Goal: Transaction & Acquisition: Purchase product/service

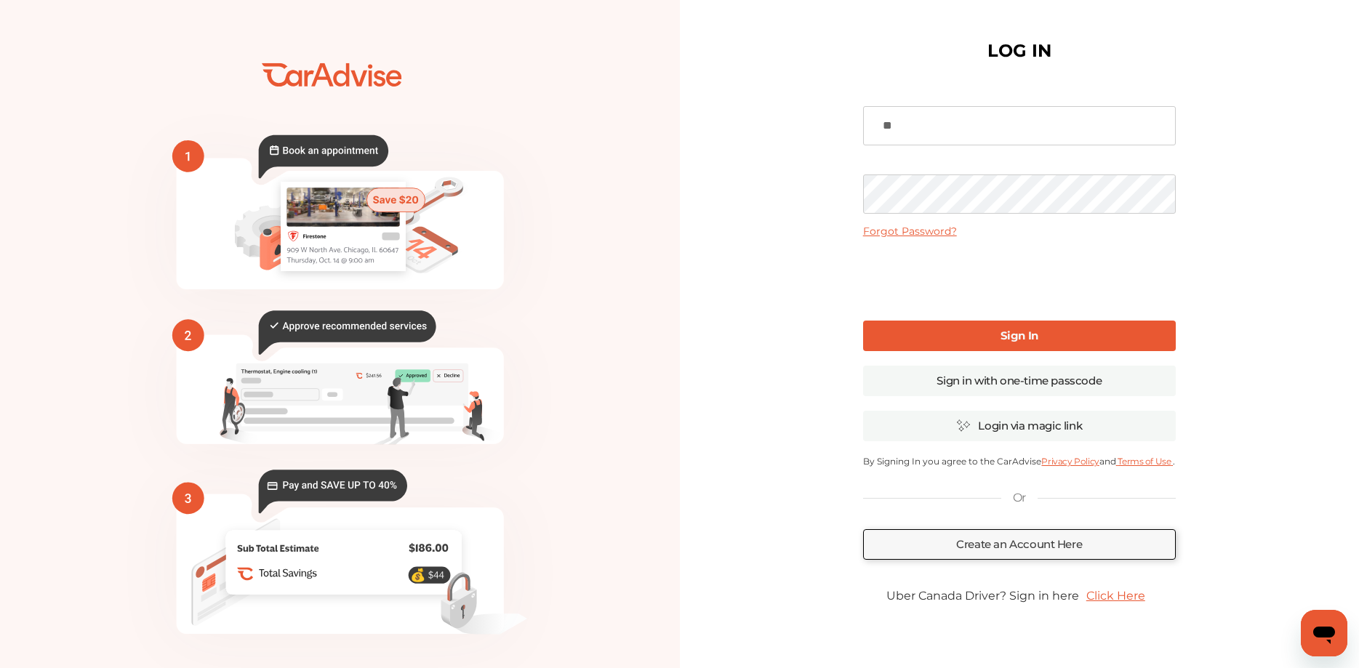
type input "*"
type input "**********"
click at [988, 383] on link "Sign in with one-time passcode" at bounding box center [1019, 381] width 313 height 31
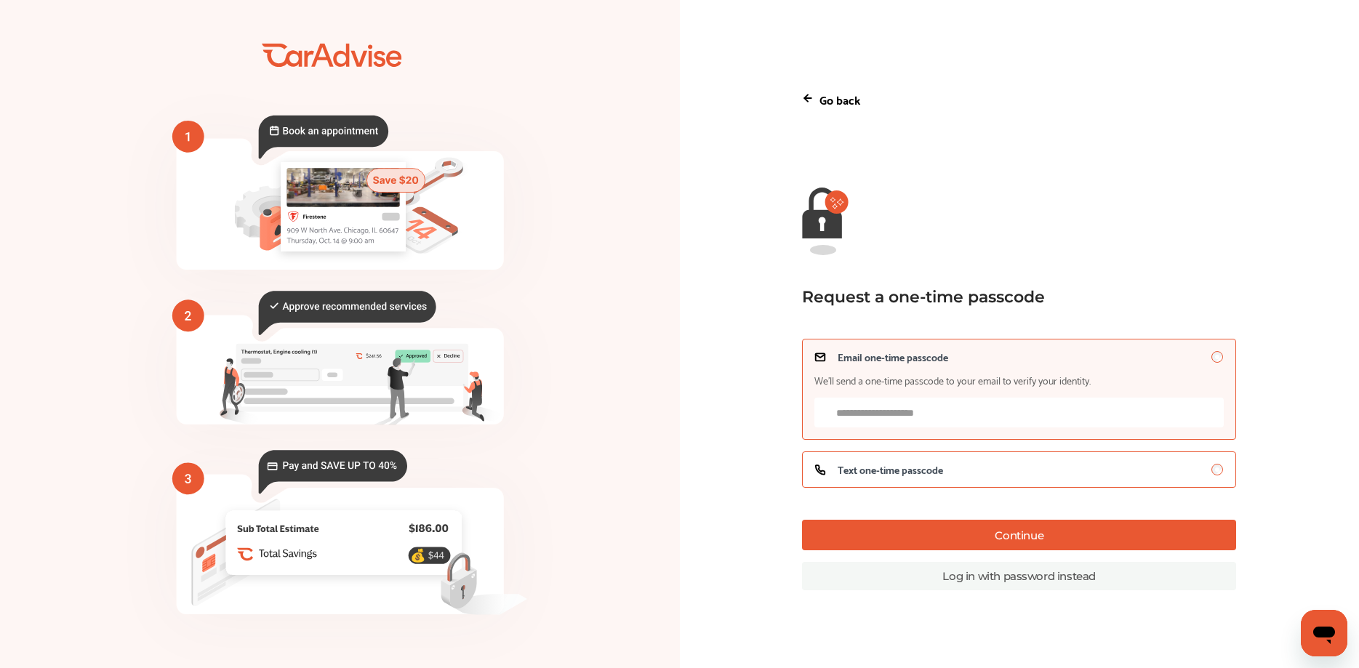
click at [1005, 470] on div "Text one-time passcode" at bounding box center [1018, 470] width 409 height 12
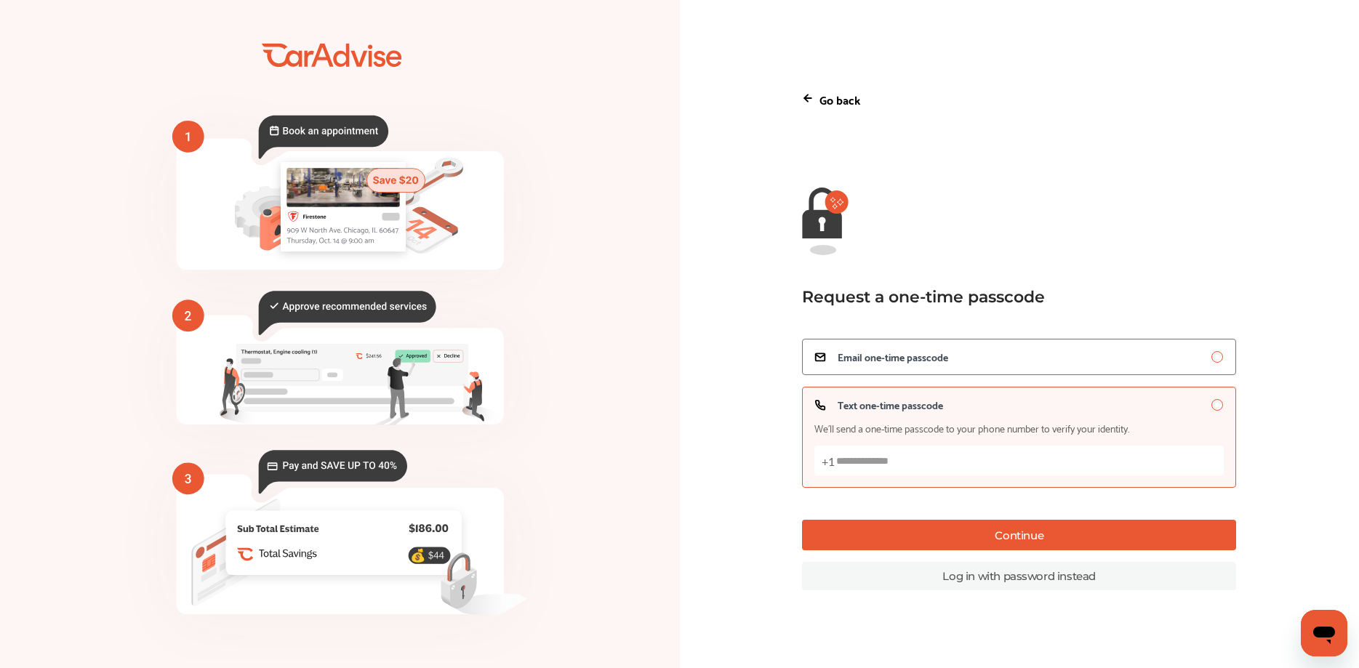
click at [1027, 538] on button "Continue" at bounding box center [1019, 535] width 434 height 31
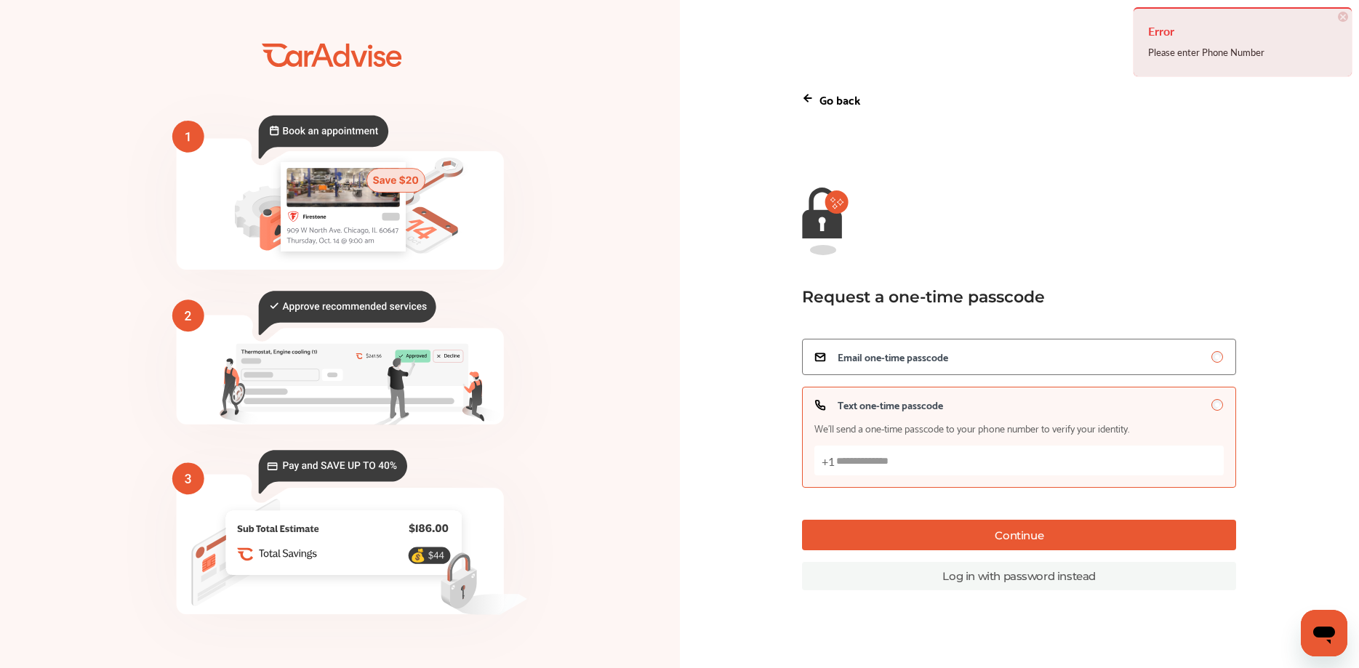
click at [938, 449] on input "Text one-time passcode We’ll send a one-time passcode to your phone number to v…" at bounding box center [1018, 461] width 409 height 30
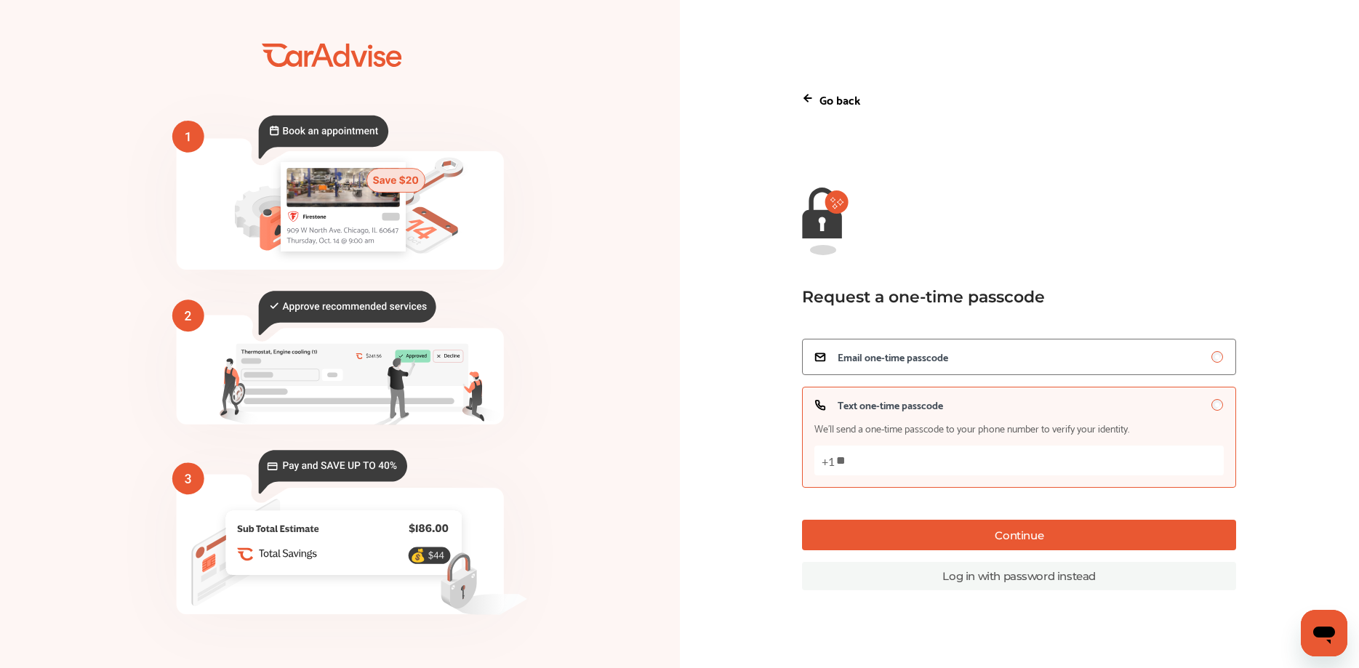
type input "*"
click at [1019, 534] on button "Continue" at bounding box center [1019, 535] width 434 height 31
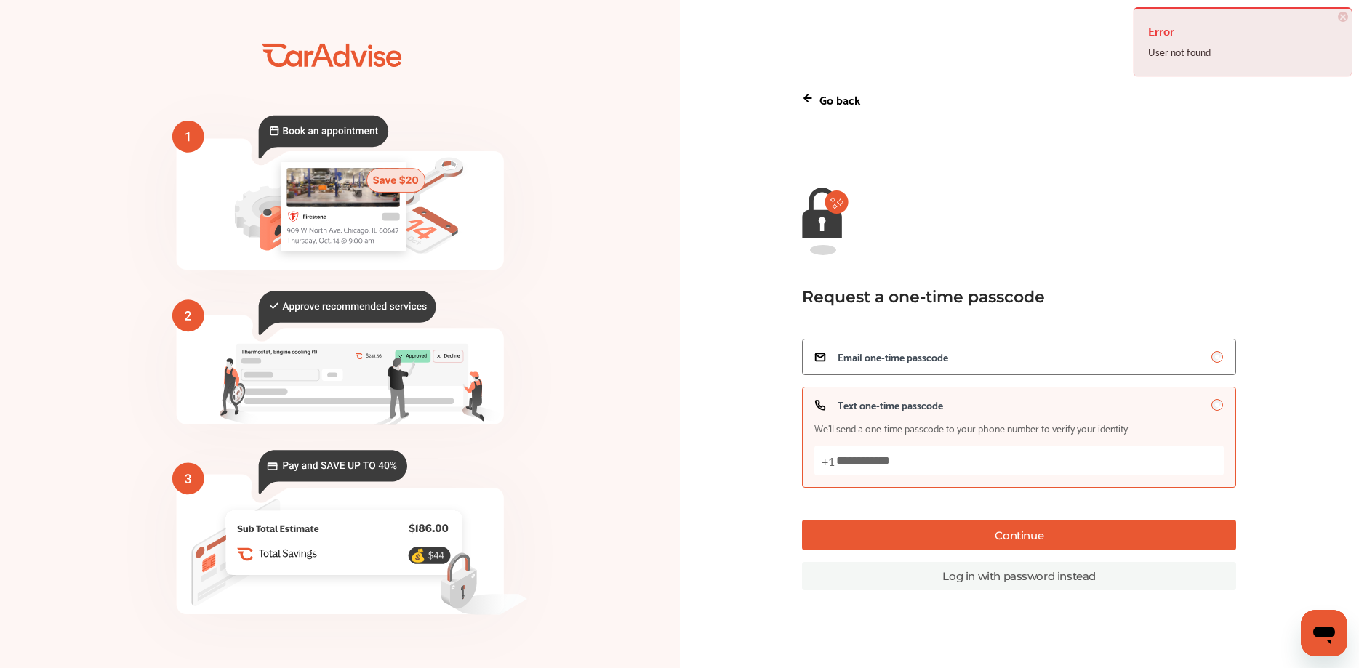
drag, startPoint x: 999, startPoint y: 468, endPoint x: 748, endPoint y: 465, distance: 250.9
click at [814, 465] on input "**********" at bounding box center [1018, 461] width 409 height 30
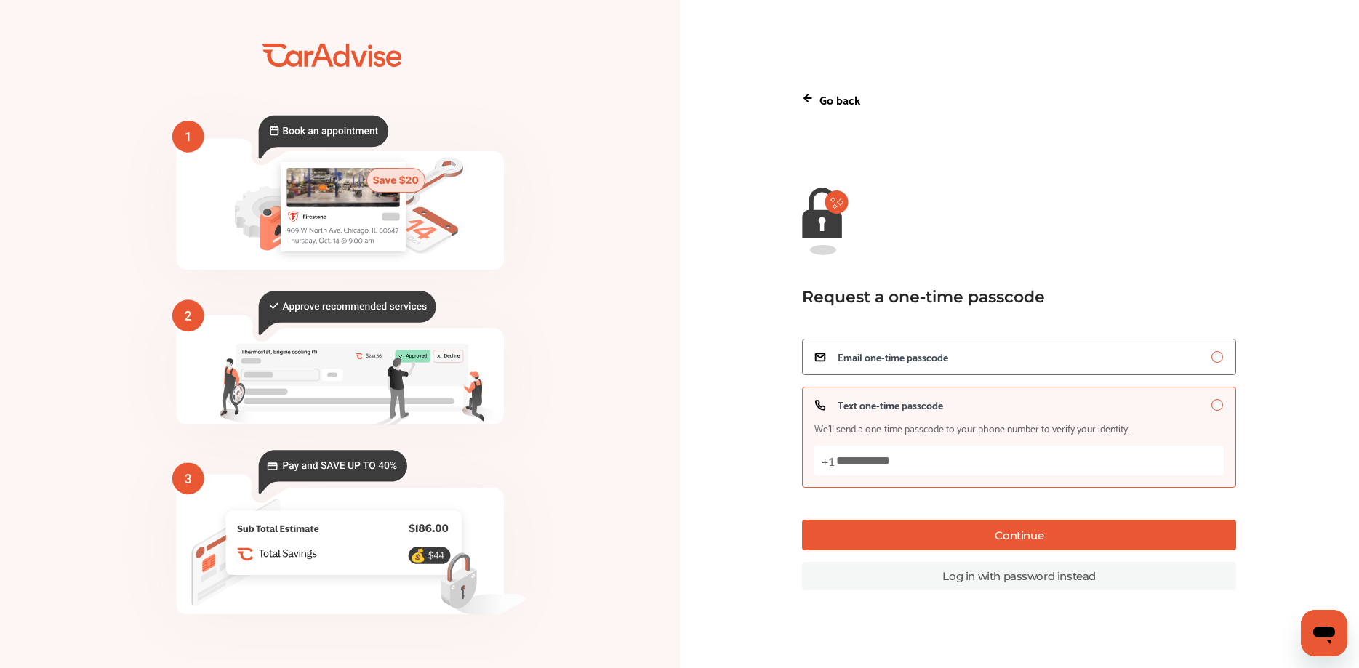
click at [1017, 540] on button "Continue" at bounding box center [1019, 535] width 434 height 31
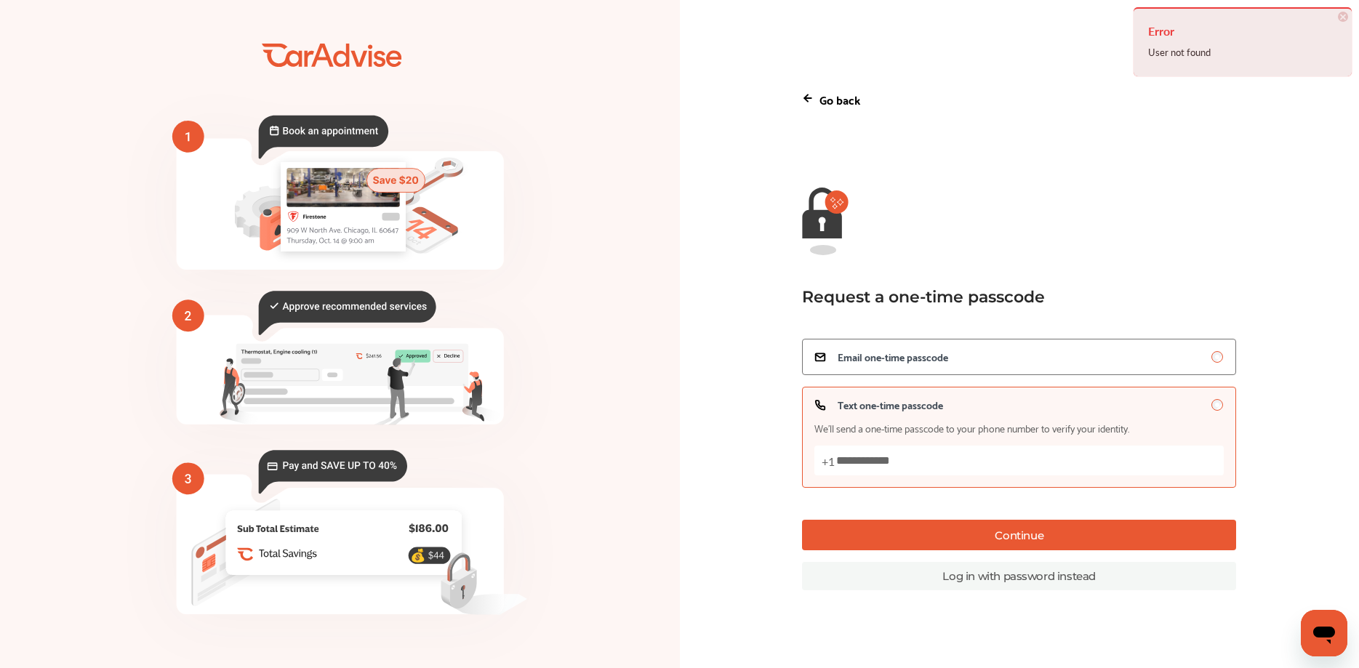
drag, startPoint x: 940, startPoint y: 462, endPoint x: 761, endPoint y: 468, distance: 179.7
click at [814, 468] on input "**********" at bounding box center [1018, 461] width 409 height 30
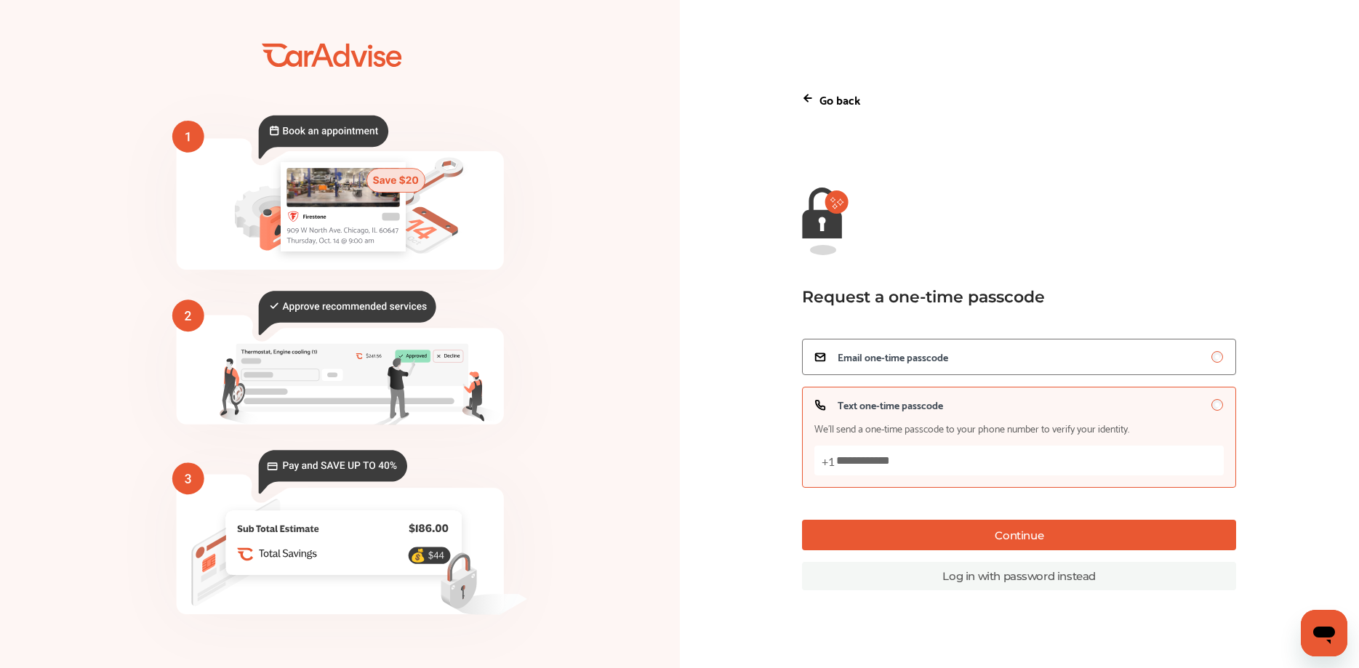
type input "**********"
click at [1009, 532] on button "Continue" at bounding box center [1019, 535] width 434 height 31
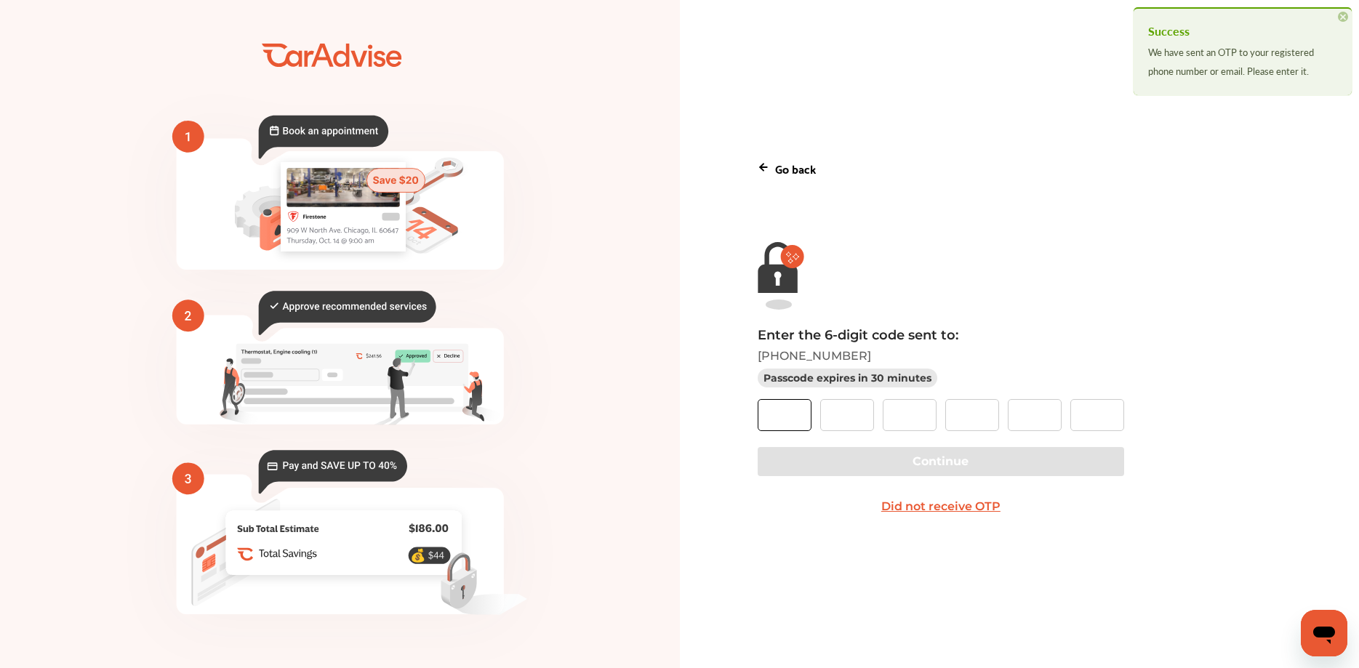
click at [782, 411] on input "text" at bounding box center [785, 415] width 54 height 32
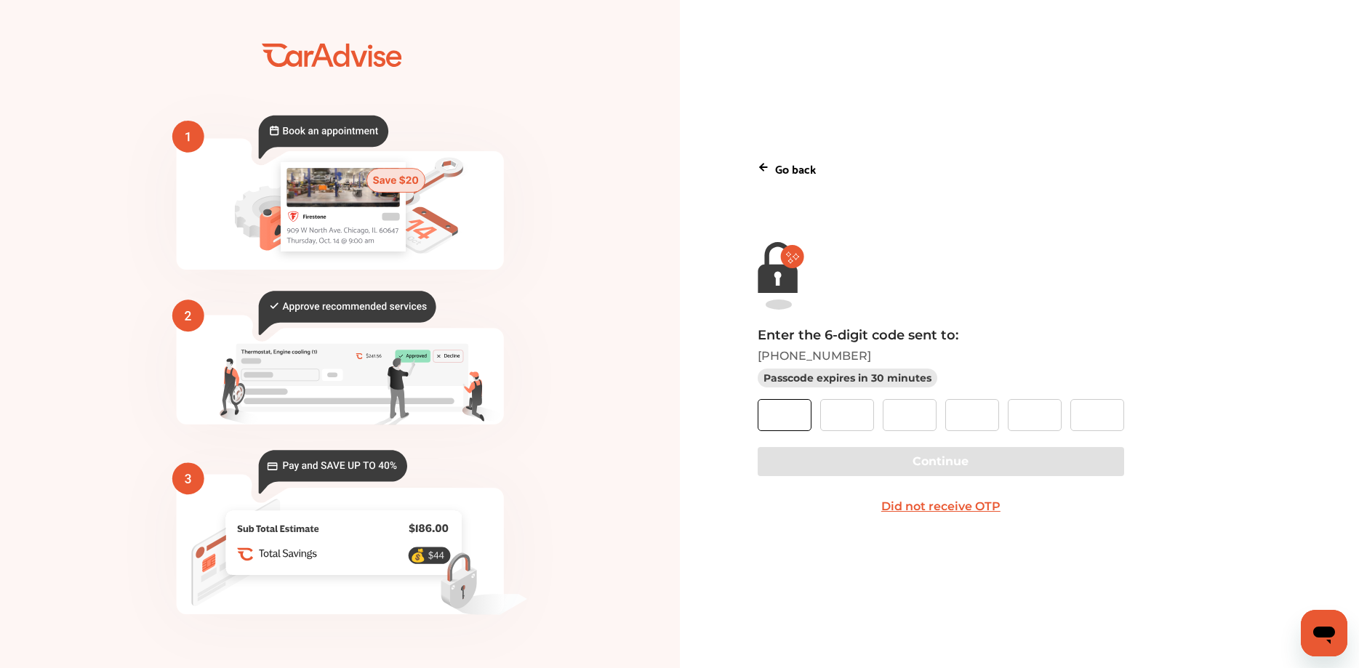
type input "*"
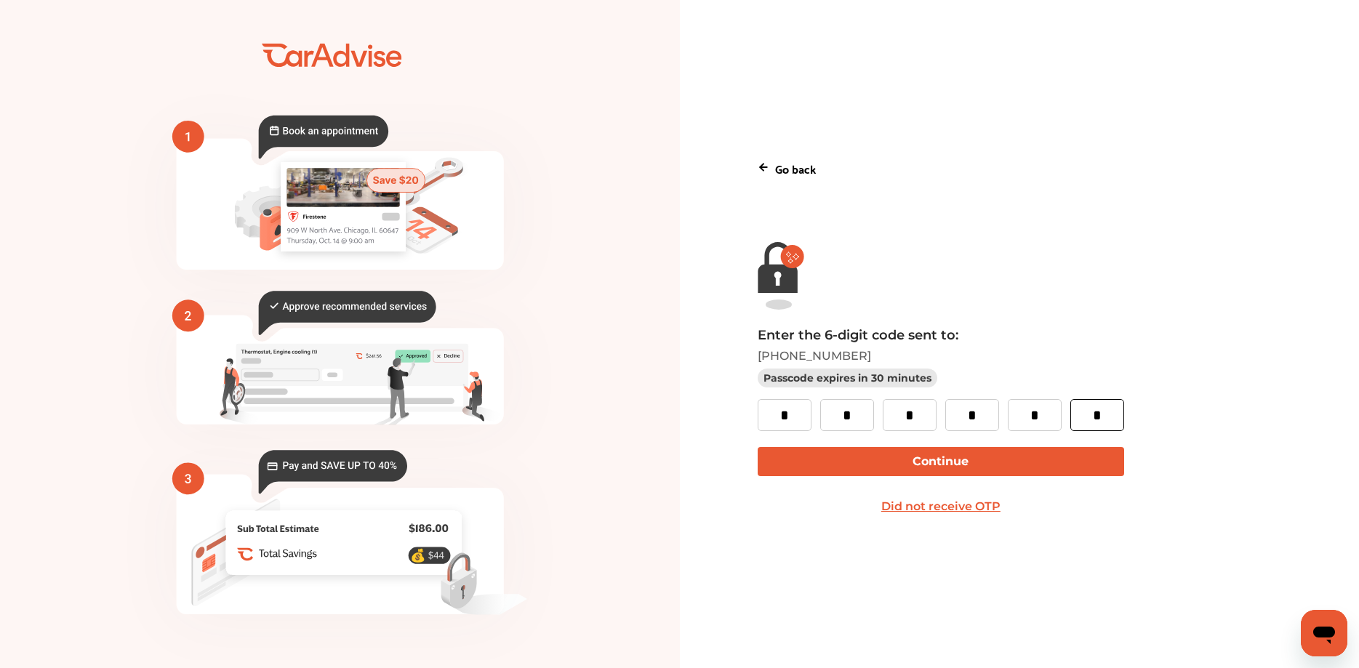
type input "*"
click at [939, 466] on button "Continue" at bounding box center [941, 461] width 366 height 29
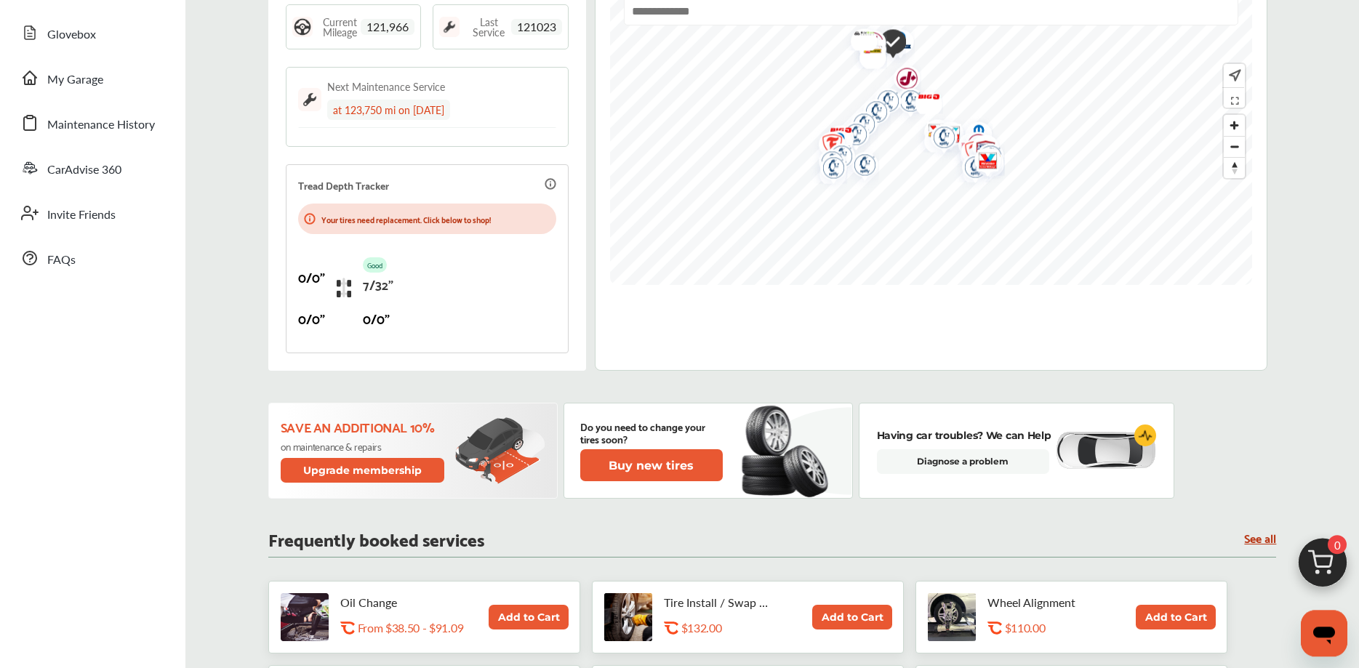
scroll to position [222, 0]
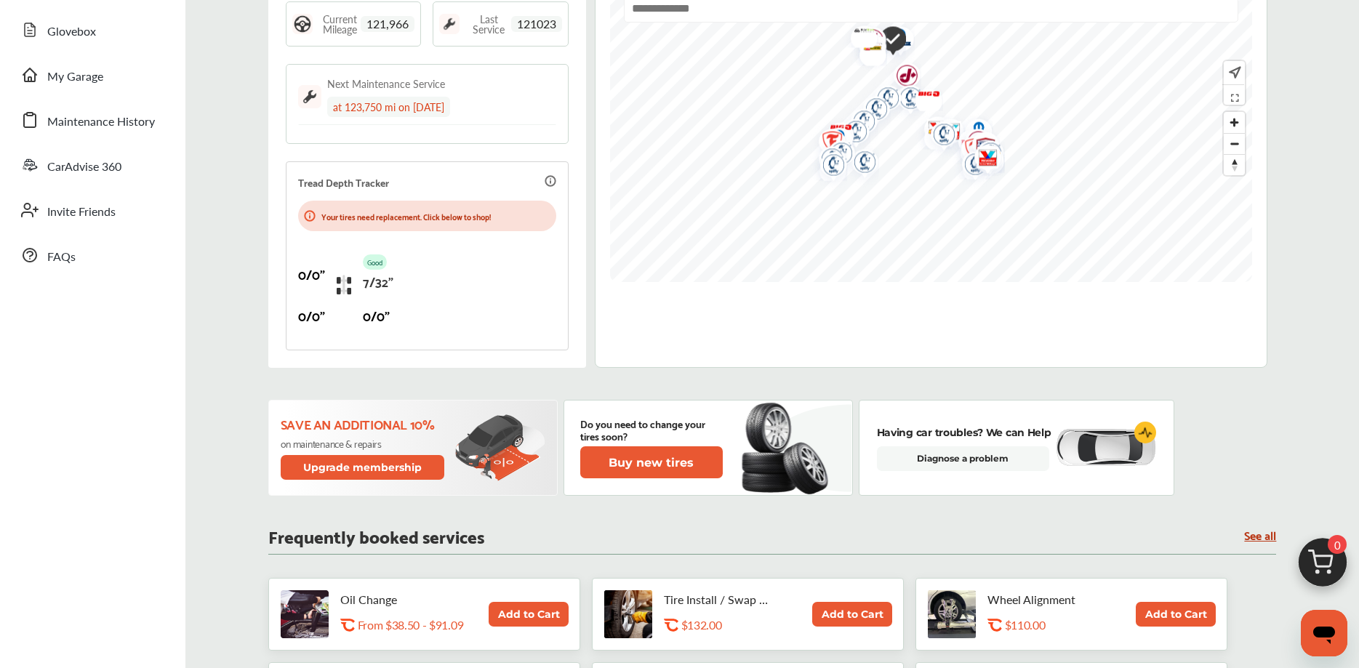
click at [1262, 537] on link "See all" at bounding box center [1260, 535] width 32 height 12
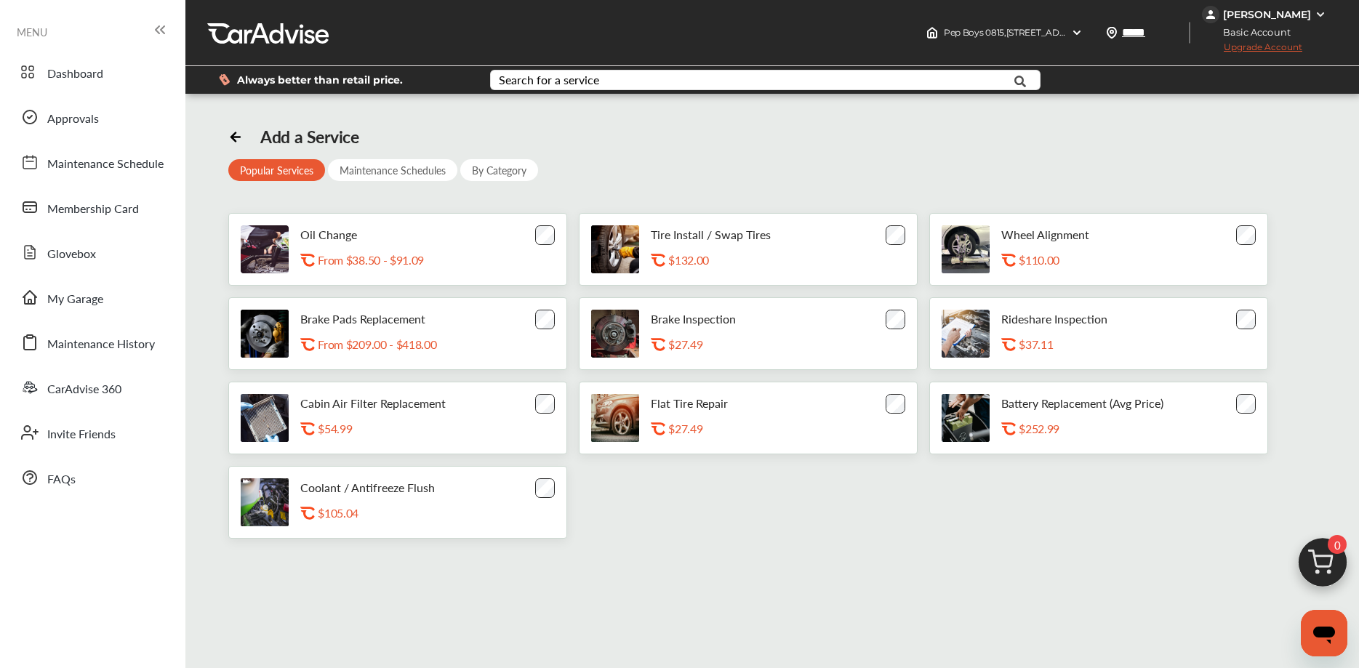
click at [497, 173] on div "By Category" at bounding box center [499, 170] width 78 height 22
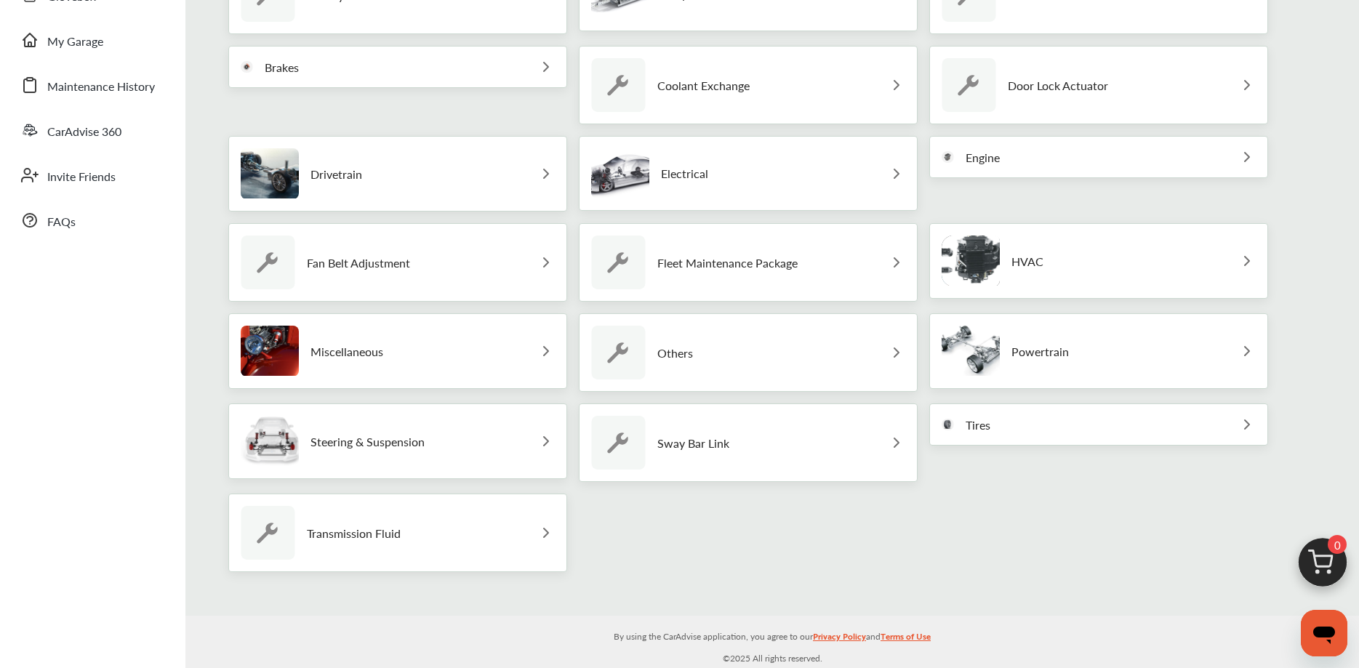
click at [971, 422] on p "Tires" at bounding box center [978, 425] width 25 height 14
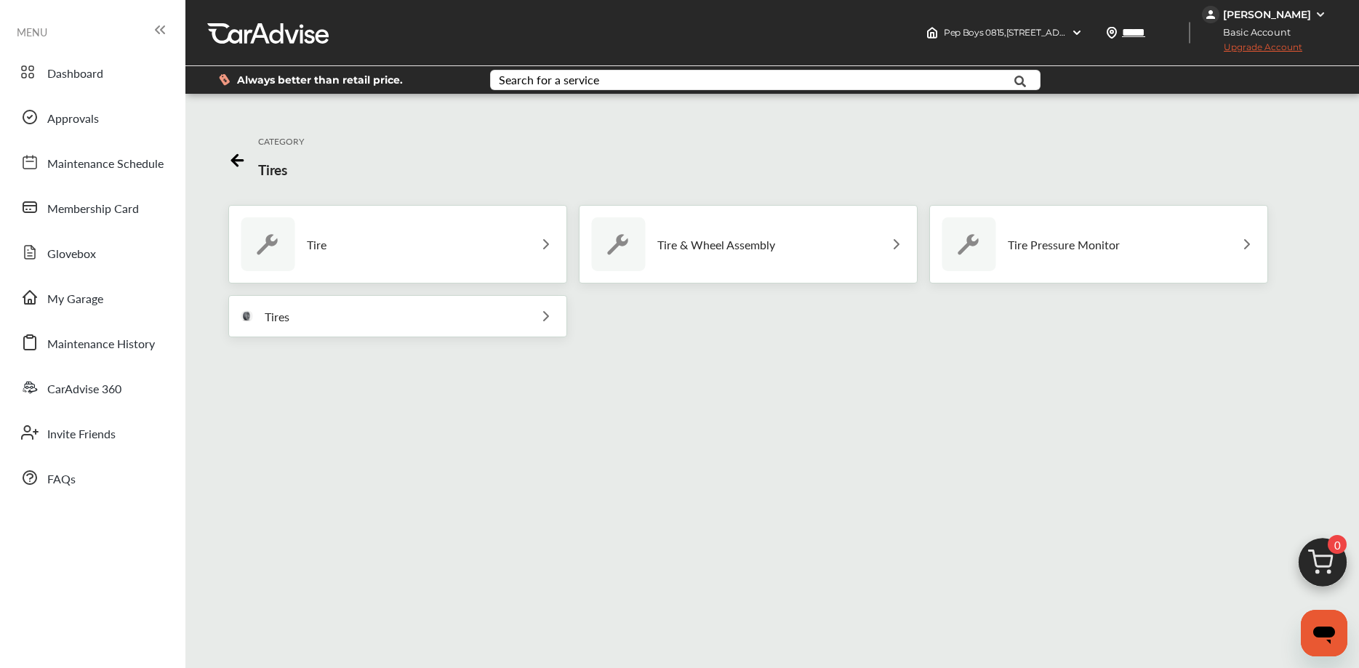
click at [316, 244] on p "Tire" at bounding box center [317, 245] width 20 height 14
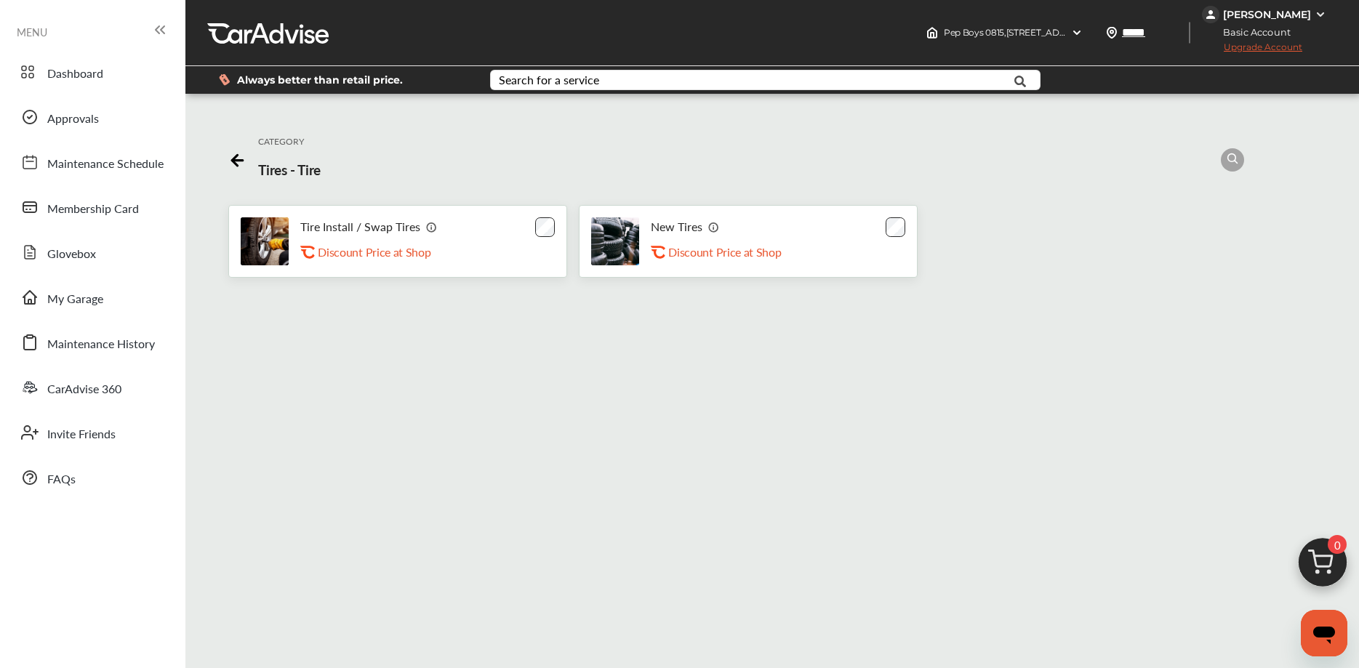
click at [787, 236] on div "New Tires .st0{fill:#FA4A1C;} Discount Price at Shop" at bounding box center [732, 242] width 163 height 44
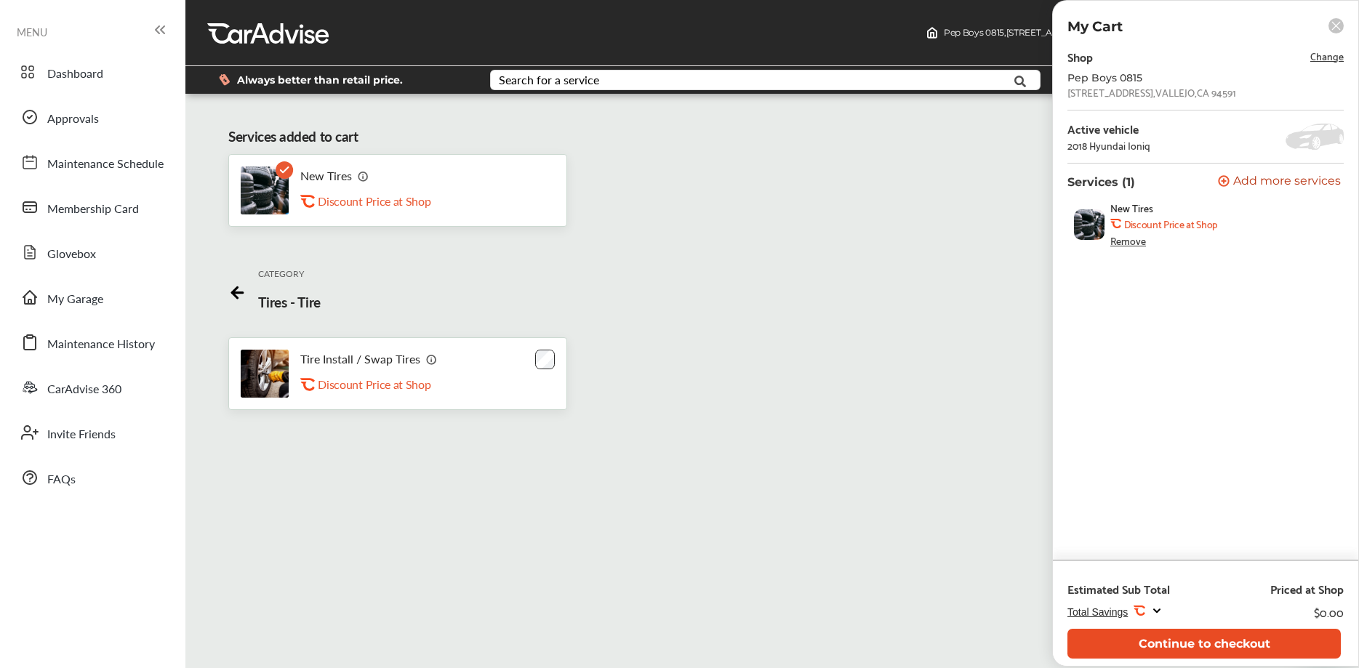
click at [1210, 639] on button "Continue to checkout" at bounding box center [1203, 644] width 273 height 30
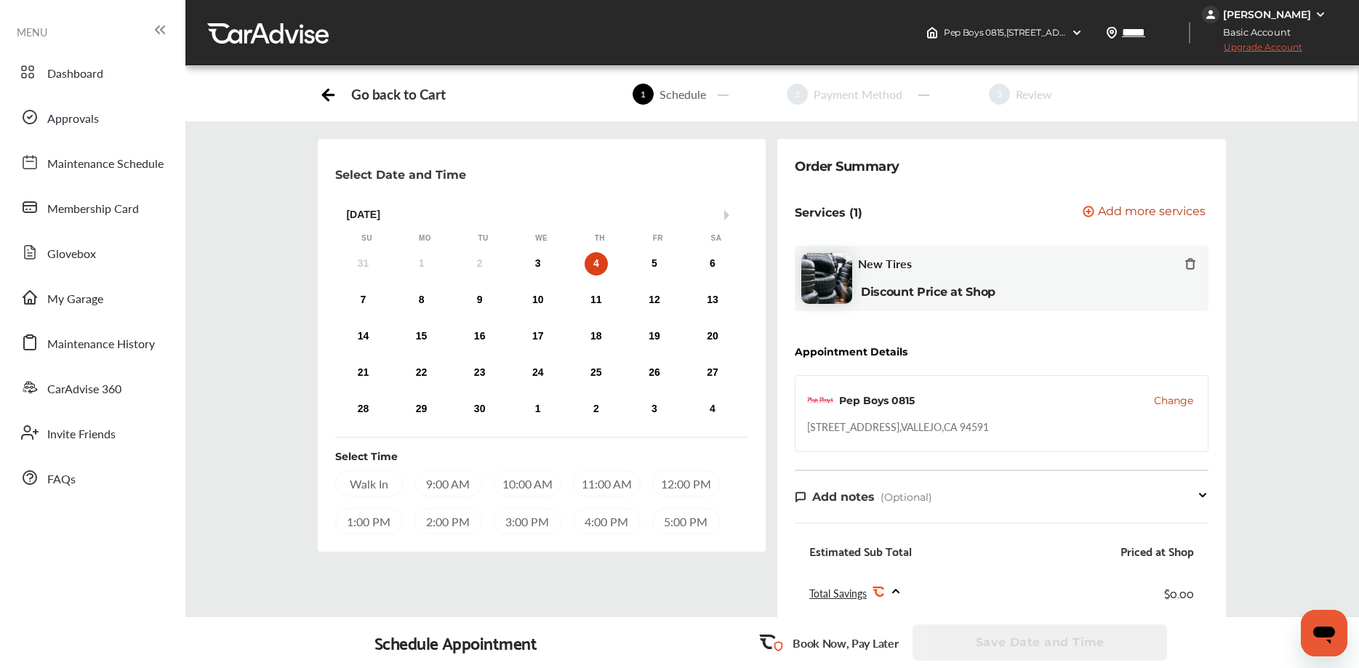
click at [249, 355] on div "Select Date and Time Next Month [DATE] Su Mo Tu We Th Fr Sa 31 1 2 3 4 5 6 7 8 …" at bounding box center [771, 491] width 1195 height 705
click at [249, 454] on div "Select Date and Time Next Month [DATE] Su Mo Tu We Th Fr Sa 31 1 2 3 4 5 6 7 8 …" at bounding box center [771, 491] width 1195 height 705
click at [265, 471] on div "Select Date and Time Next Month [DATE] Su Mo Tu We Th Fr Sa 31 1 2 3 4 5 6 7 8 …" at bounding box center [771, 491] width 1195 height 705
drag, startPoint x: 267, startPoint y: 485, endPoint x: 268, endPoint y: 477, distance: 8.1
click at [267, 484] on div "Select Date and Time Next Month [DATE] Su Mo Tu We Th Fr Sa 31 1 2 3 4 5 6 7 8 …" at bounding box center [771, 491] width 1195 height 705
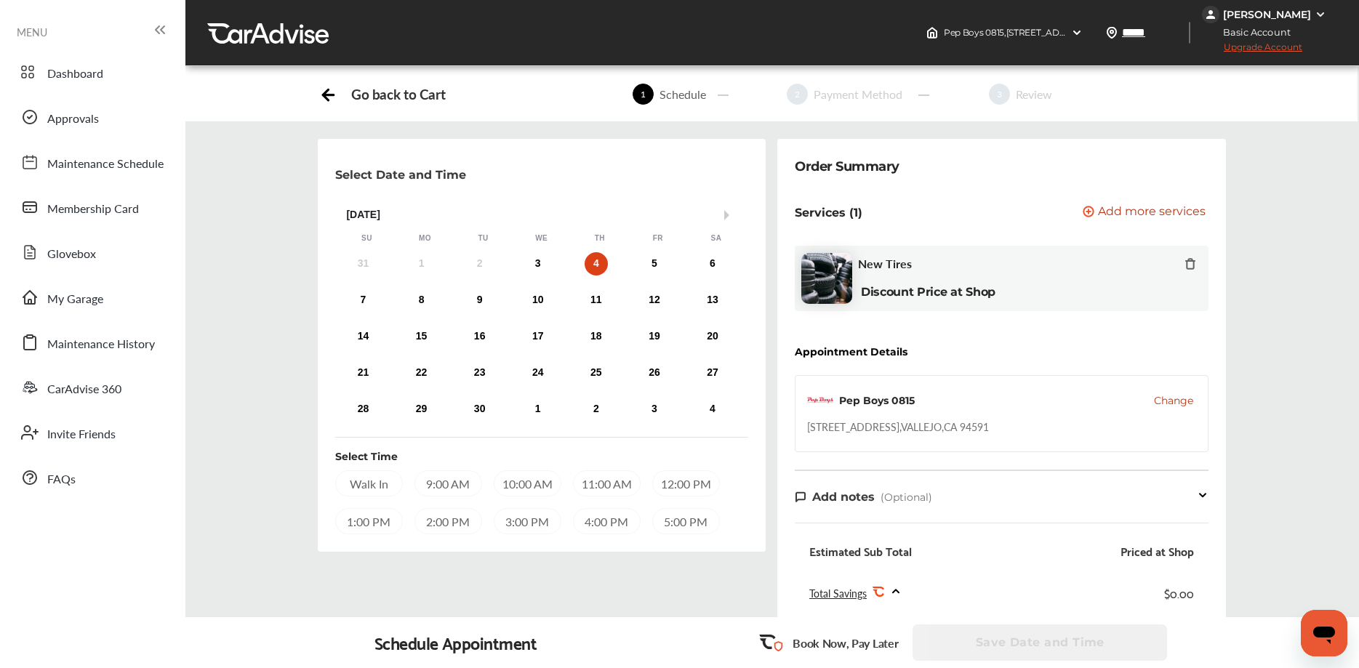
click at [269, 461] on div "Select Date and Time Next Month [DATE] Su Mo Tu We Th Fr Sa 31 1 2 3 4 5 6 7 8 …" at bounding box center [771, 491] width 1195 height 705
click at [269, 452] on div "Select Date and Time Next Month [DATE] Su Mo Tu We Th Fr Sa 31 1 2 3 4 5 6 7 8 …" at bounding box center [771, 491] width 1195 height 705
click at [269, 436] on div "Select Date and Time Next Month [DATE] Su Mo Tu We Th Fr Sa 31 1 2 3 4 5 6 7 8 …" at bounding box center [771, 491] width 1195 height 705
click at [269, 421] on div "Select Date and Time Next Month [DATE] Su Mo Tu We Th Fr Sa 31 1 2 3 4 5 6 7 8 …" at bounding box center [771, 491] width 1195 height 705
click at [267, 441] on div "Select Date and Time Next Month [DATE] Su Mo Tu We Th Fr Sa 31 1 2 3 4 5 6 7 8 …" at bounding box center [771, 491] width 1195 height 705
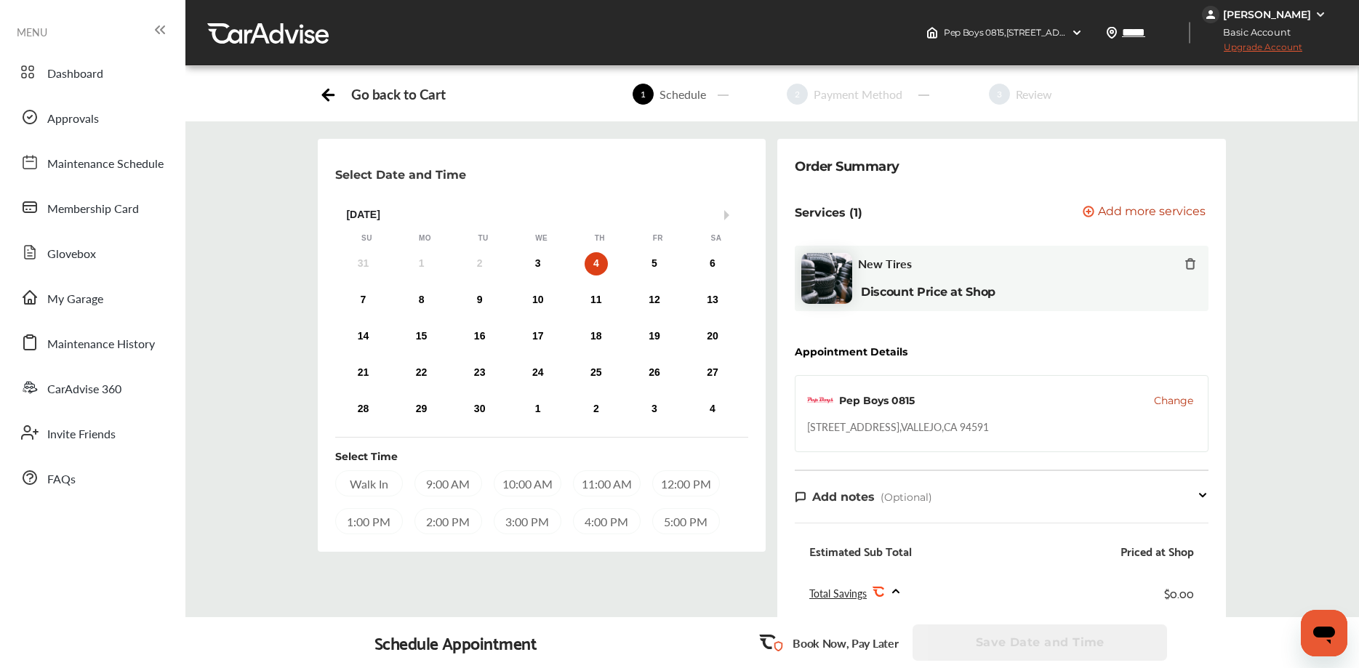
click at [261, 470] on div "Select Date and Time Next Month [DATE] Su Mo Tu We Th Fr Sa 31 1 2 3 4 5 6 7 8 …" at bounding box center [771, 491] width 1195 height 705
click at [266, 457] on div "Select Date and Time Next Month [DATE] Su Mo Tu We Th Fr Sa 31 1 2 3 4 5 6 7 8 …" at bounding box center [771, 491] width 1195 height 705
click at [270, 447] on div "Select Date and Time Next Month [DATE] Su Mo Tu We Th Fr Sa 31 1 2 3 4 5 6 7 8 …" at bounding box center [771, 491] width 1195 height 705
click at [267, 466] on div "Select Date and Time Next Month [DATE] Su Mo Tu We Th Fr Sa 31 1 2 3 4 5 6 7 8 …" at bounding box center [771, 491] width 1195 height 705
click at [280, 499] on div "Select Date and Time Next Month [DATE] Su Mo Tu We Th Fr Sa 31 1 2 3 4 5 6 7 8 …" at bounding box center [771, 491] width 1195 height 705
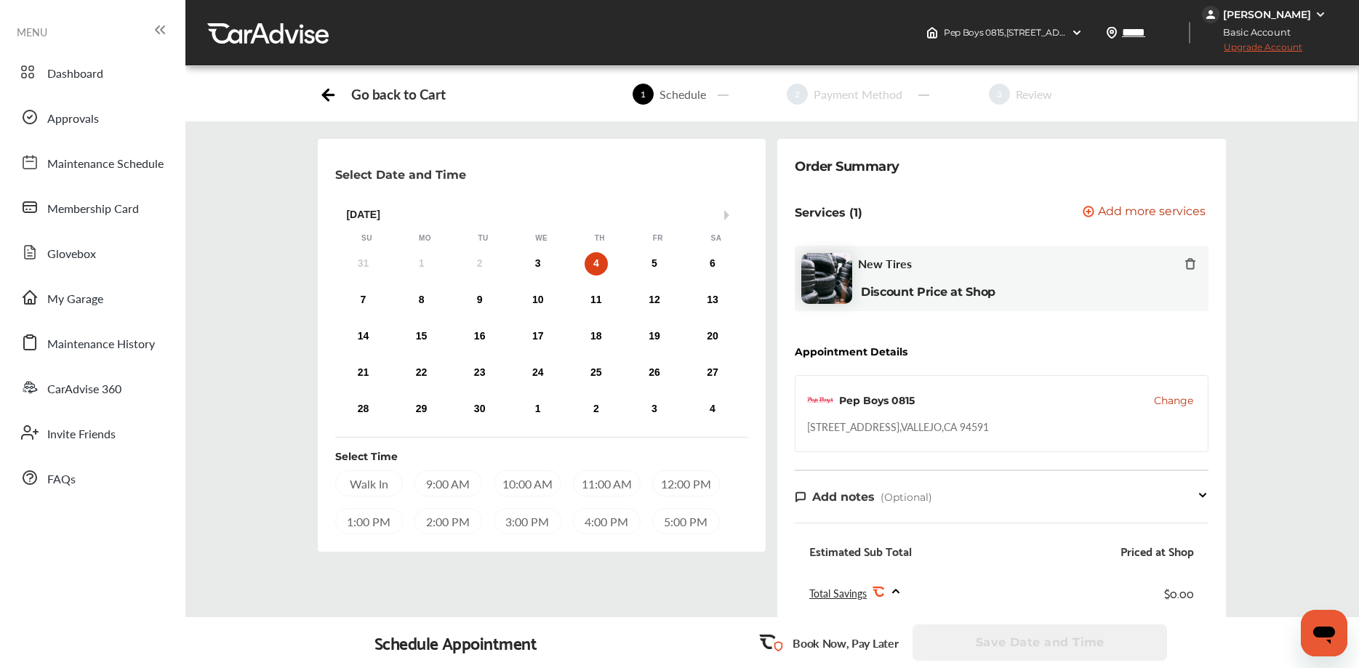
click at [445, 518] on div "2:00 PM" at bounding box center [448, 521] width 68 height 26
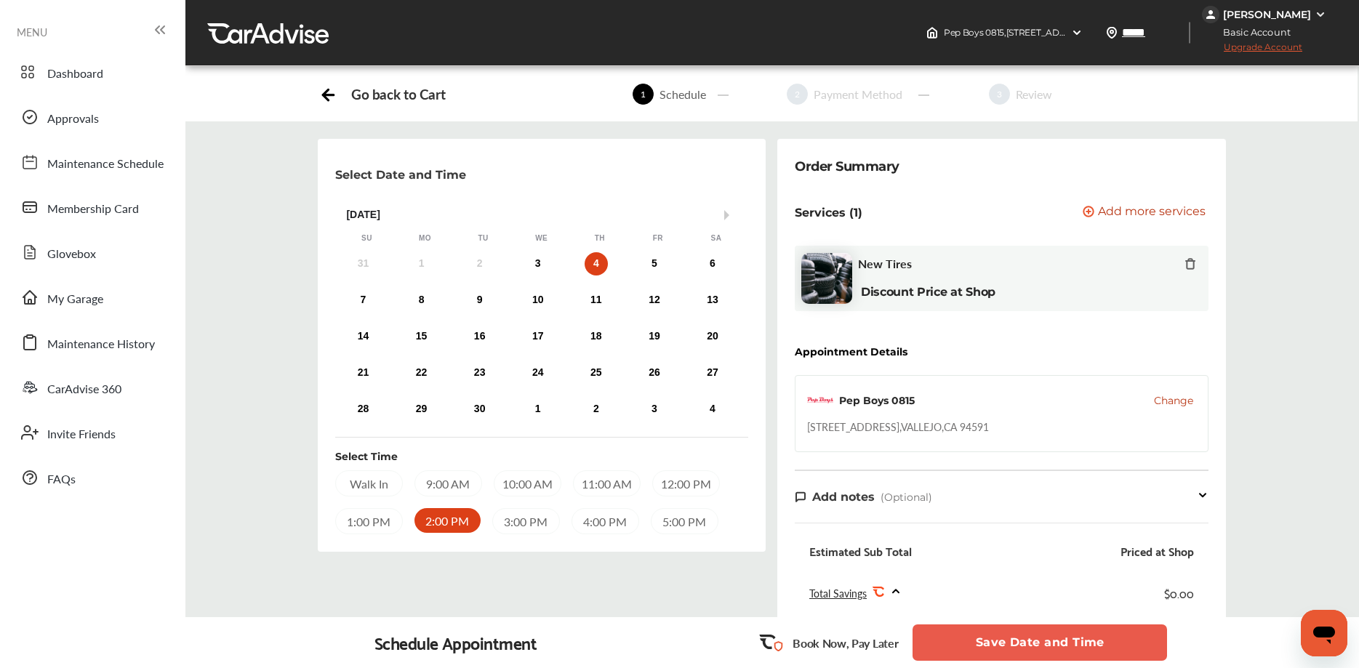
click at [691, 485] on div "12:00 PM" at bounding box center [686, 483] width 68 height 26
click at [598, 484] on div "11:00 AM" at bounding box center [607, 483] width 68 height 26
click at [247, 483] on div "Select Date and Time Next Month [DATE] Su Mo Tu We Th Fr Sa 31 1 2 3 4 5 6 7 8 …" at bounding box center [771, 491] width 1195 height 705
click at [441, 521] on div "2:00 PM" at bounding box center [448, 521] width 68 height 26
click at [251, 500] on div "Select Date and Time Next Month [DATE] Su Mo Tu We Th Fr Sa 31 1 2 3 4 5 6 7 8 …" at bounding box center [771, 491] width 1195 height 705
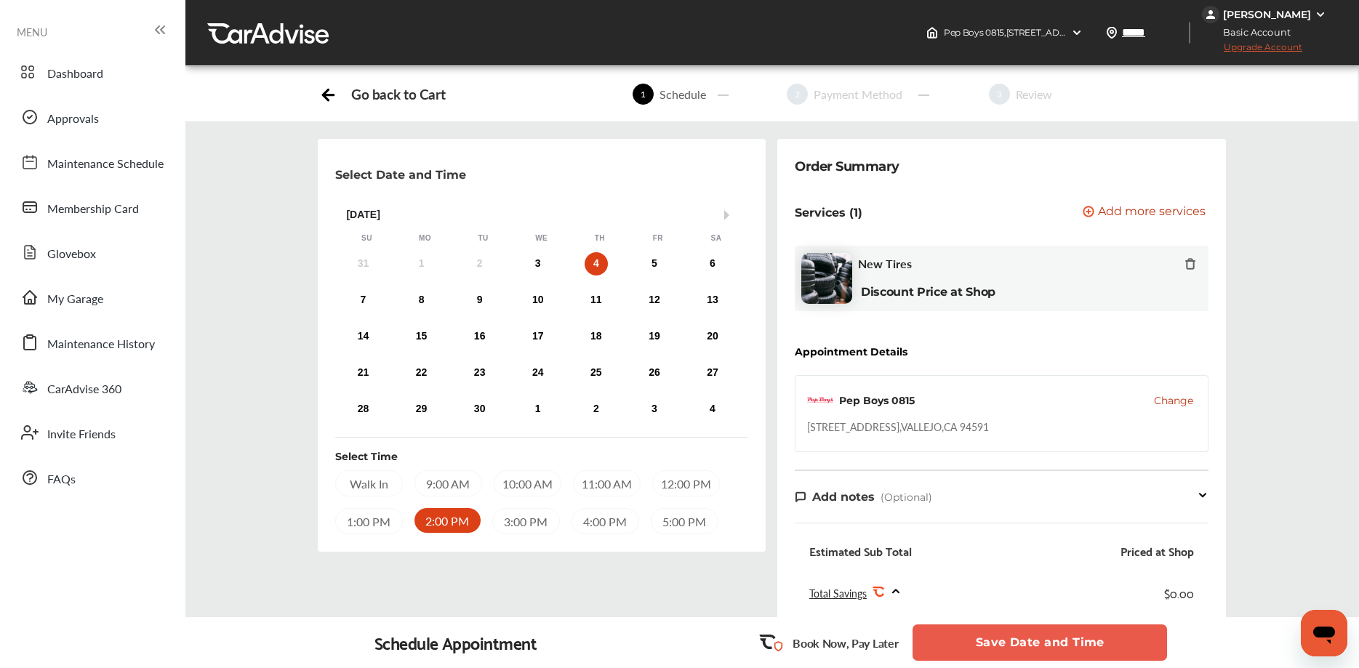
click at [260, 478] on div "Select Date and Time Next Month [DATE] Su Mo Tu We Th Fr Sa 31 1 2 3 4 5 6 7 8 …" at bounding box center [771, 491] width 1195 height 705
click at [262, 452] on div "Select Date and Time Next Month [DATE] Su Mo Tu We Th Fr Sa 31 1 2 3 4 5 6 7 8 …" at bounding box center [771, 491] width 1195 height 705
click at [265, 475] on div "Select Date and Time Next Month [DATE] Su Mo Tu We Th Fr Sa 31 1 2 3 4 5 6 7 8 …" at bounding box center [771, 491] width 1195 height 705
click at [267, 462] on div "Select Date and Time Next Month [DATE] Su Mo Tu We Th Fr Sa 31 1 2 3 4 5 6 7 8 …" at bounding box center [771, 491] width 1195 height 705
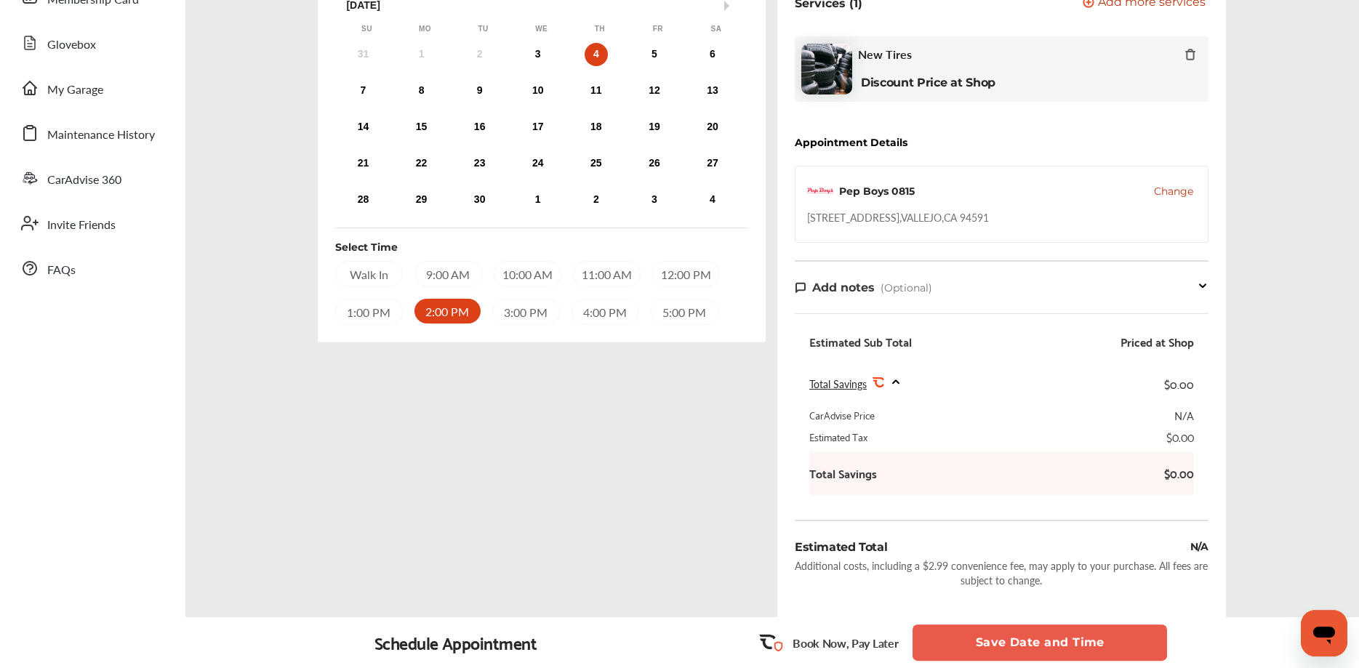
scroll to position [222, 0]
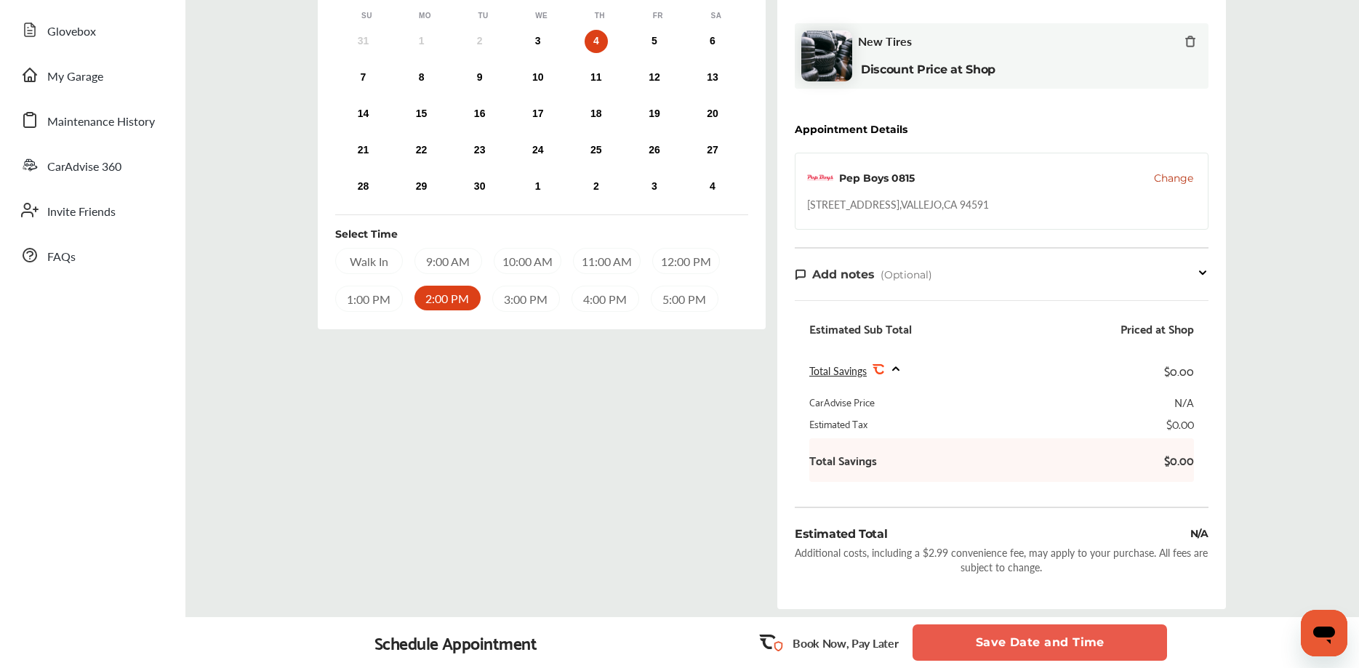
click at [1041, 644] on button "Save Date and Time" at bounding box center [1039, 643] width 254 height 36
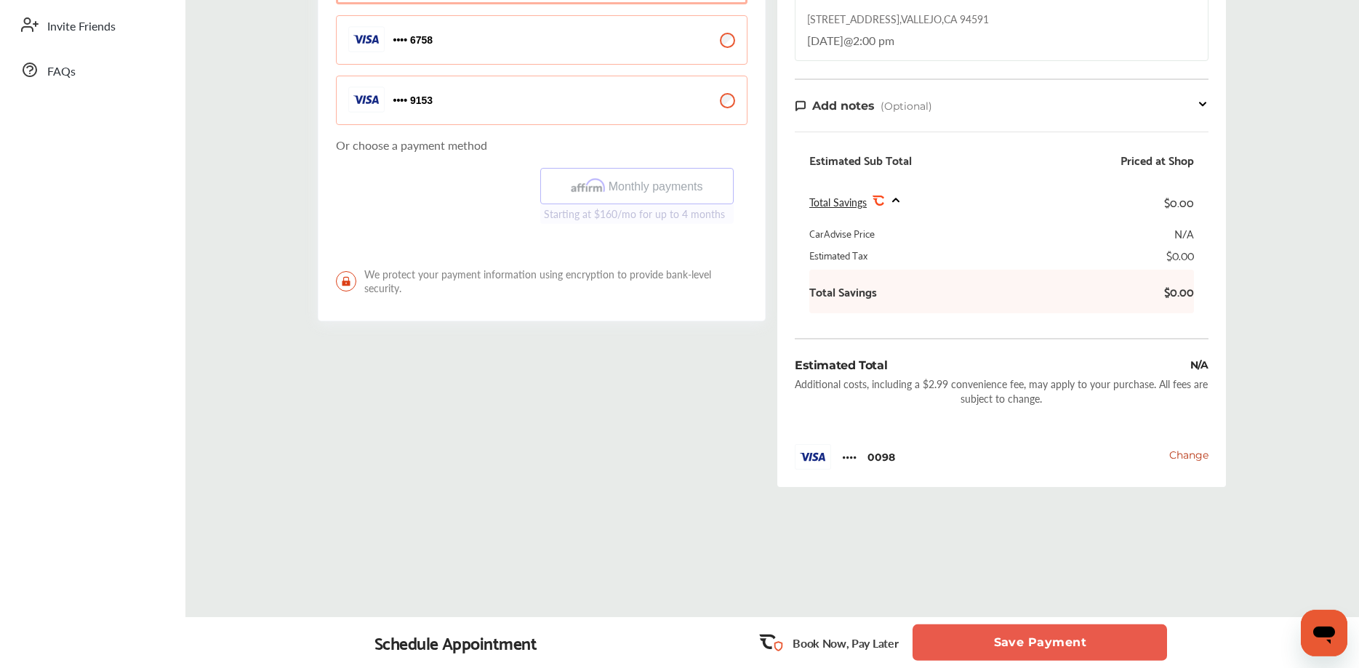
scroll to position [409, 0]
click at [1043, 644] on button "Save Payment" at bounding box center [1039, 643] width 254 height 36
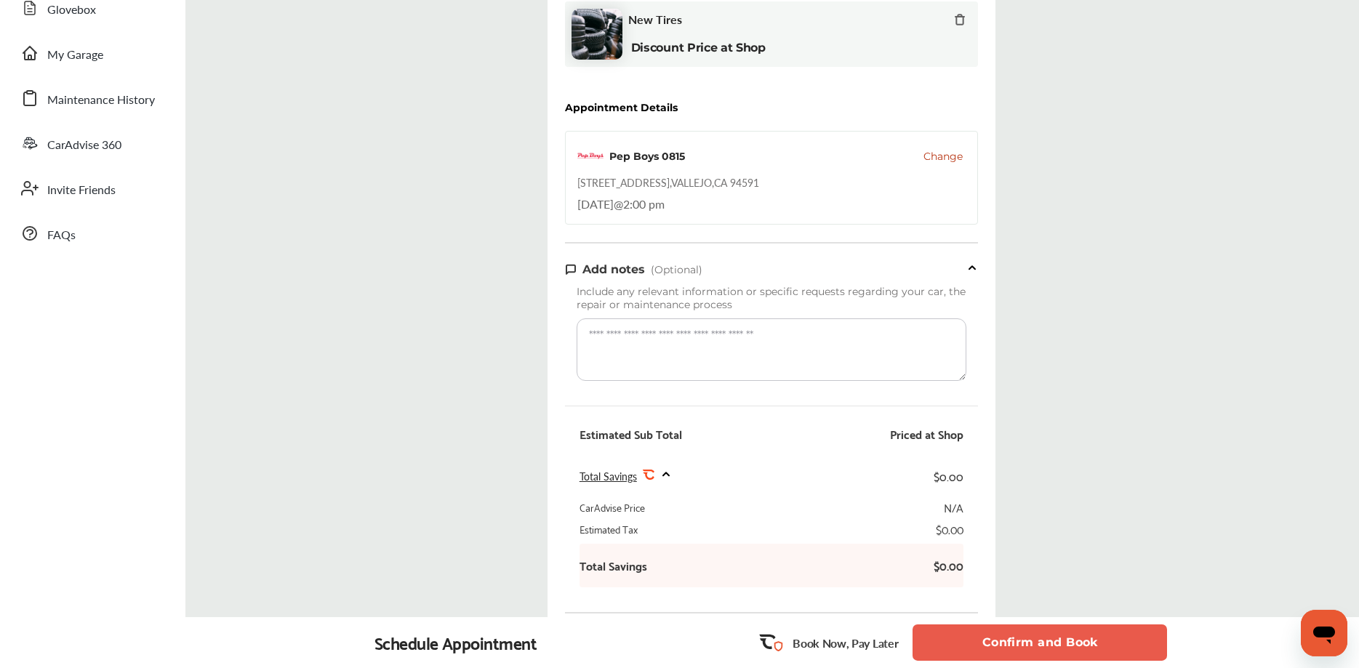
scroll to position [297, 0]
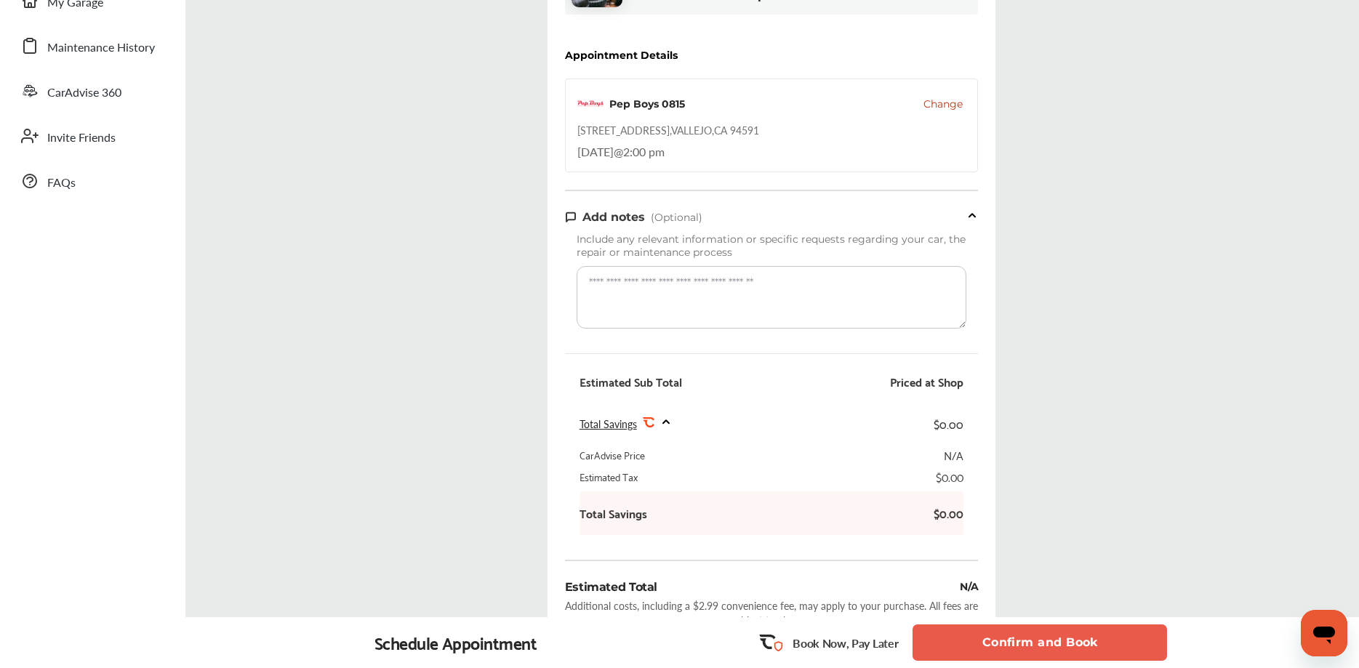
click at [1053, 640] on button "Confirm and Book" at bounding box center [1039, 643] width 254 height 36
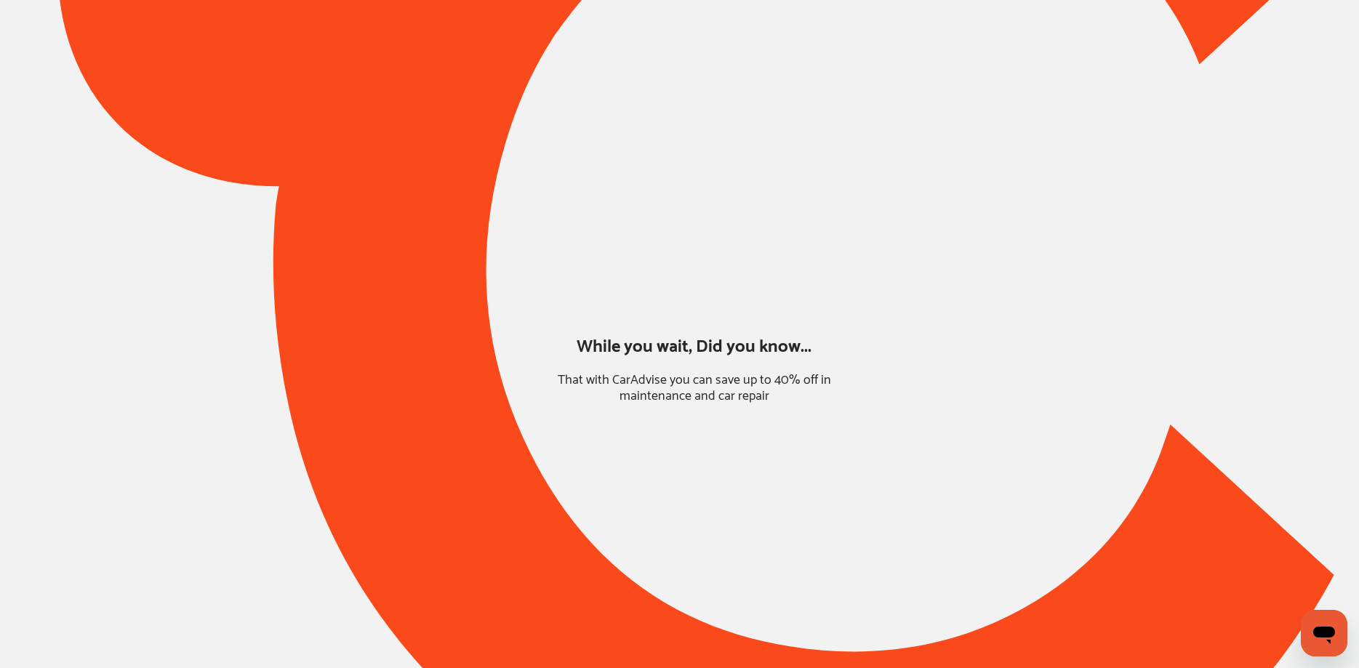
scroll to position [1, 0]
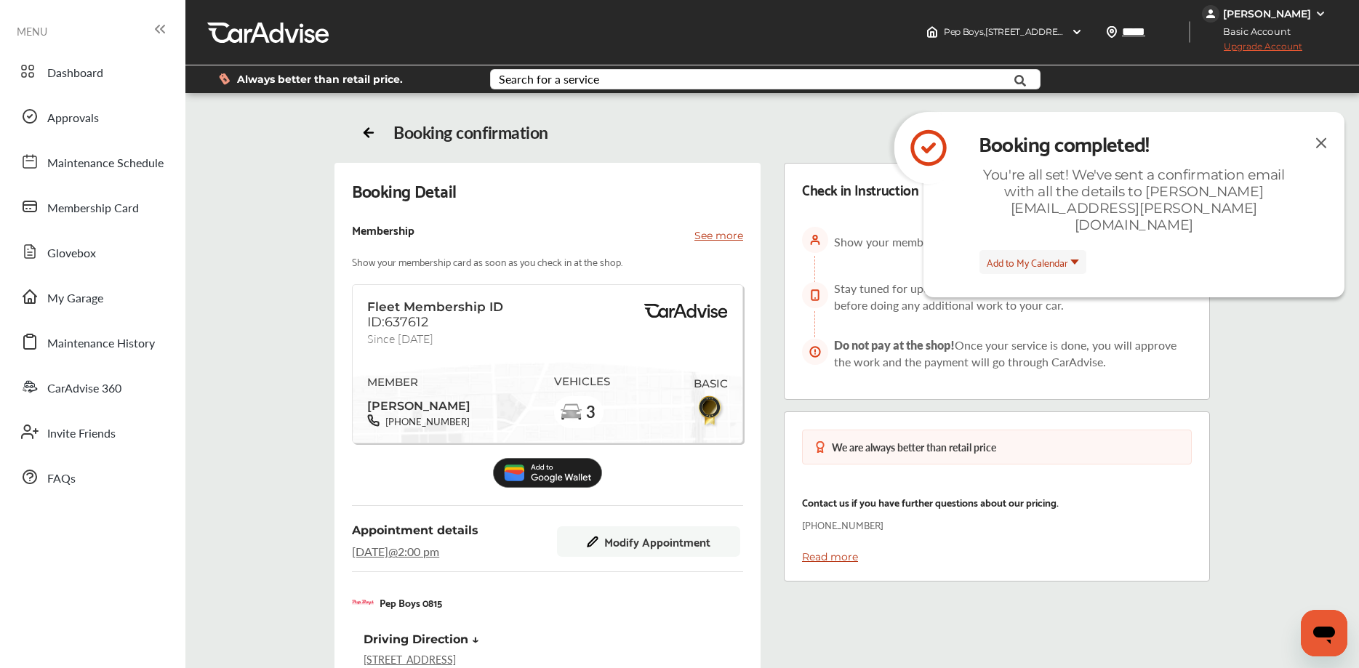
click at [1321, 142] on img at bounding box center [1320, 143] width 17 height 18
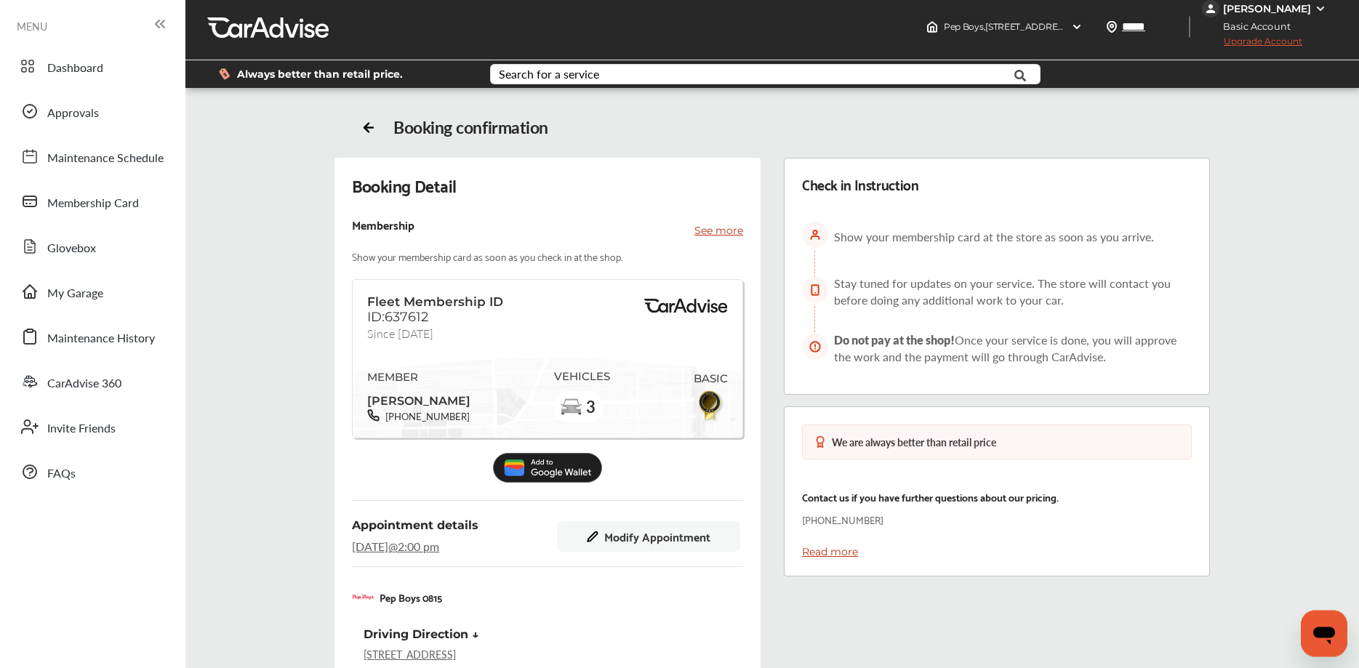
scroll to position [0, 0]
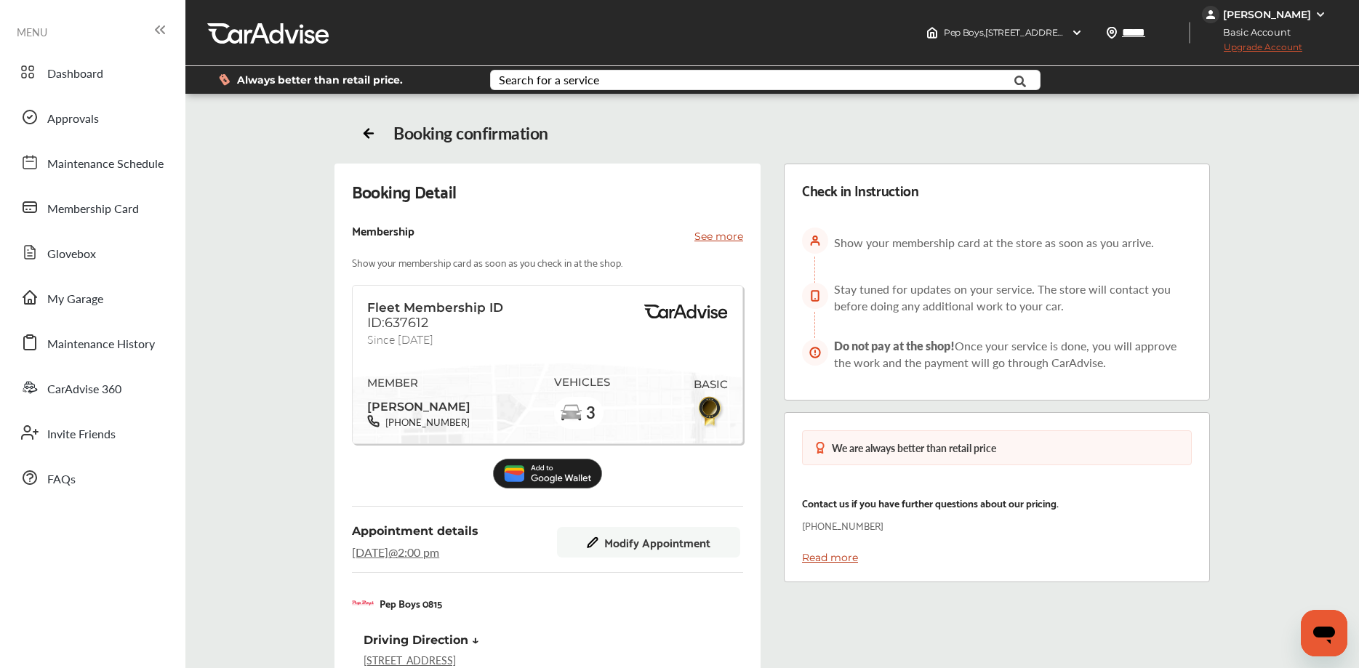
click at [278, 396] on div "Booking Detail Membership See more Show your membership card as soon as you che…" at bounding box center [772, 575] width 1136 height 823
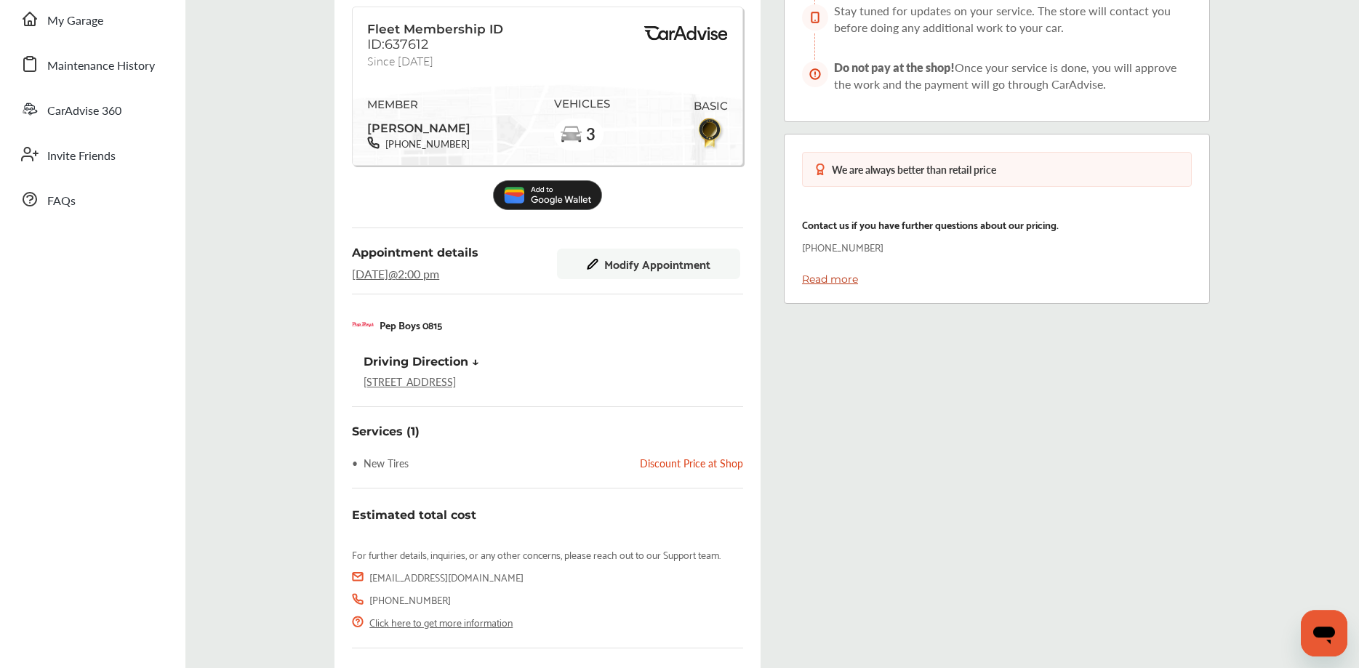
scroll to position [366, 0]
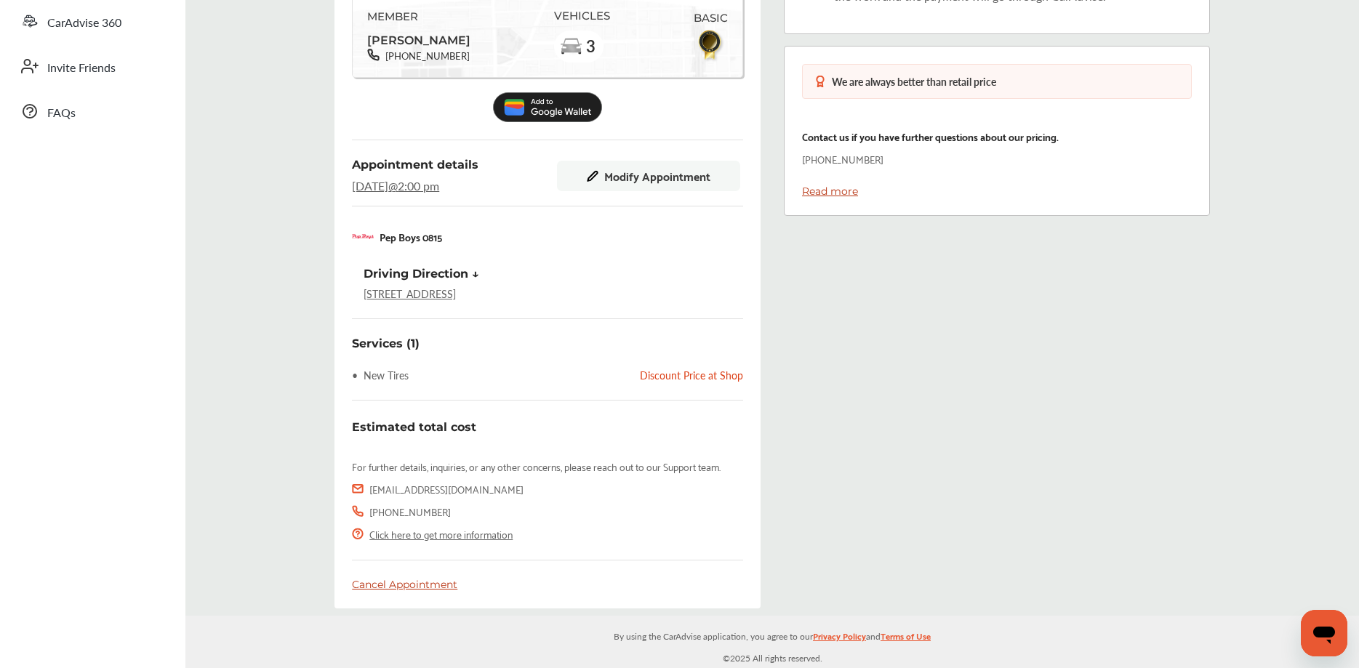
click at [404, 580] on div "Cancel Appointment" at bounding box center [547, 584] width 391 height 13
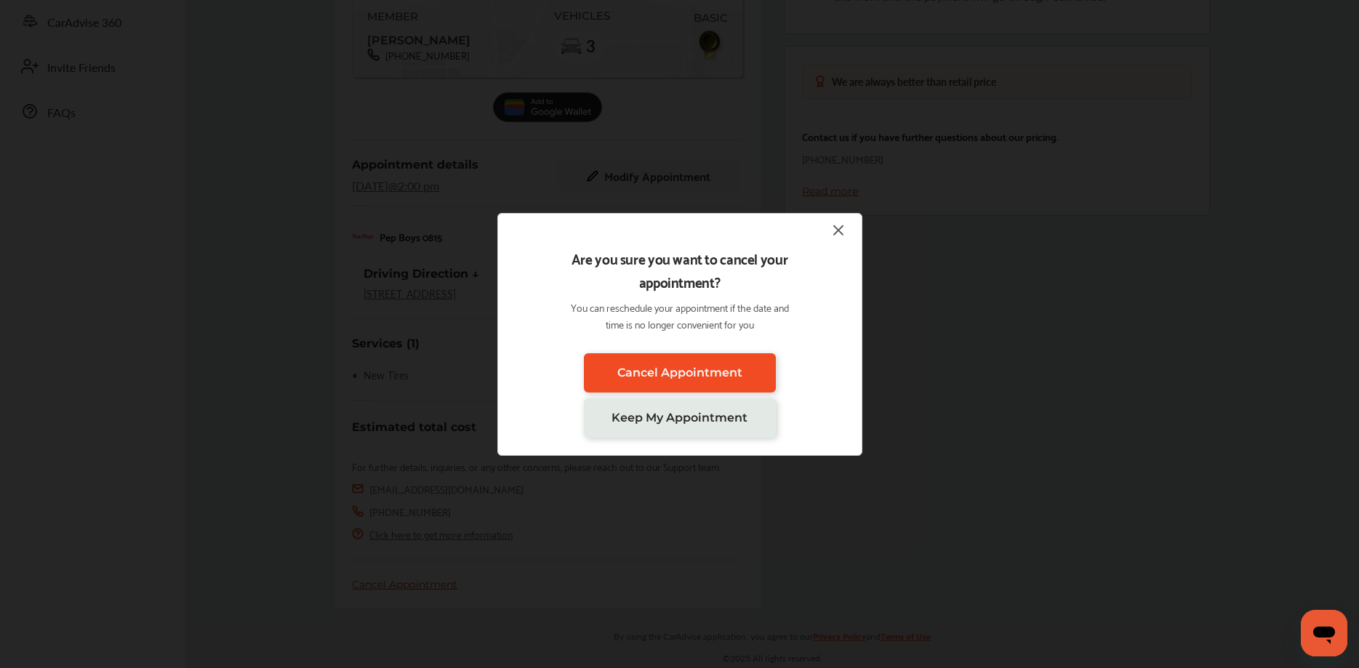
click at [683, 368] on span "Cancel Appointment" at bounding box center [679, 373] width 125 height 14
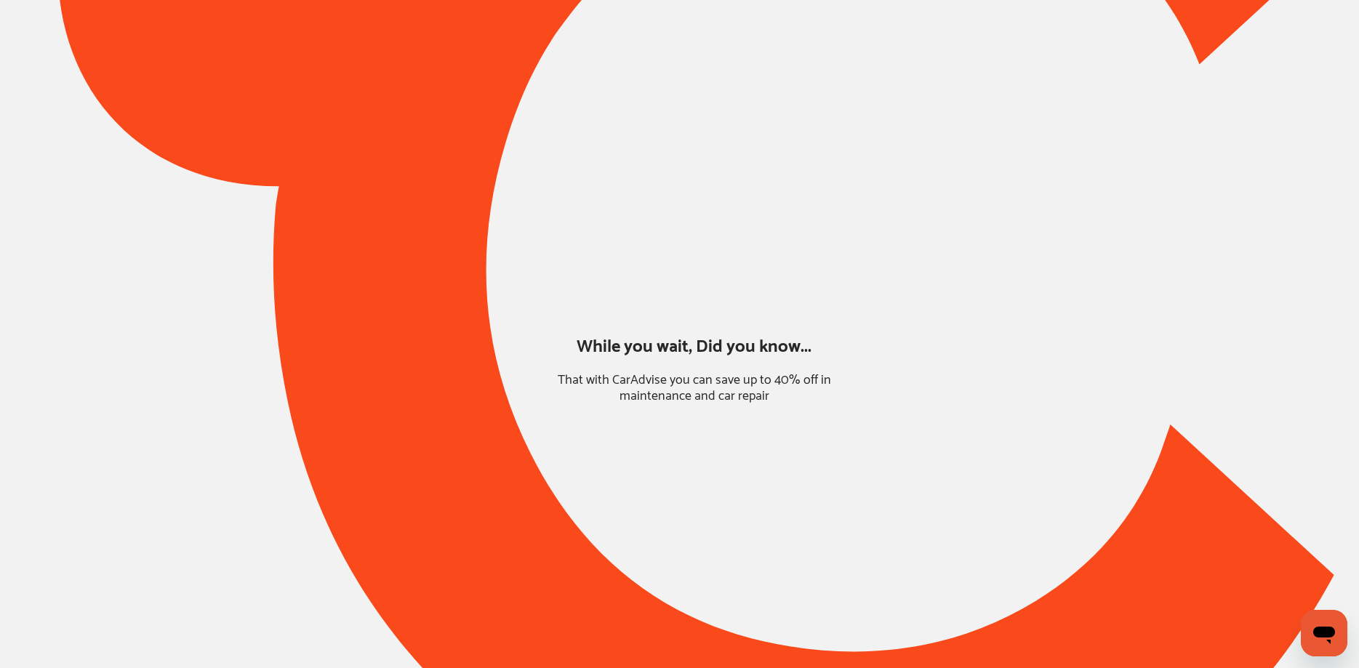
scroll to position [1, 0]
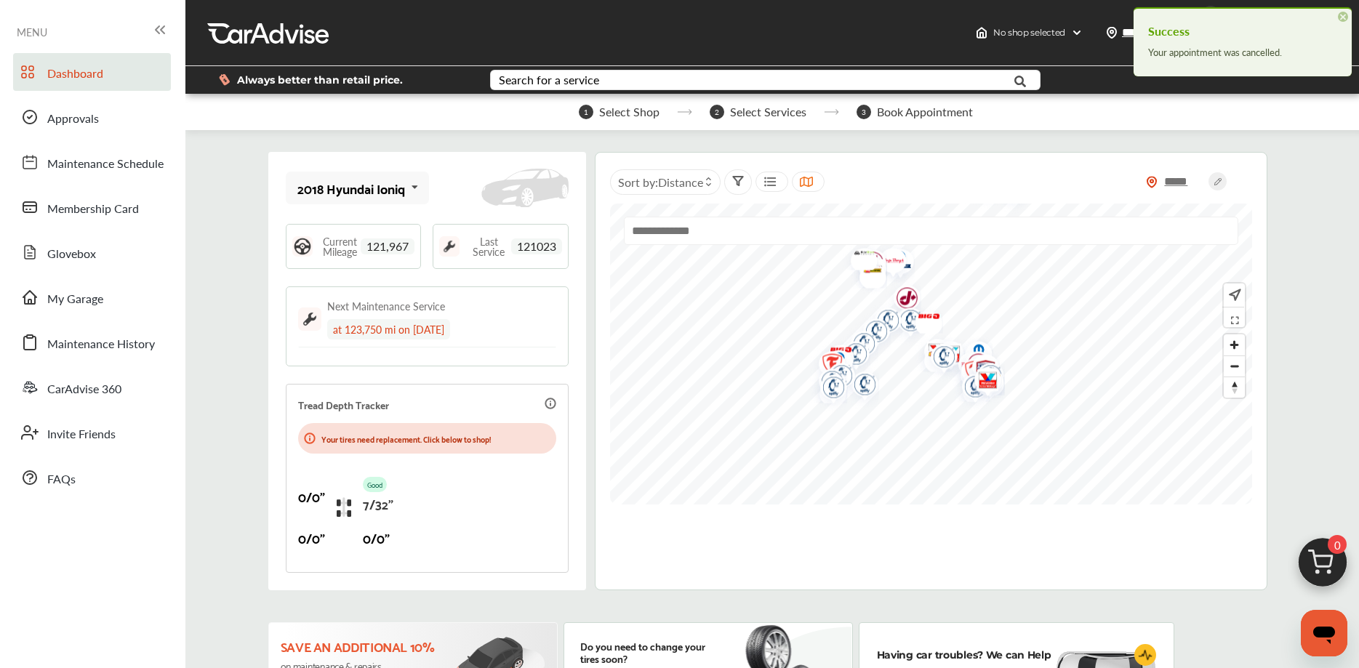
scroll to position [222, 0]
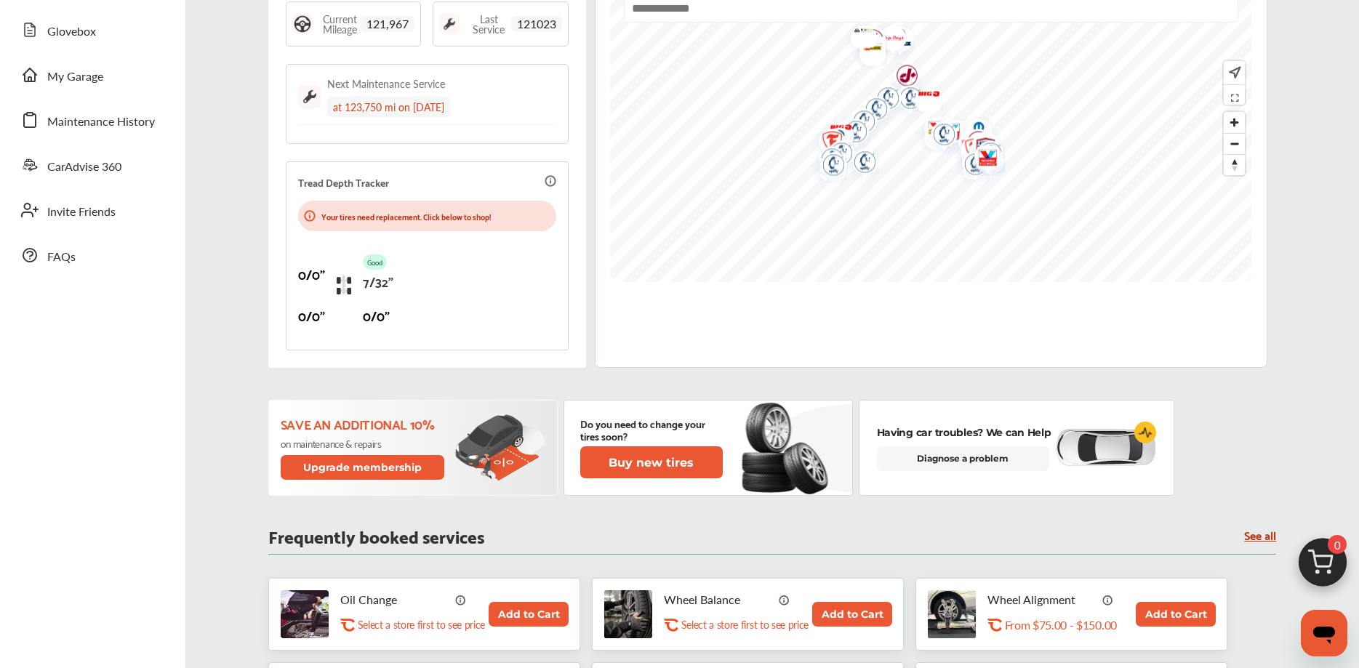
click at [1322, 561] on img at bounding box center [1323, 566] width 70 height 70
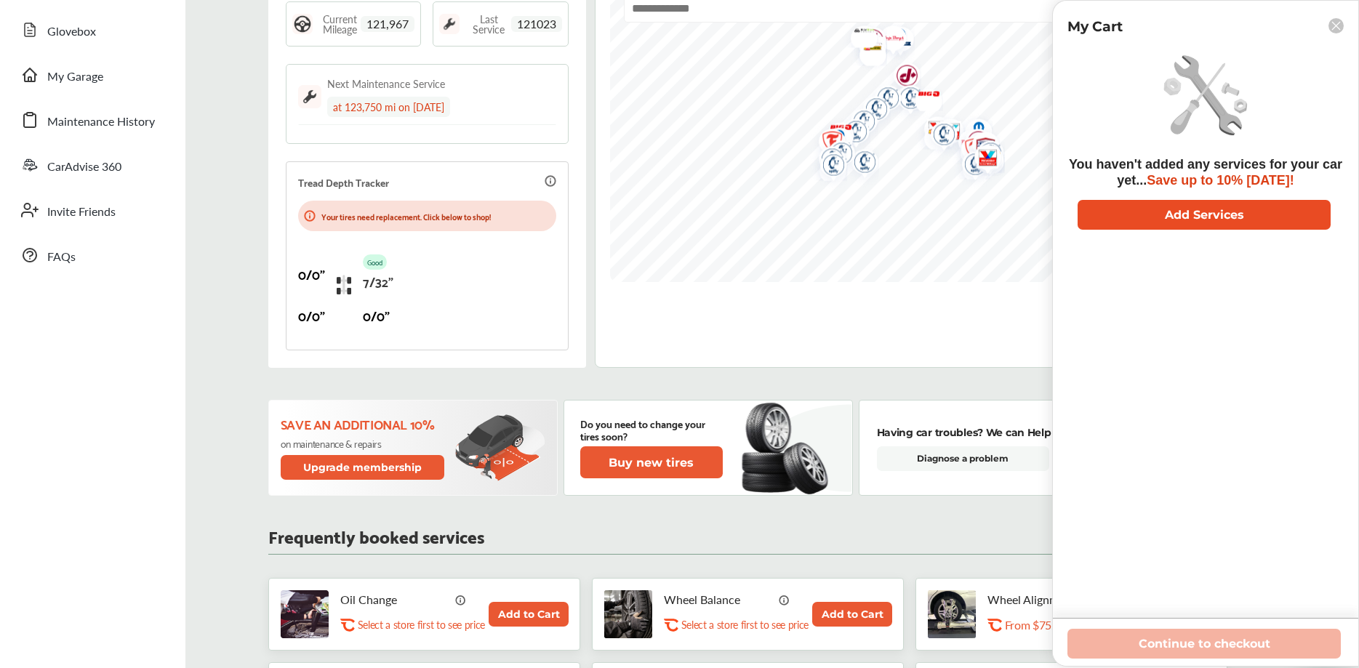
click at [1200, 217] on button "Add Services" at bounding box center [1204, 215] width 253 height 30
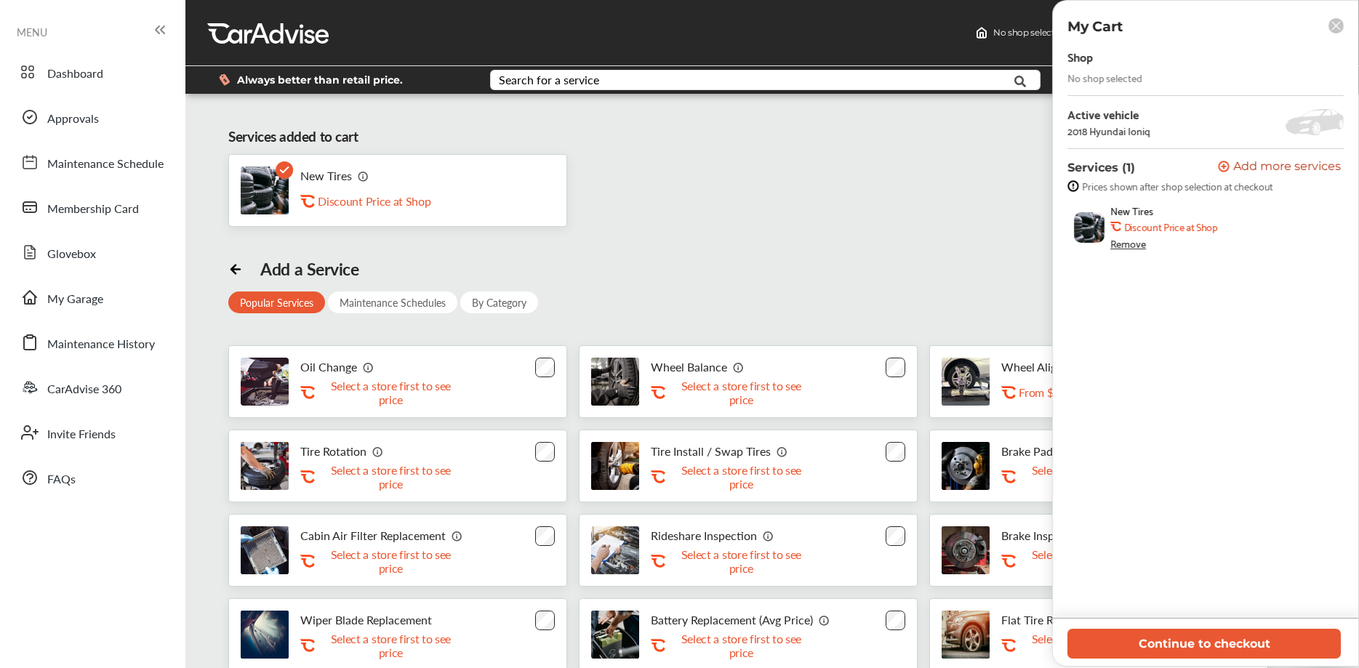
click at [1085, 230] on img at bounding box center [1089, 227] width 31 height 31
click at [1112, 211] on span "New Tires" at bounding box center [1131, 211] width 43 height 12
click at [1083, 226] on img at bounding box center [1089, 227] width 31 height 31
click at [1167, 223] on b "Discount Price at Shop" at bounding box center [1170, 227] width 93 height 12
click at [1169, 301] on div "Shop No shop selected Active vehicle 2018 Hyundai Ioniq Services (1) Add a serv…" at bounding box center [1205, 332] width 276 height 571
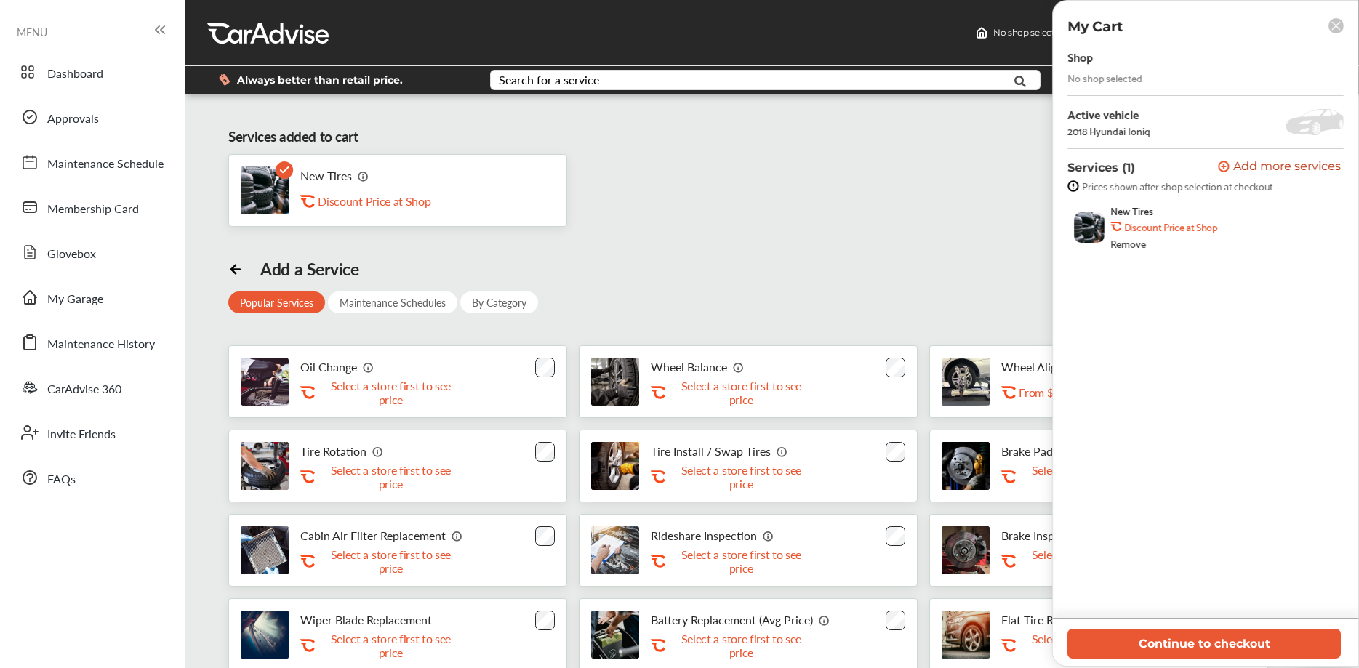
click at [934, 266] on div "Add a Service Popular Services Maintenance Schedules By Category Oil Change .st…" at bounding box center [771, 507] width 1087 height 497
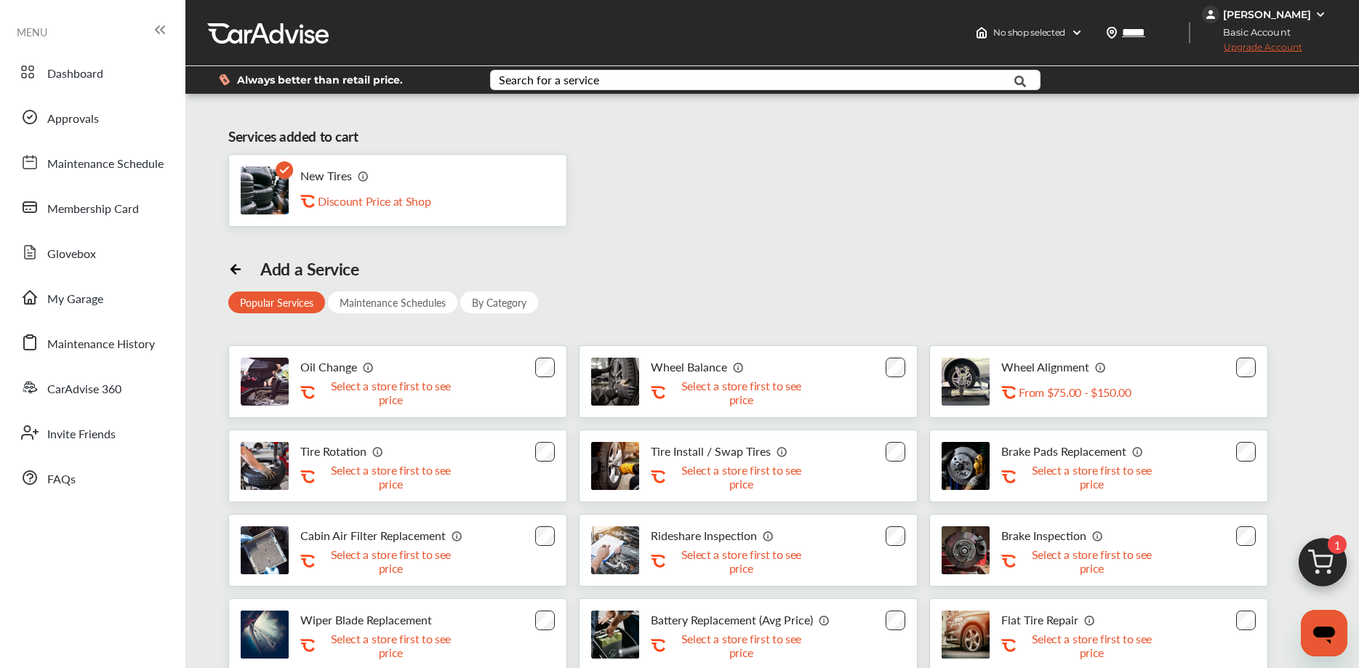
click at [790, 266] on div "Add a Service Popular Services Maintenance Schedules By Category Oil Change .st…" at bounding box center [771, 507] width 1087 height 497
click at [732, 259] on div "Add a Service Popular Services Maintenance Schedules By Category Oil Change .st…" at bounding box center [771, 507] width 1087 height 497
click at [71, 79] on span "Dashboard" at bounding box center [75, 74] width 56 height 19
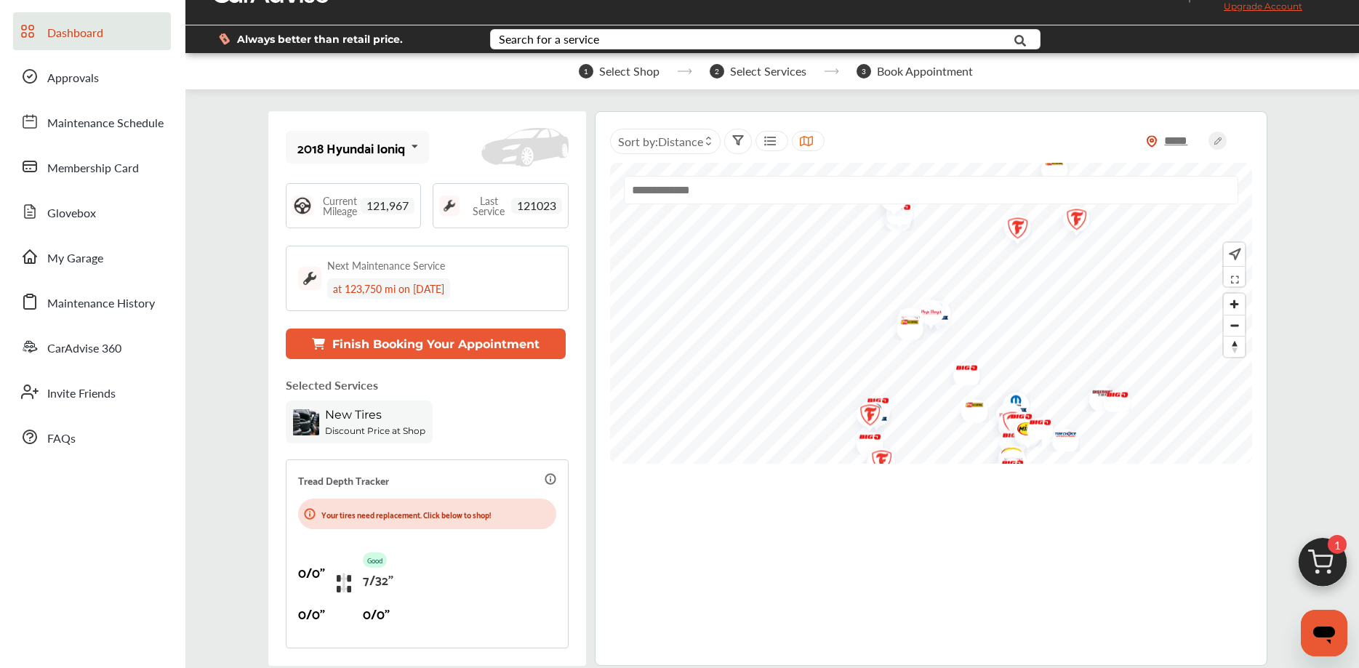
scroll to position [74, 0]
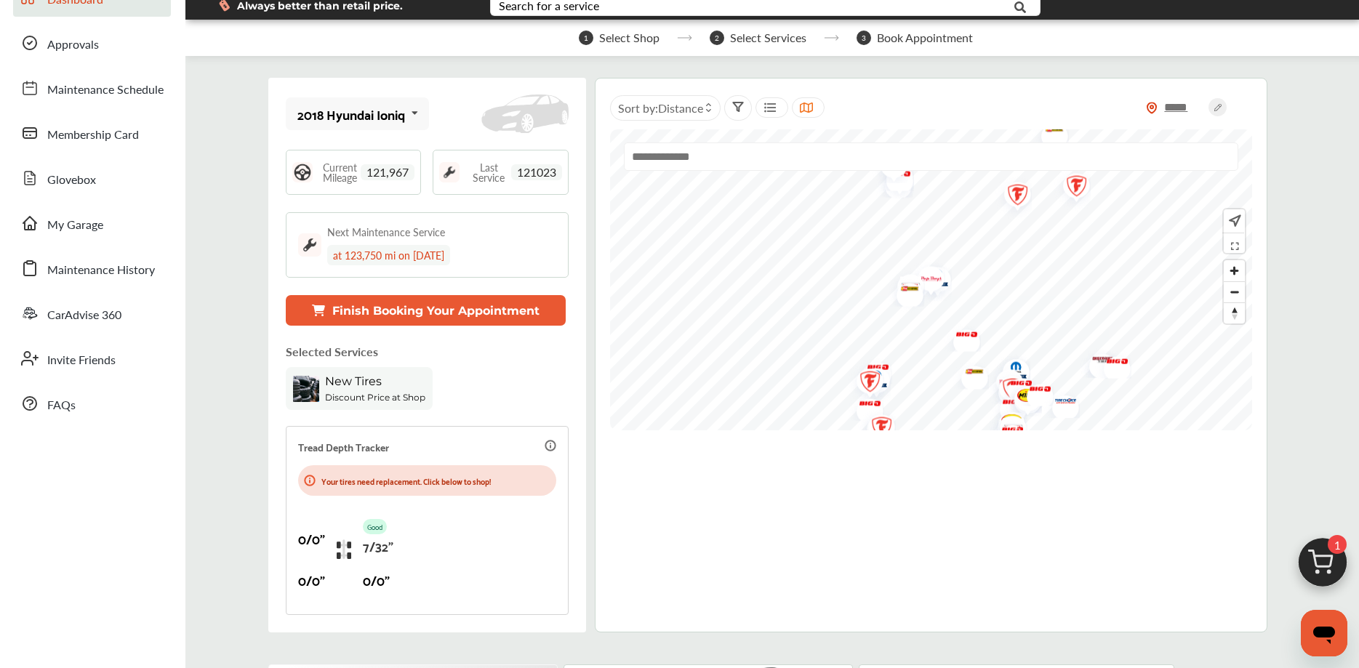
click at [377, 308] on button "Finish Booking Your Appointment" at bounding box center [426, 310] width 280 height 31
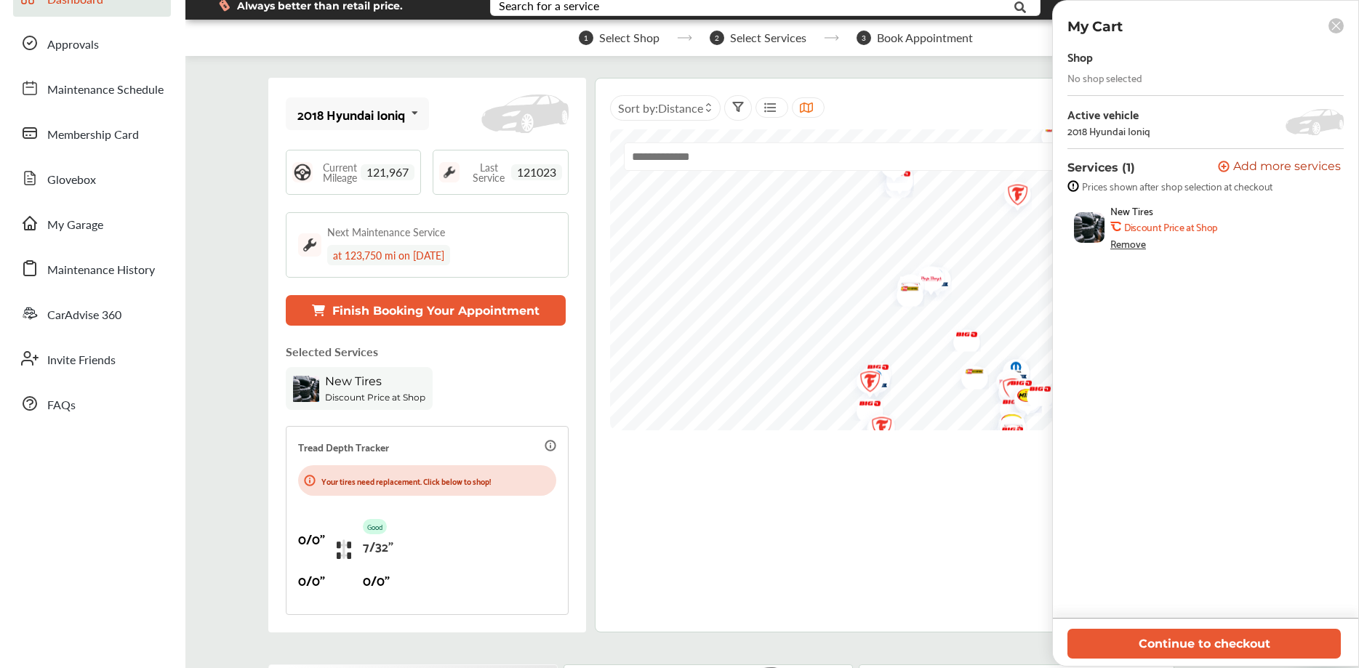
click at [1192, 233] on b "Discount Price at Shop" at bounding box center [1170, 227] width 93 height 12
click at [1193, 233] on b "Discount Price at Shop" at bounding box center [1170, 227] width 93 height 12
click at [1095, 233] on img at bounding box center [1089, 227] width 31 height 31
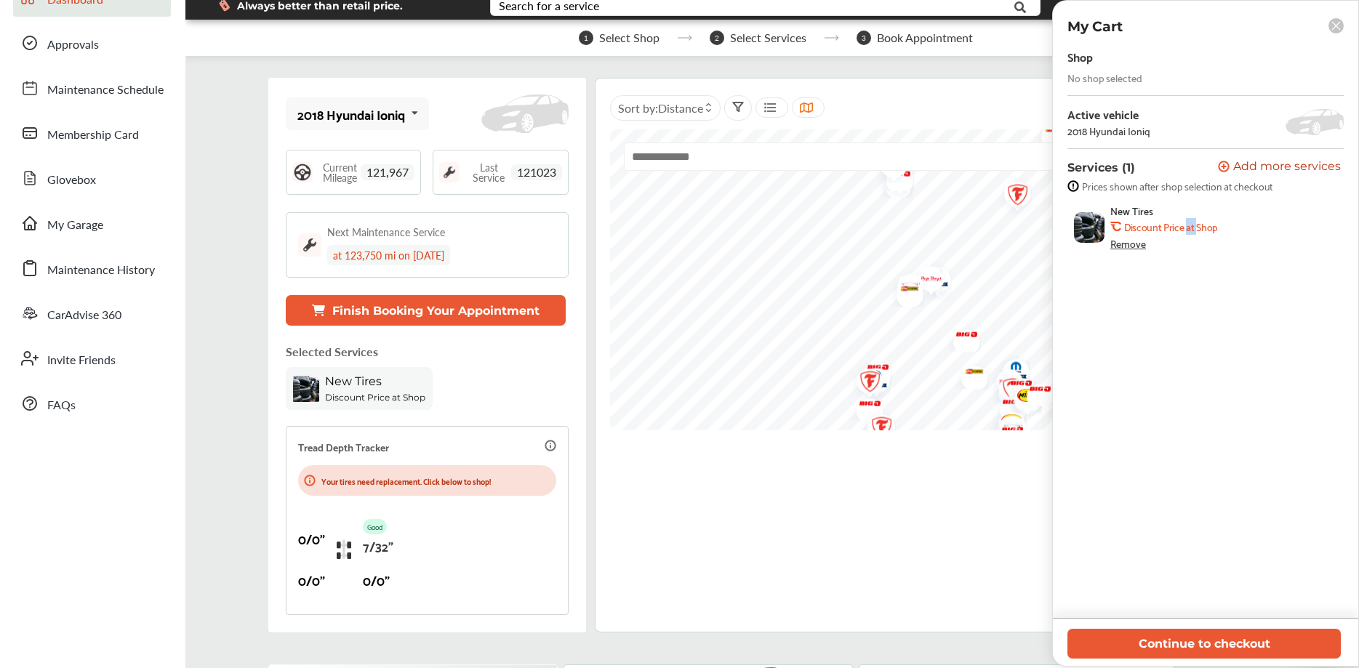
click at [1094, 225] on img at bounding box center [1089, 227] width 31 height 31
click at [1211, 289] on div "Shop No shop selected Active vehicle 2018 Hyundai Ioniq Services (1) Add a serv…" at bounding box center [1205, 332] width 276 height 571
click at [1139, 246] on div "Remove" at bounding box center [1128, 244] width 36 height 12
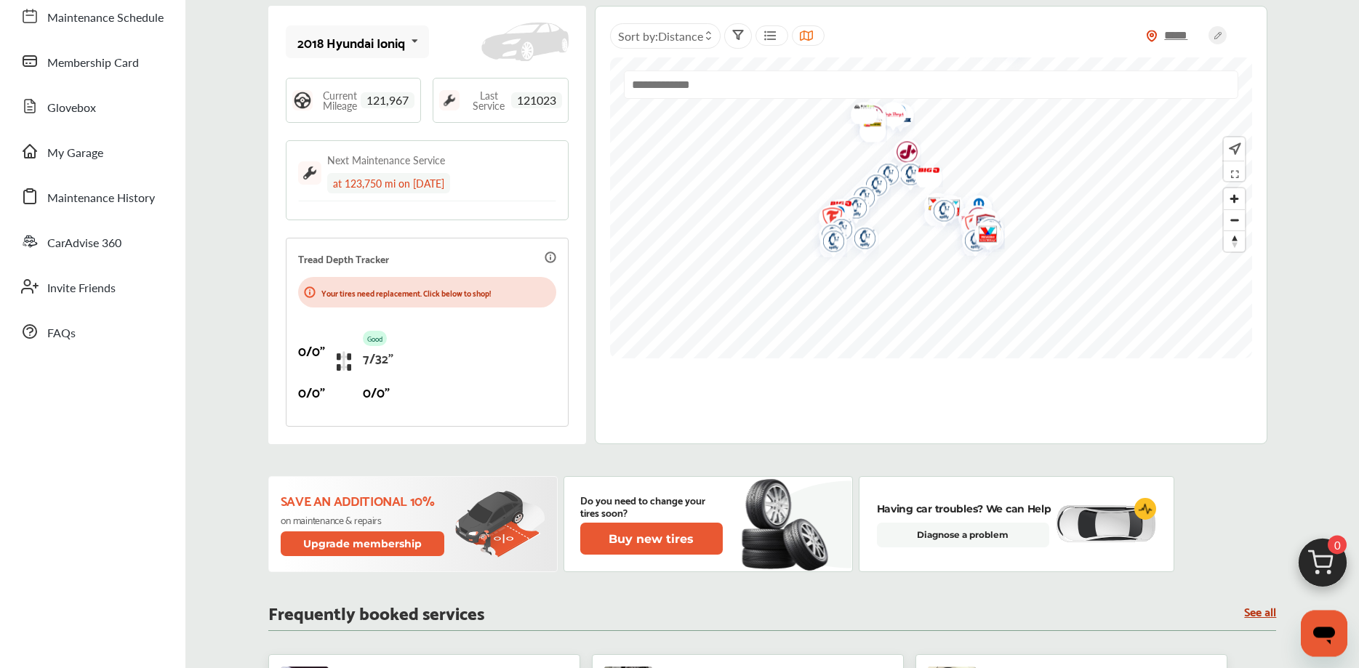
scroll to position [222, 0]
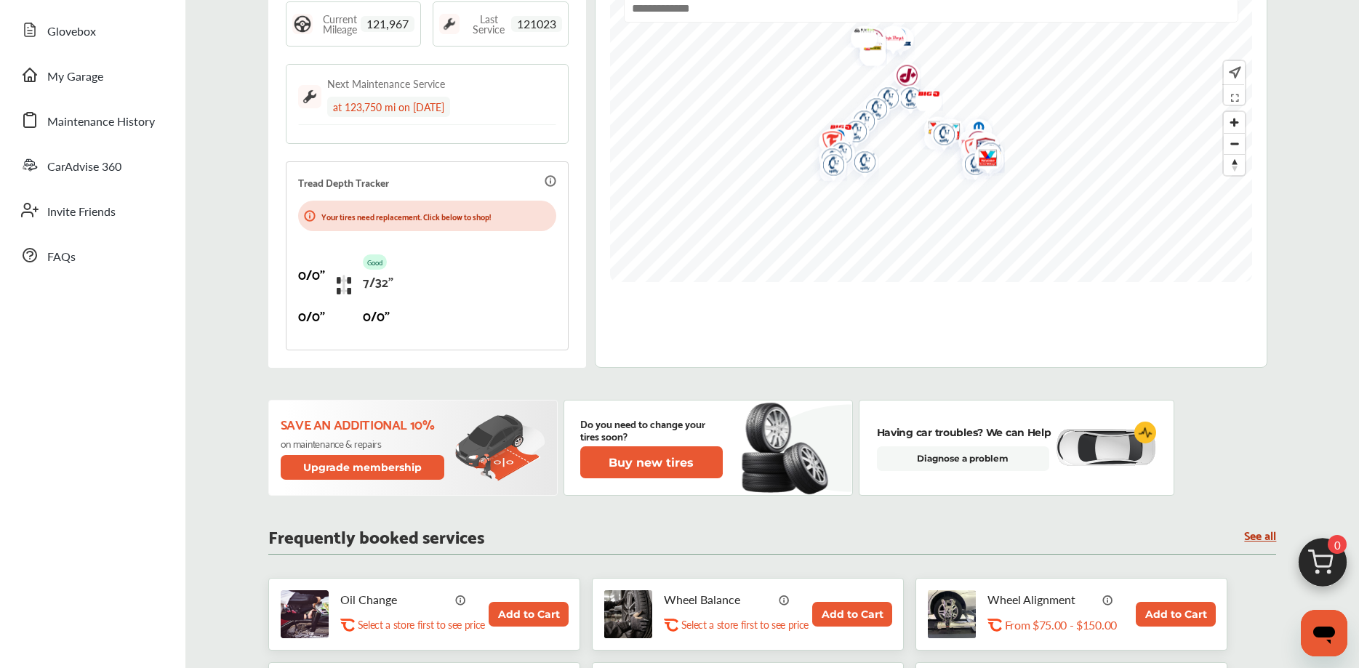
click at [368, 262] on p "Good" at bounding box center [375, 261] width 24 height 15
click at [414, 219] on p "Your tires need replacement. Click below to shop!" at bounding box center [405, 216] width 169 height 14
click at [452, 271] on div "0/0" Good 7/32" 0/0" 0/0"" at bounding box center [427, 284] width 258 height 107
click at [662, 465] on button "Buy new tires" at bounding box center [651, 462] width 143 height 32
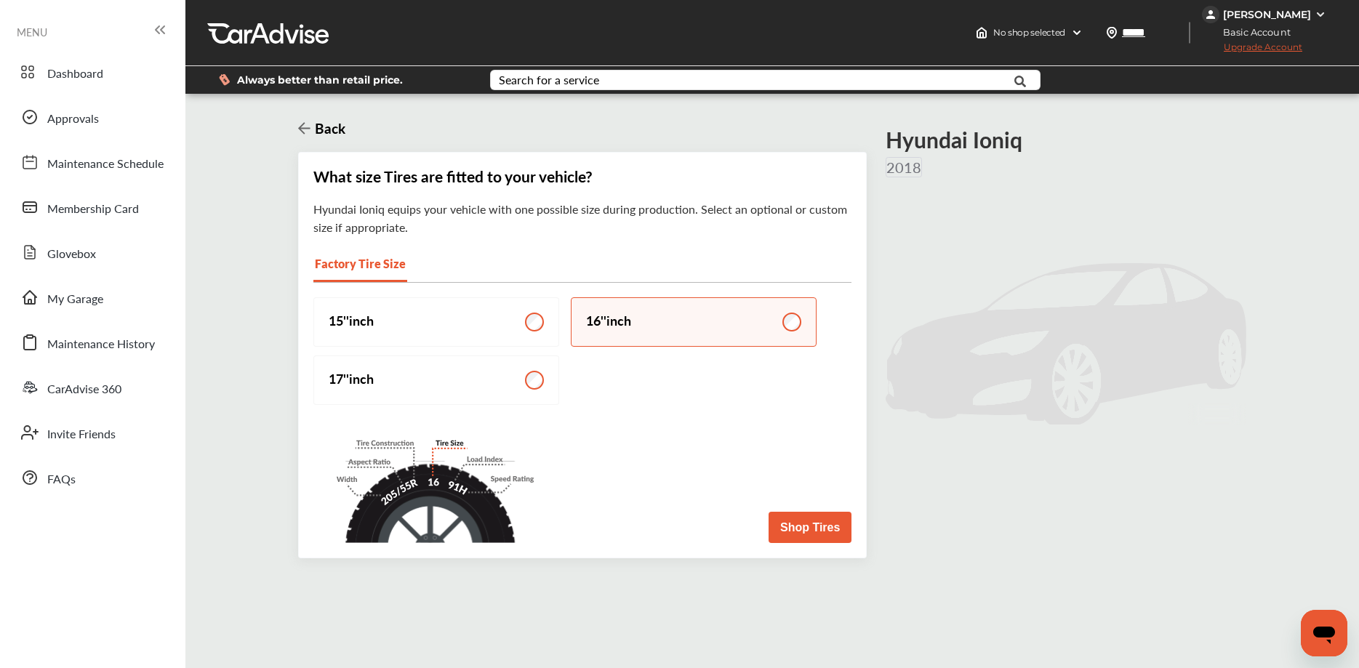
click at [794, 534] on button "Shop Tires" at bounding box center [810, 527] width 83 height 31
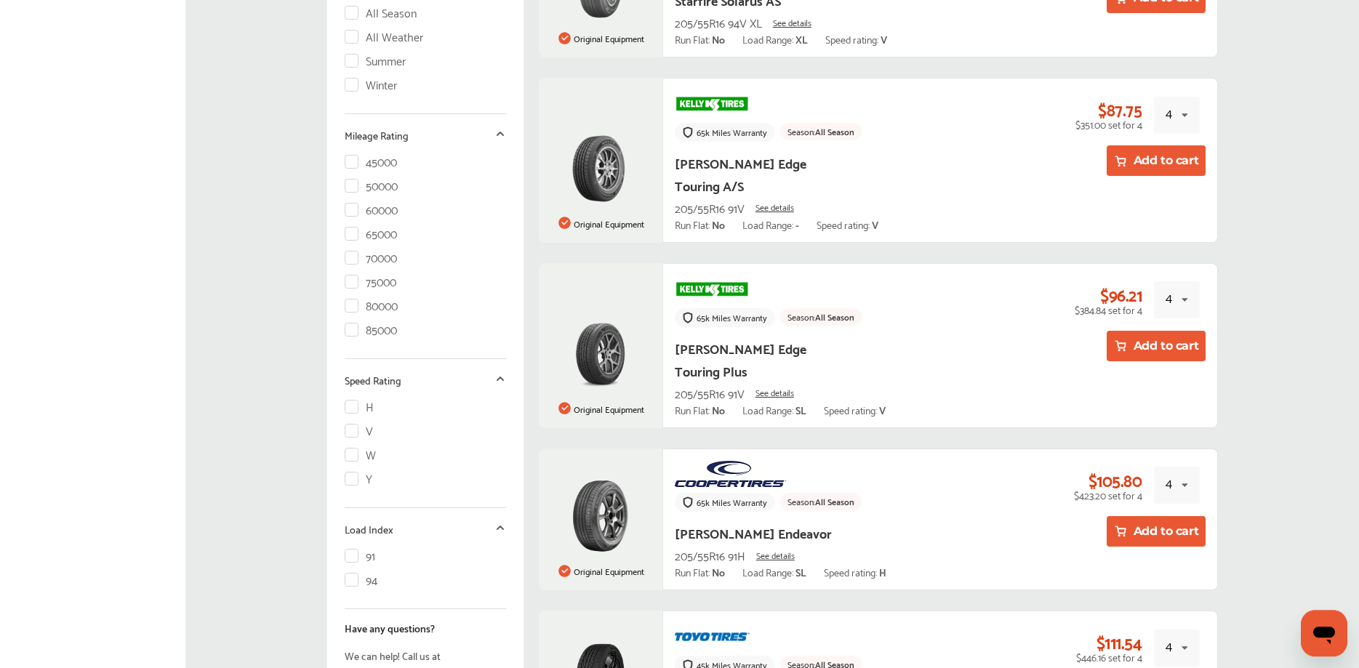
scroll to position [742, 0]
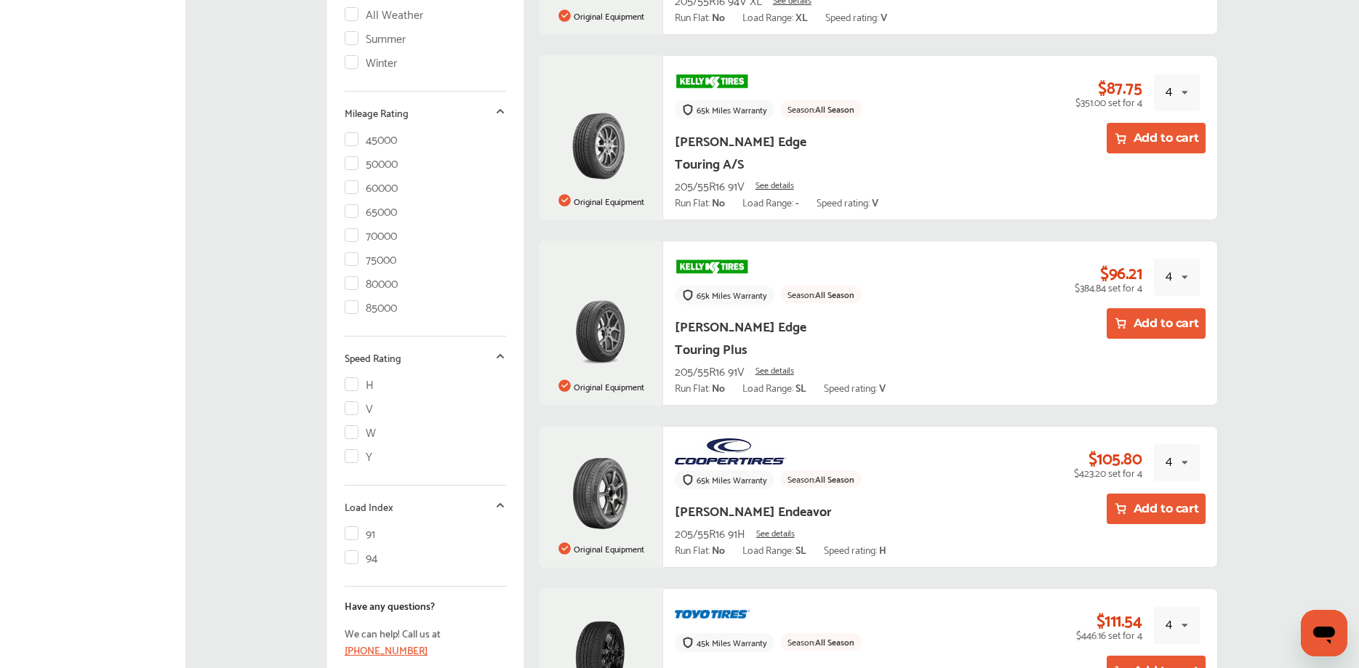
click at [982, 499] on div "[PERSON_NAME] Endeavor 205/55R16 91H See details Run Flat: No Load Range: SL Sp…" at bounding box center [834, 527] width 318 height 57
click at [1160, 494] on button "Add to cart" at bounding box center [1157, 509] width 100 height 31
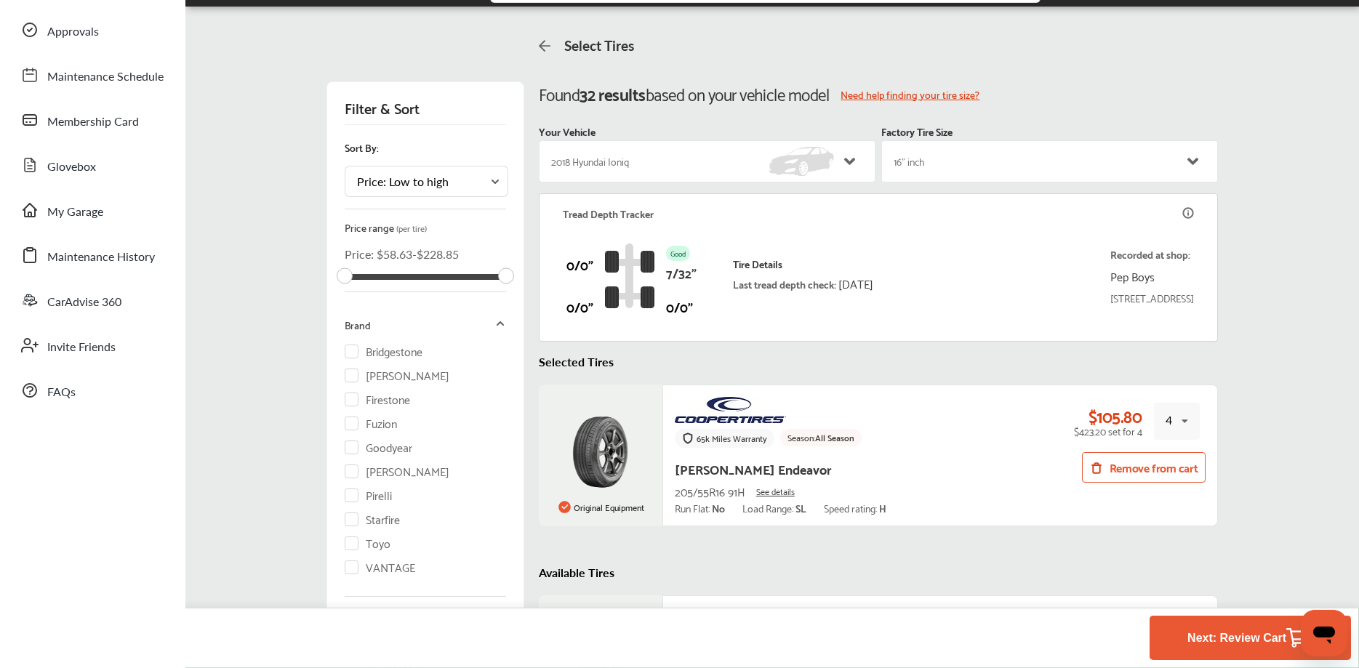
scroll to position [62, 0]
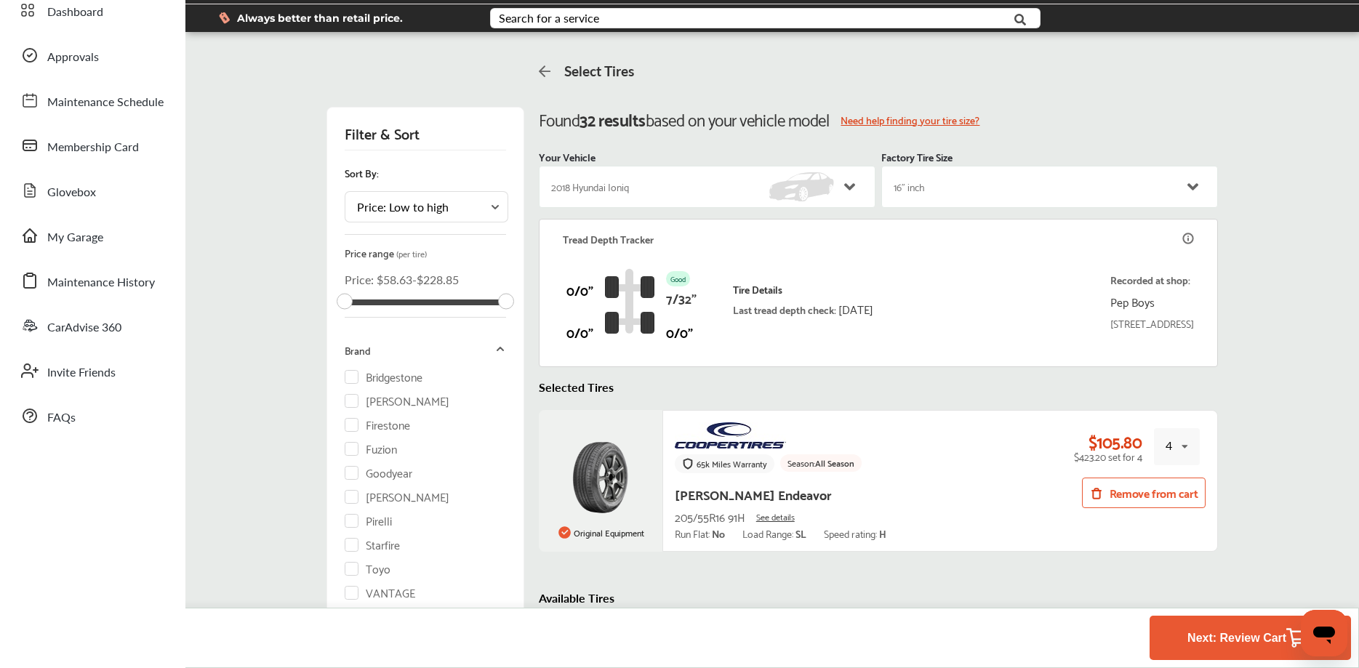
click at [944, 484] on div "[PERSON_NAME] Endeavor 205/55R16 91H See details Run Flat: No Load Range: SL Sp…" at bounding box center [834, 511] width 318 height 57
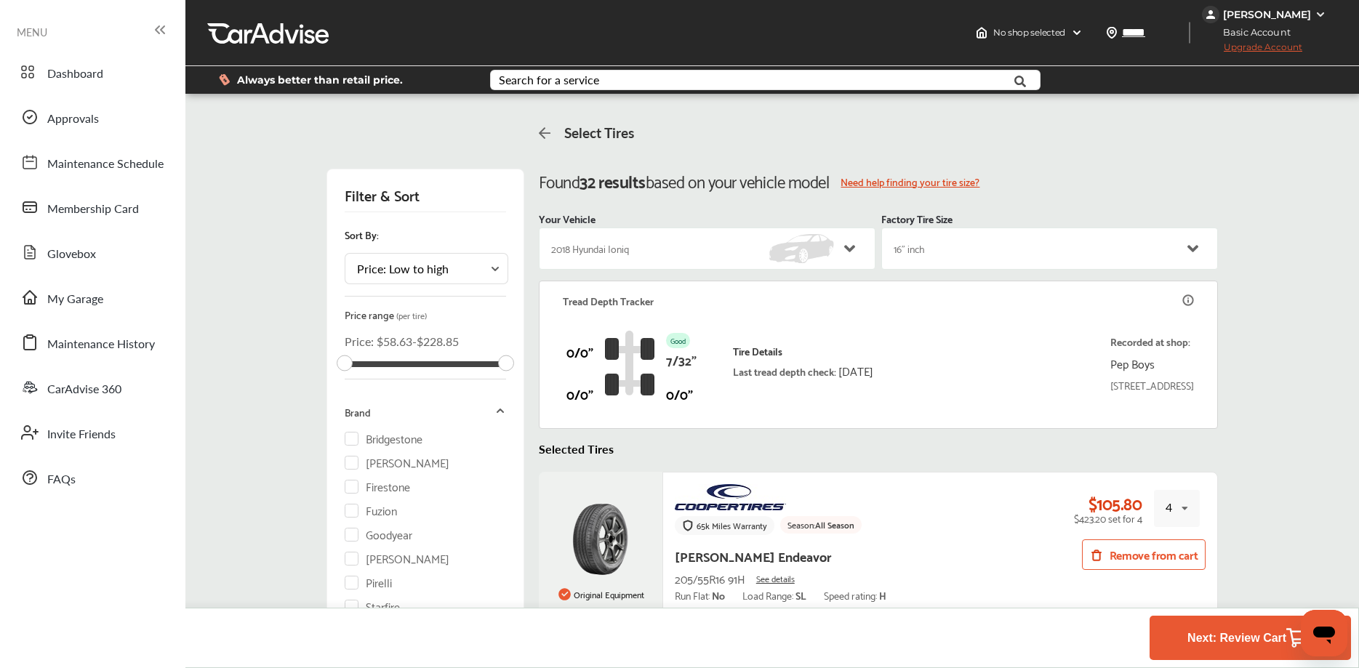
click at [948, 362] on div "Tire Details Last tread depth check: [DATE] Recorded at shop: Pep Boys [STREET_…" at bounding box center [964, 363] width 462 height 68
click at [948, 340] on div "Tire Details Last tread depth check: [DATE] Recorded at shop: Pep Boys [STREET_…" at bounding box center [964, 363] width 462 height 68
click at [1156, 31] on input "*****" at bounding box center [1154, 32] width 67 height 15
click at [1117, 35] on img at bounding box center [1111, 33] width 12 height 12
click at [1118, 34] on img at bounding box center [1112, 33] width 12 height 12
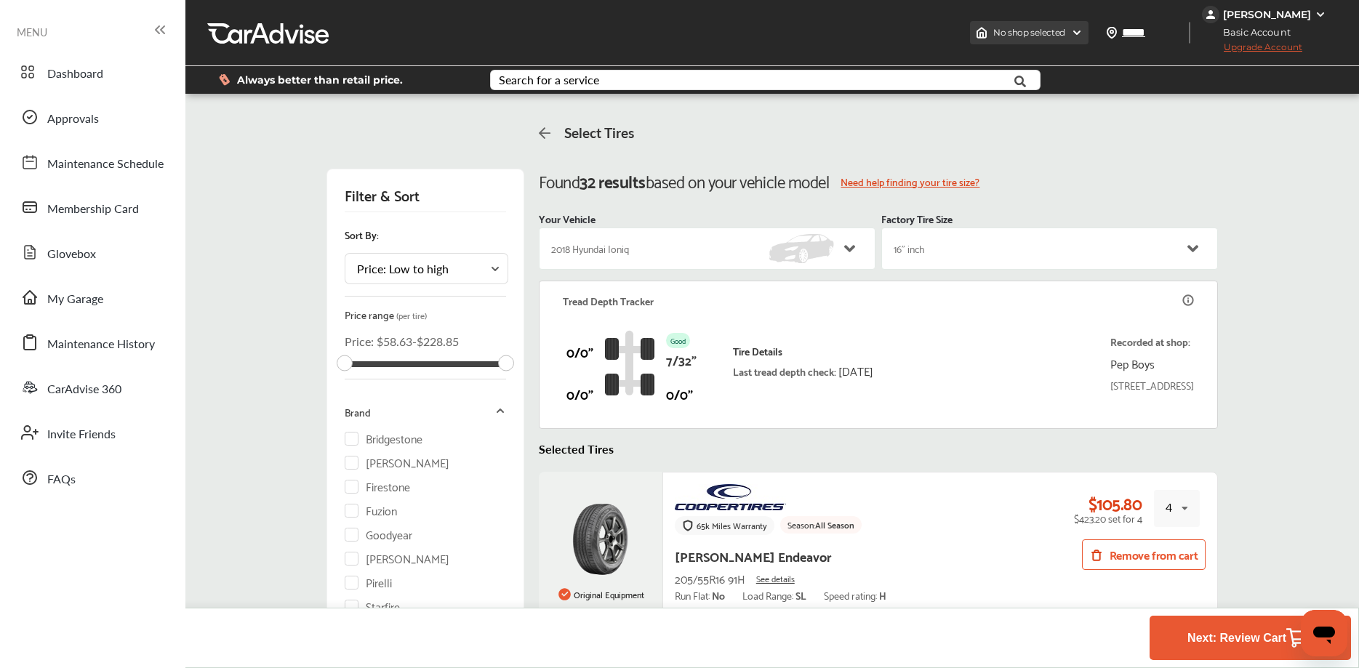
click at [1027, 40] on div "No shop selected" at bounding box center [1029, 32] width 119 height 23
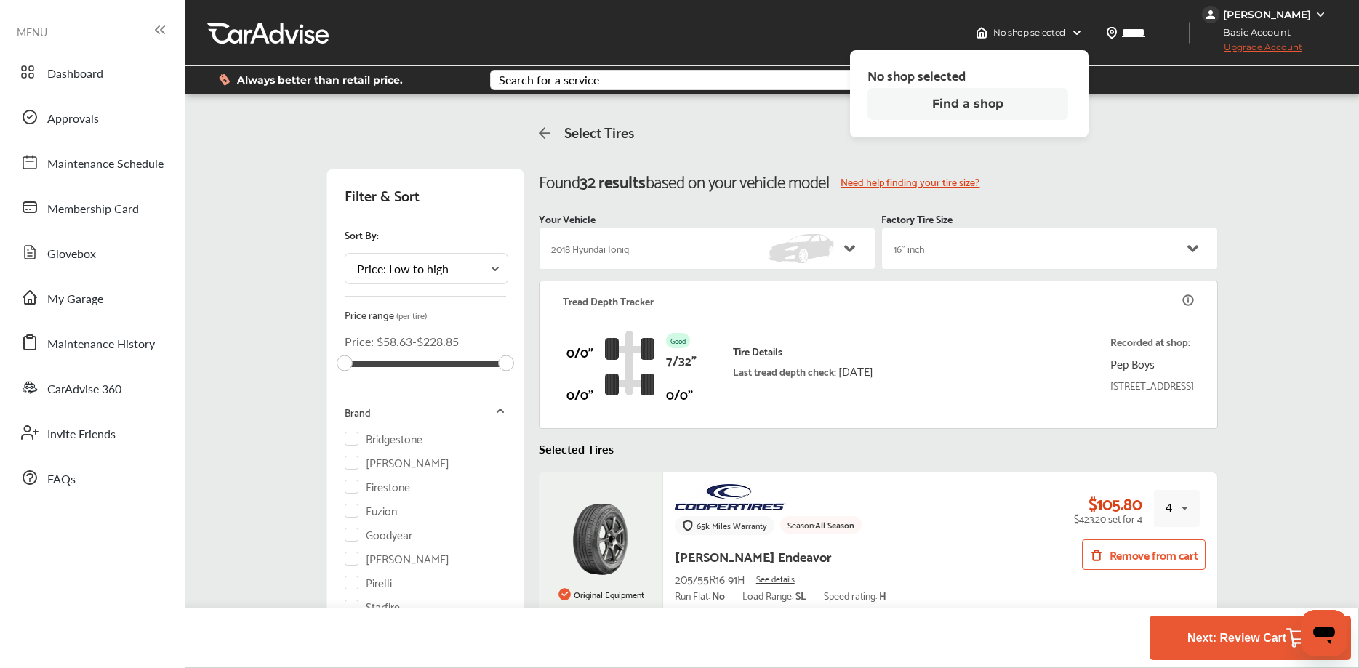
click at [1007, 105] on button "Find a shop" at bounding box center [967, 104] width 201 height 32
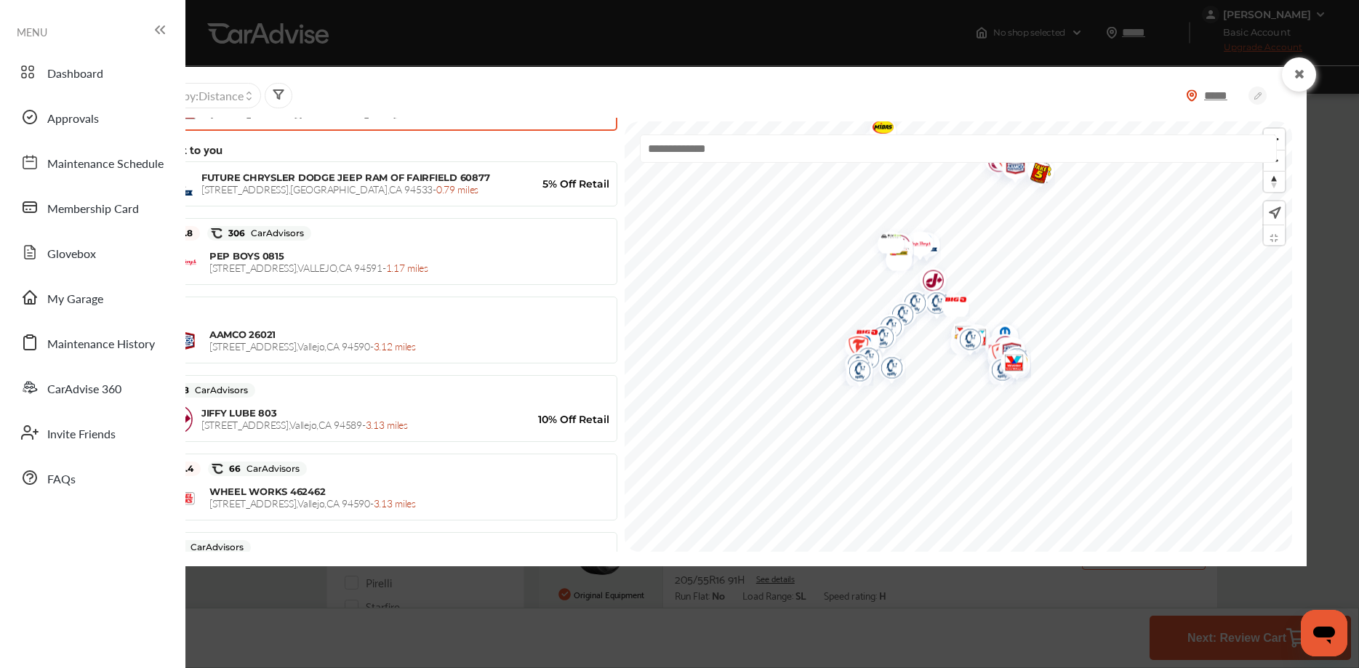
scroll to position [300, 0]
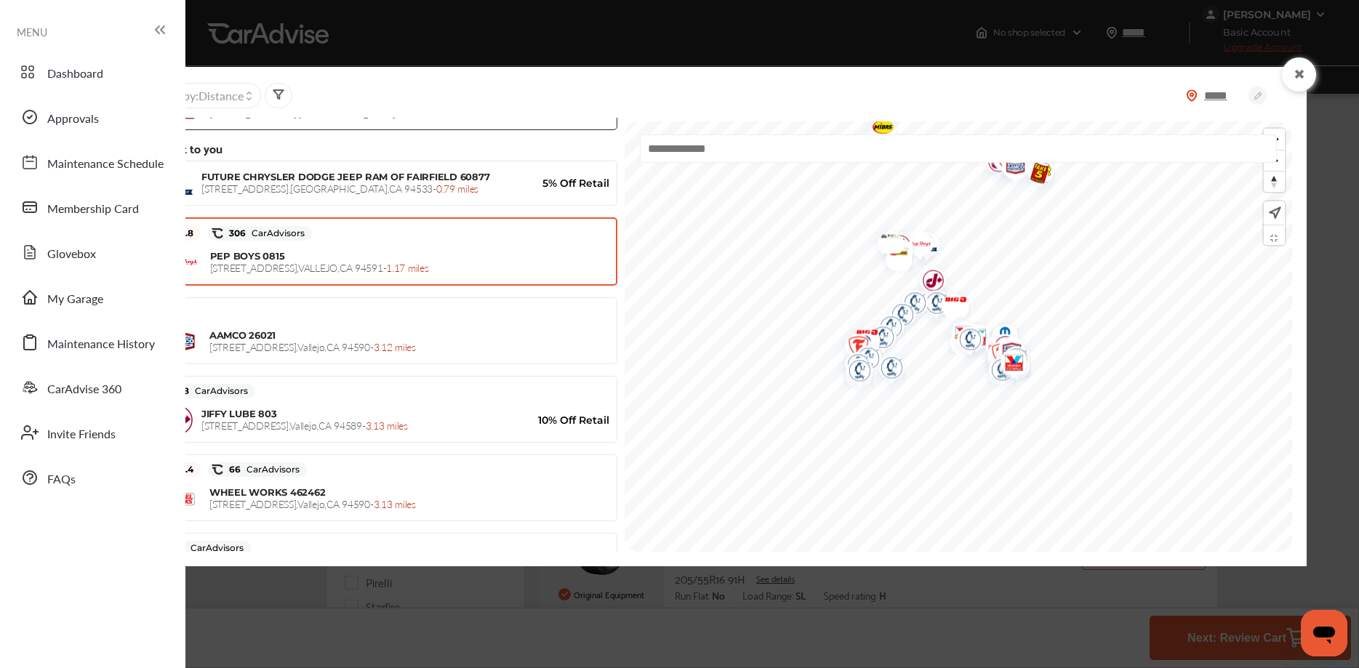
click at [446, 257] on div "PEP BOYS [STREET_ADDRESS] - 1.17 miles" at bounding box center [409, 262] width 398 height 24
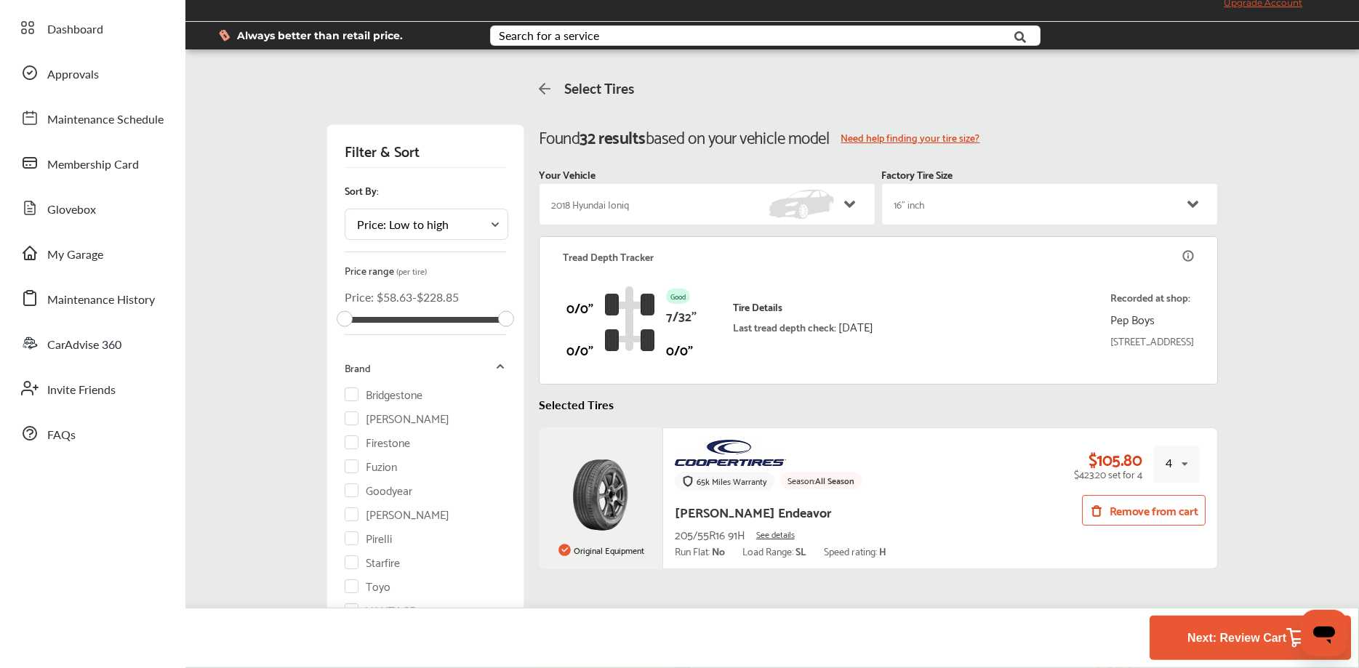
scroll to position [74, 0]
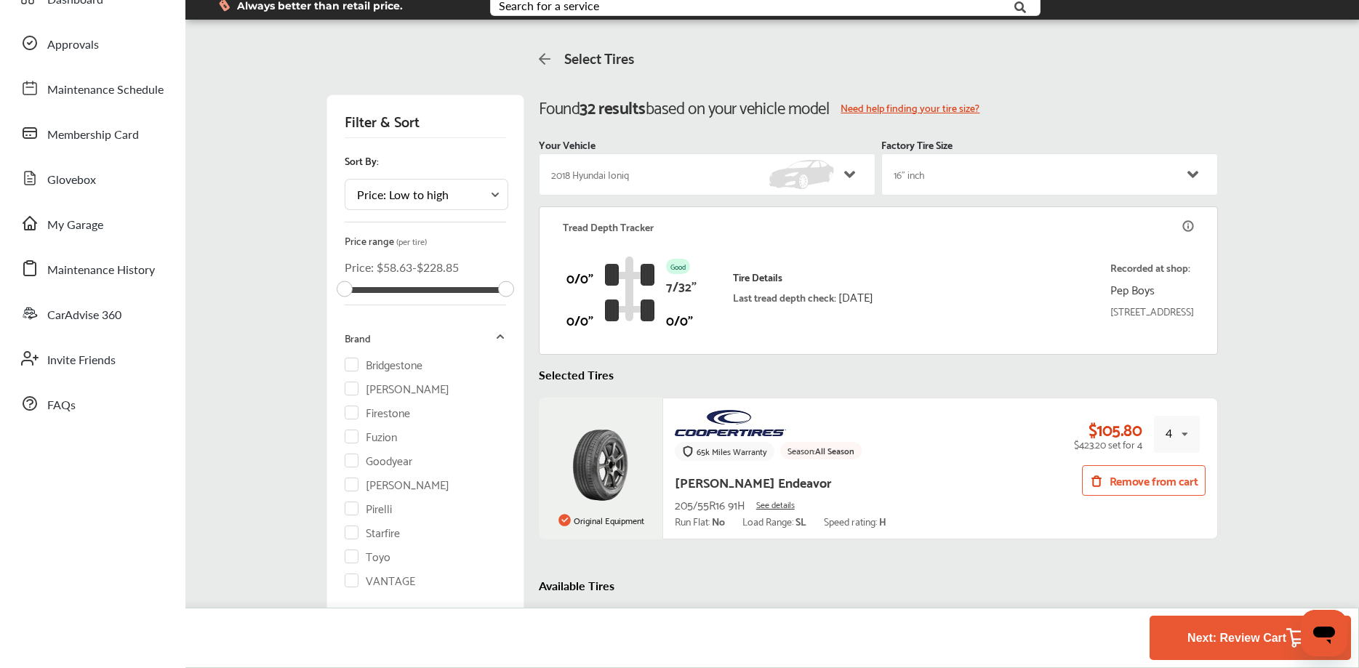
click at [934, 475] on div "[PERSON_NAME] Endeavor 205/55R16 91H See details Run Flat: No Load Range: SL Sp…" at bounding box center [834, 498] width 318 height 57
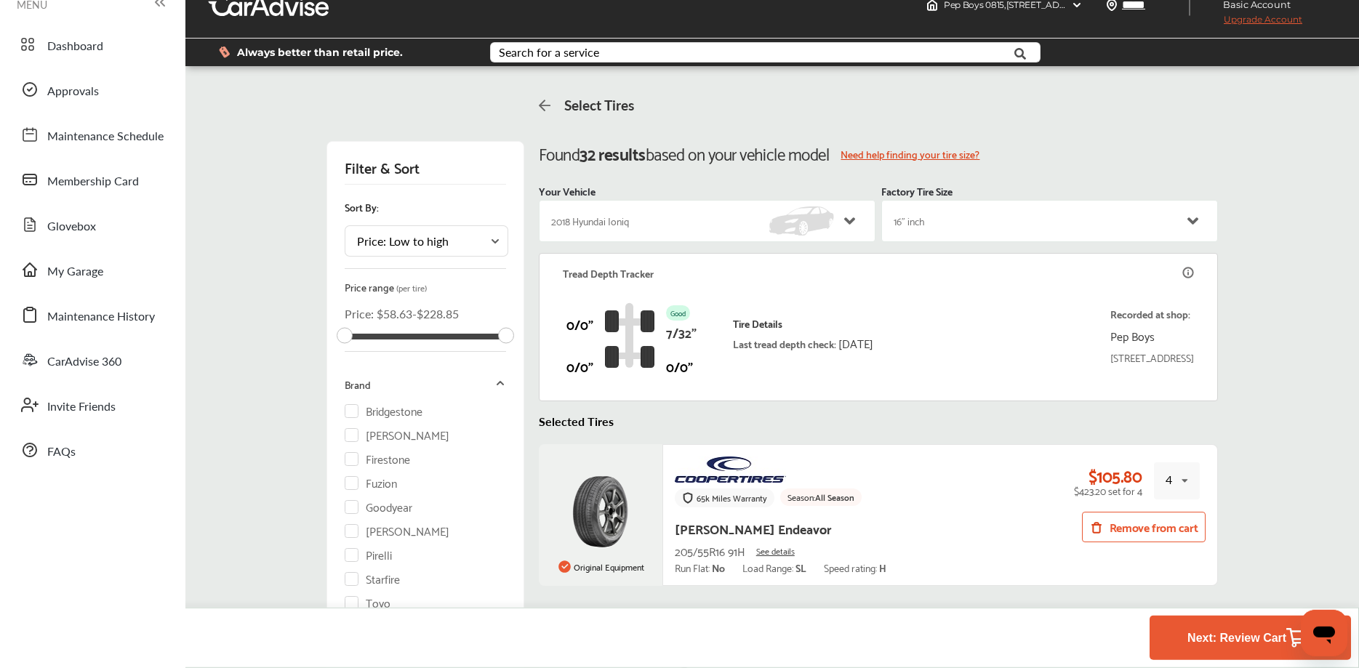
scroll to position [0, 0]
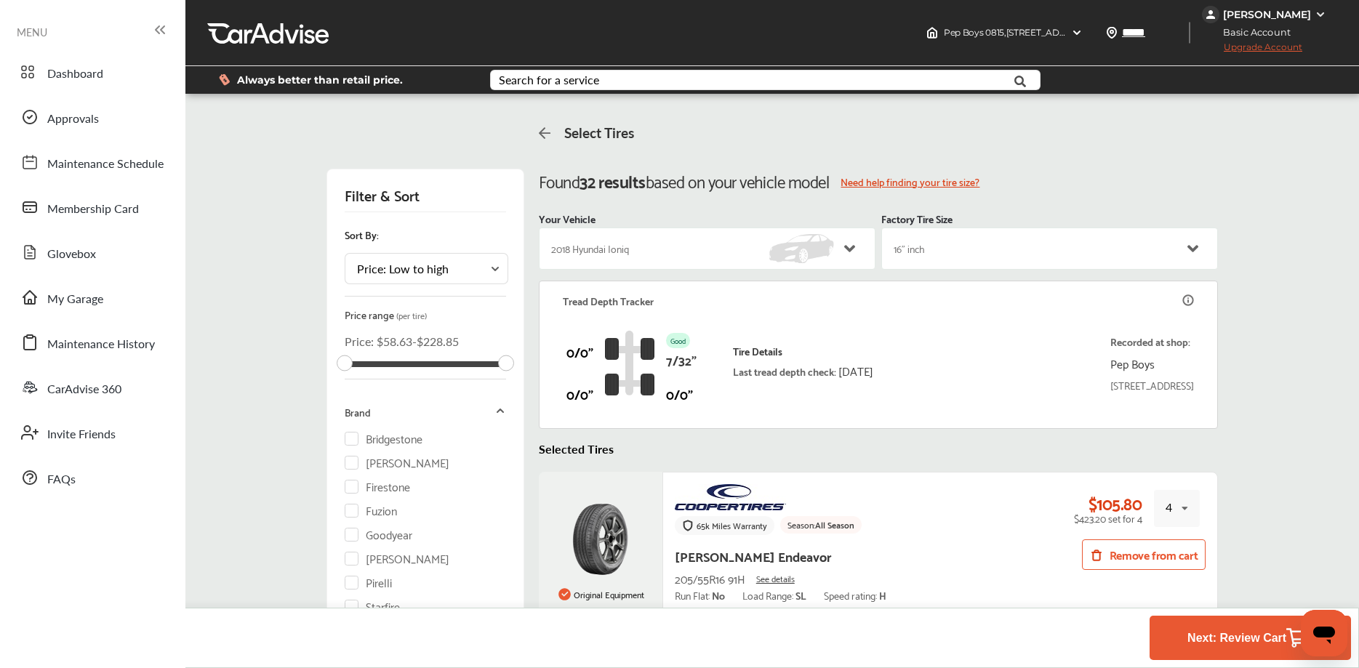
click at [971, 532] on div "65k Miles Warranty Season: All Season" at bounding box center [834, 510] width 318 height 52
click at [76, 300] on span "My Garage" at bounding box center [75, 299] width 56 height 19
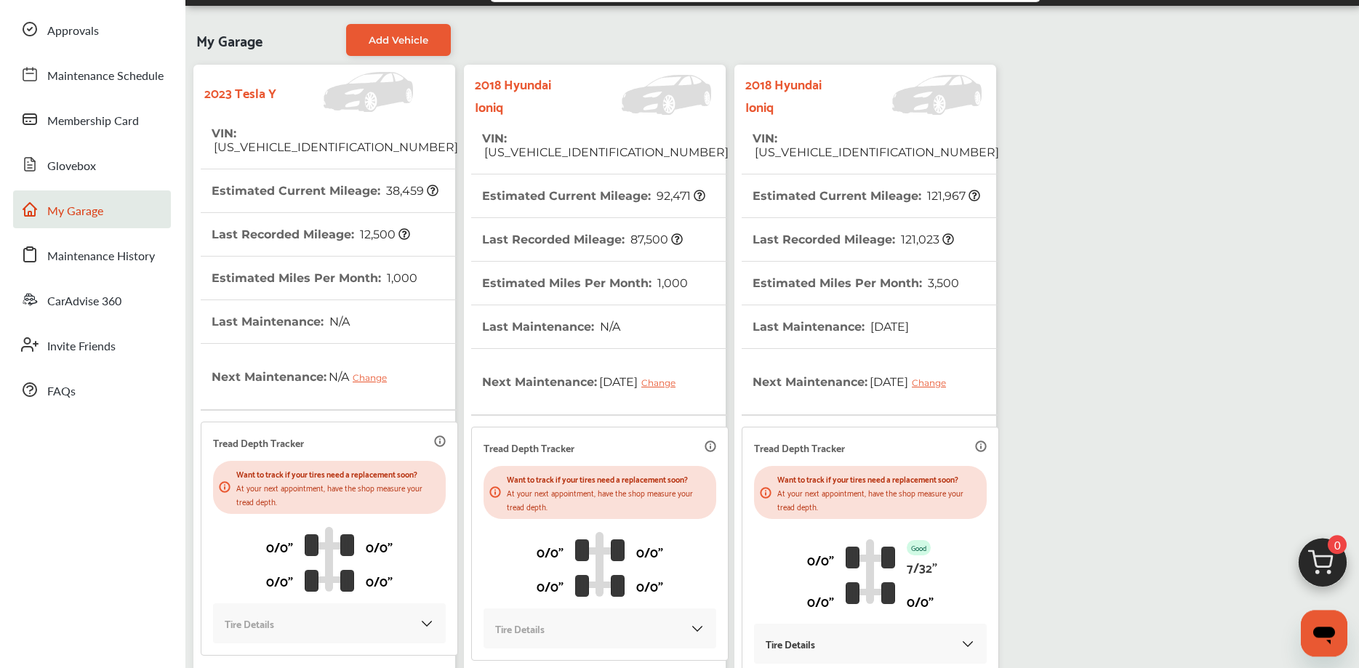
scroll to position [260, 0]
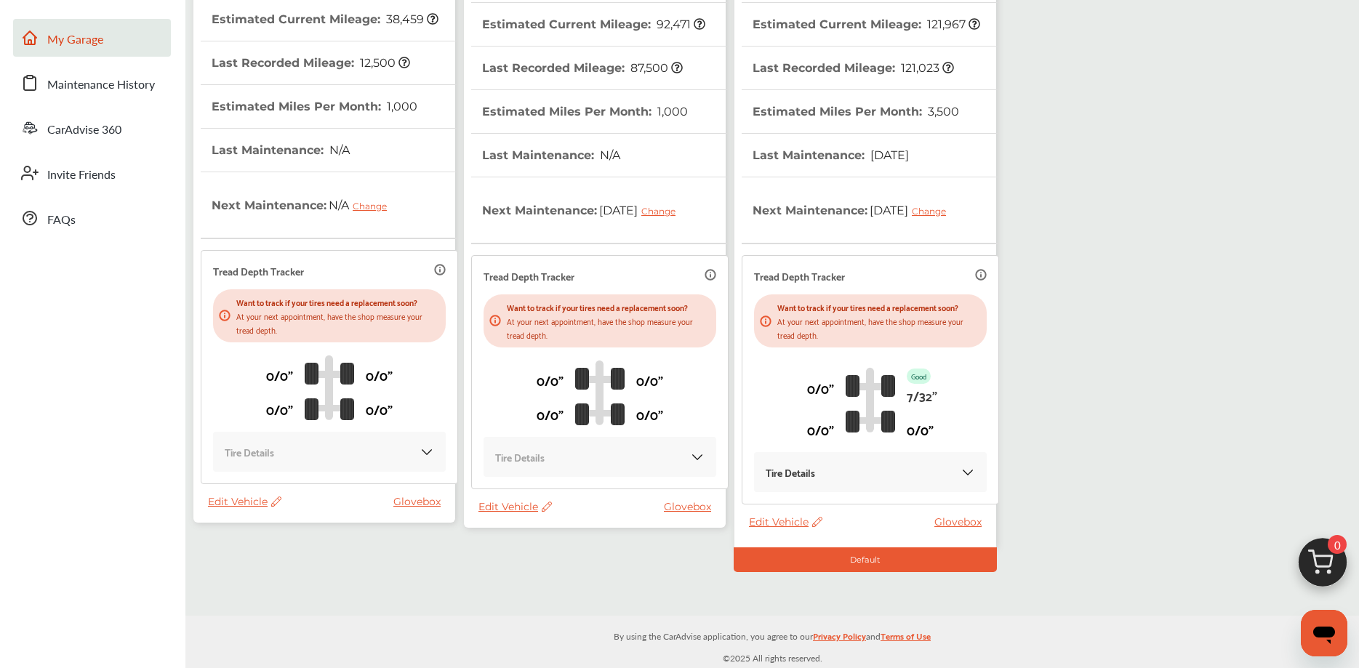
click at [1331, 566] on img at bounding box center [1323, 566] width 70 height 70
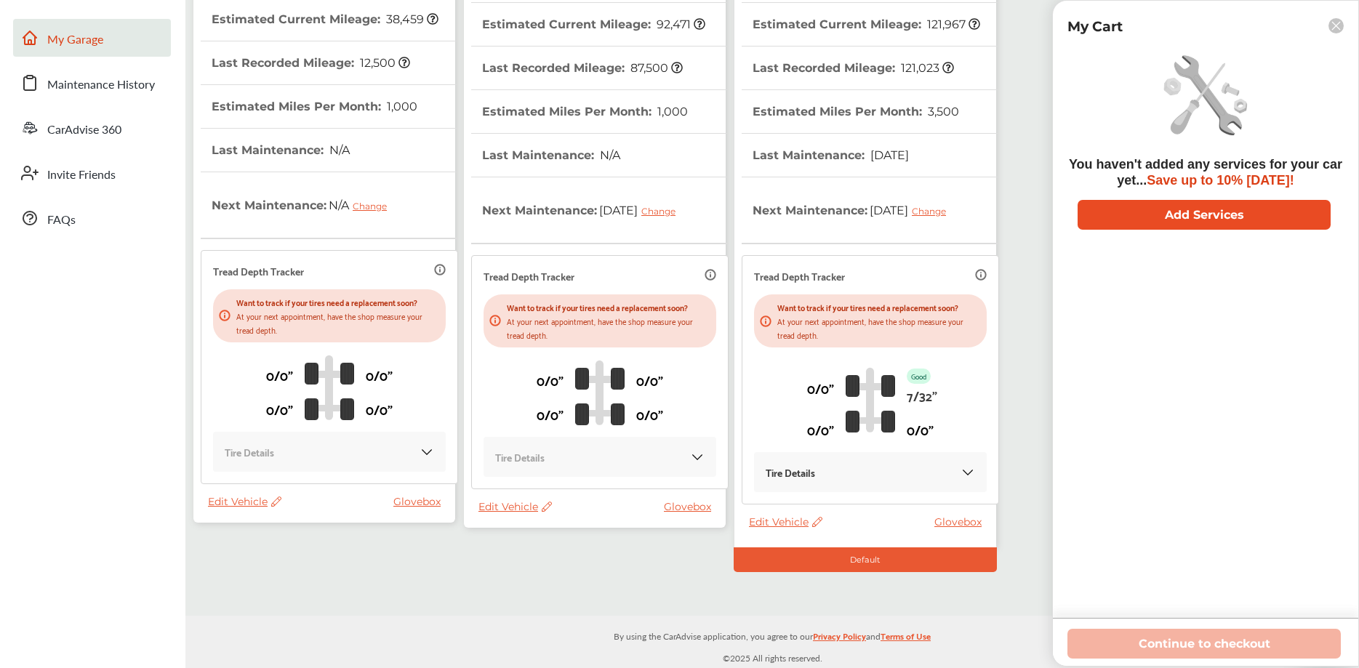
click at [1203, 214] on button "Add Services" at bounding box center [1204, 215] width 253 height 30
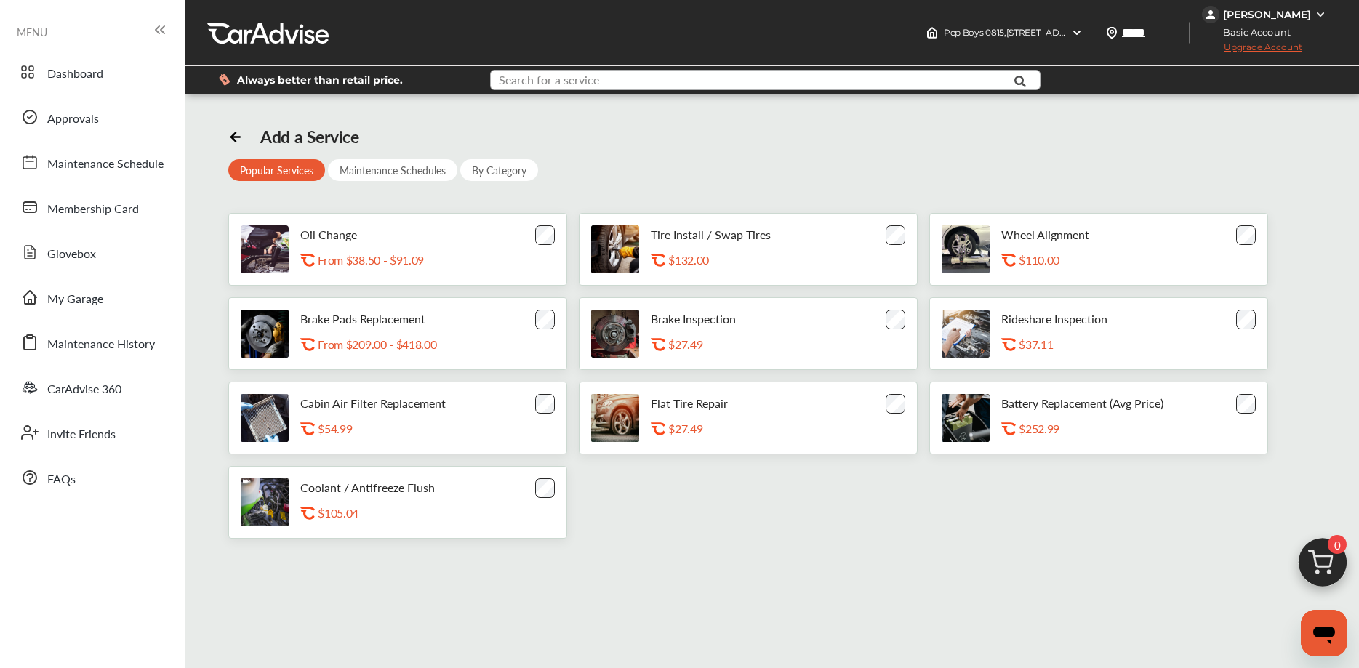
click at [782, 80] on input "text" at bounding box center [743, 82] width 502 height 23
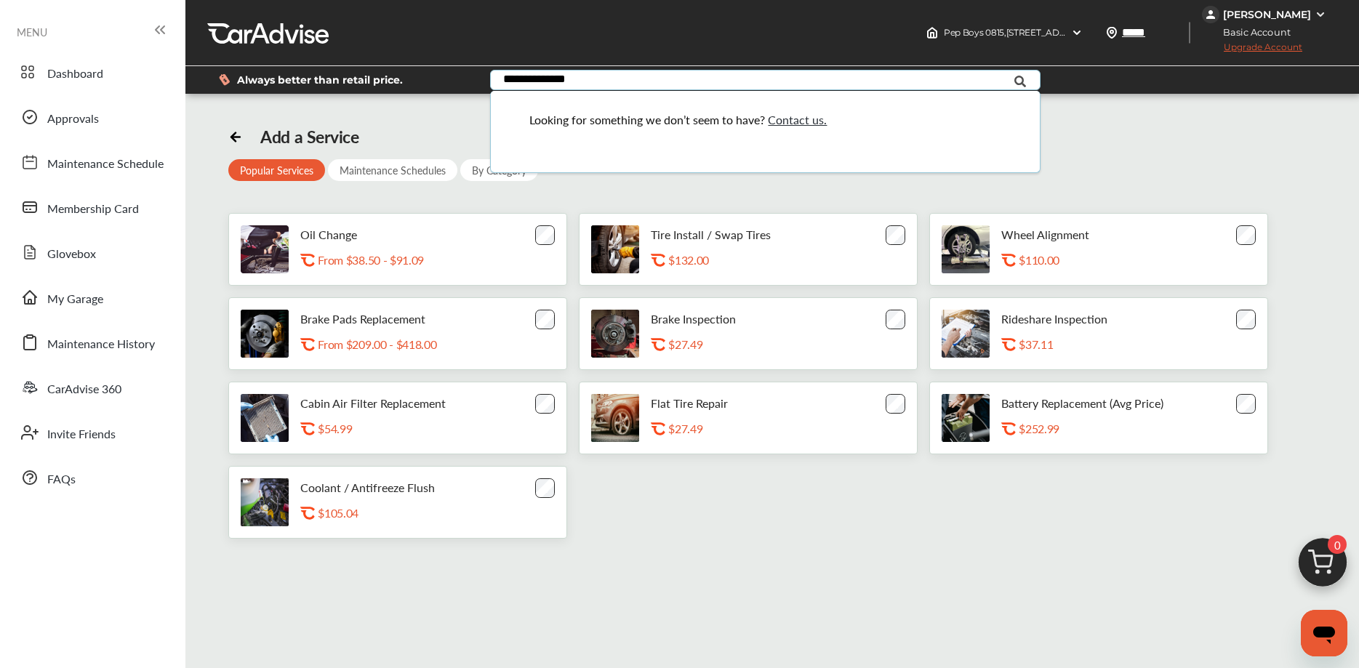
type input "**********"
click at [1025, 80] on icon at bounding box center [1020, 81] width 33 height 36
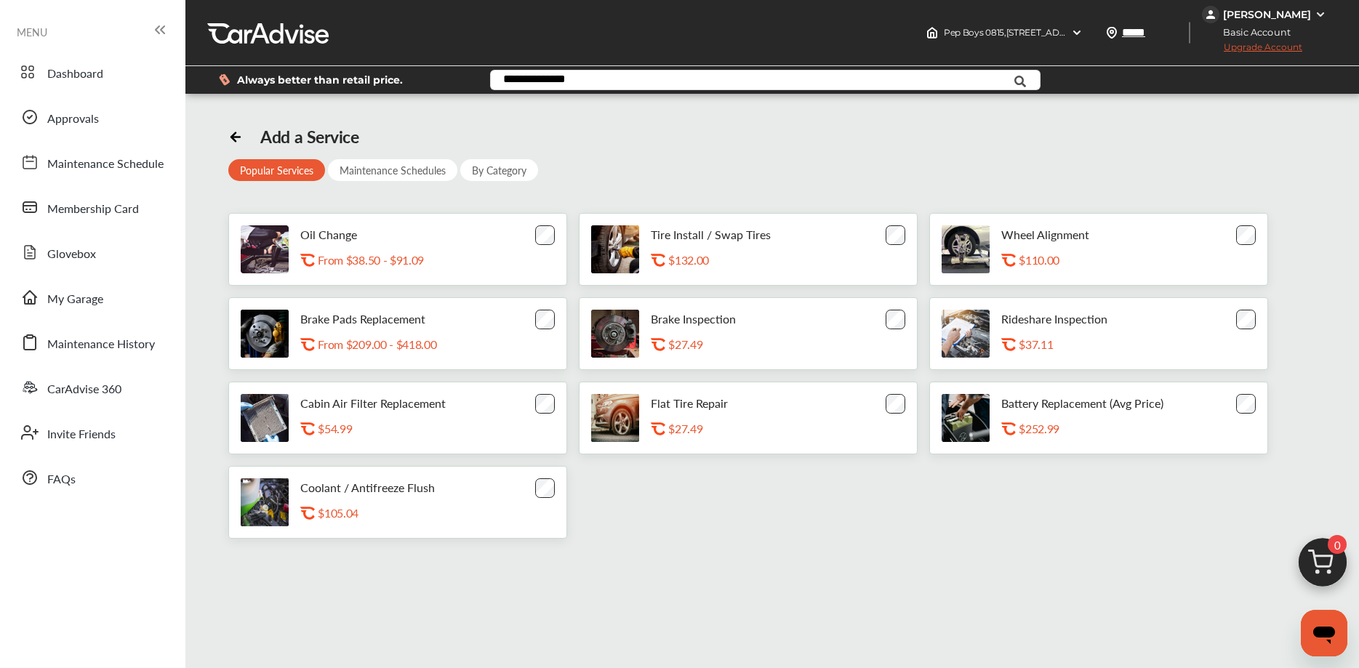
click at [795, 488] on div "Oil Change .st0{fill:#FA4A1C;} From $38.50 - $91.09 Tire Install / Swap Tires .…" at bounding box center [771, 376] width 1087 height 326
click at [807, 246] on div "Tire Install / Swap Tires .st0{fill:#FA4A1C;} $132.00" at bounding box center [732, 250] width 163 height 44
click at [80, 119] on span "Approvals" at bounding box center [73, 119] width 52 height 19
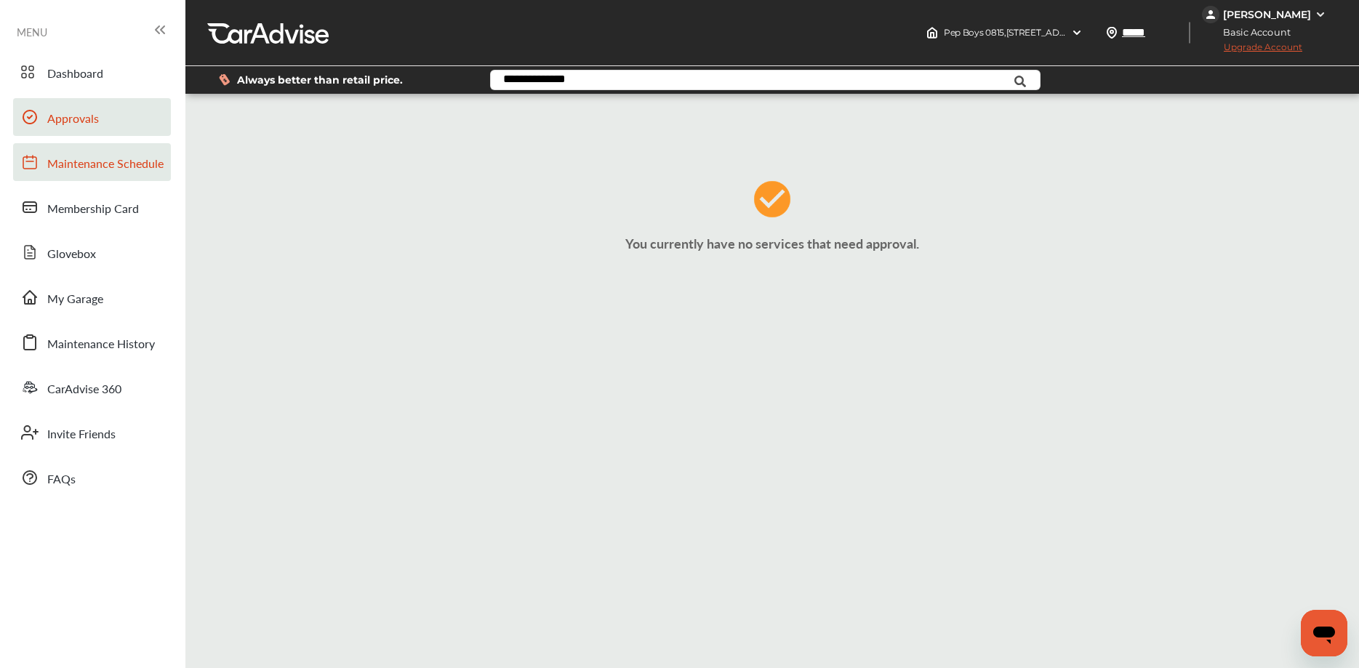
click at [80, 174] on link "Maintenance Schedule" at bounding box center [92, 162] width 158 height 38
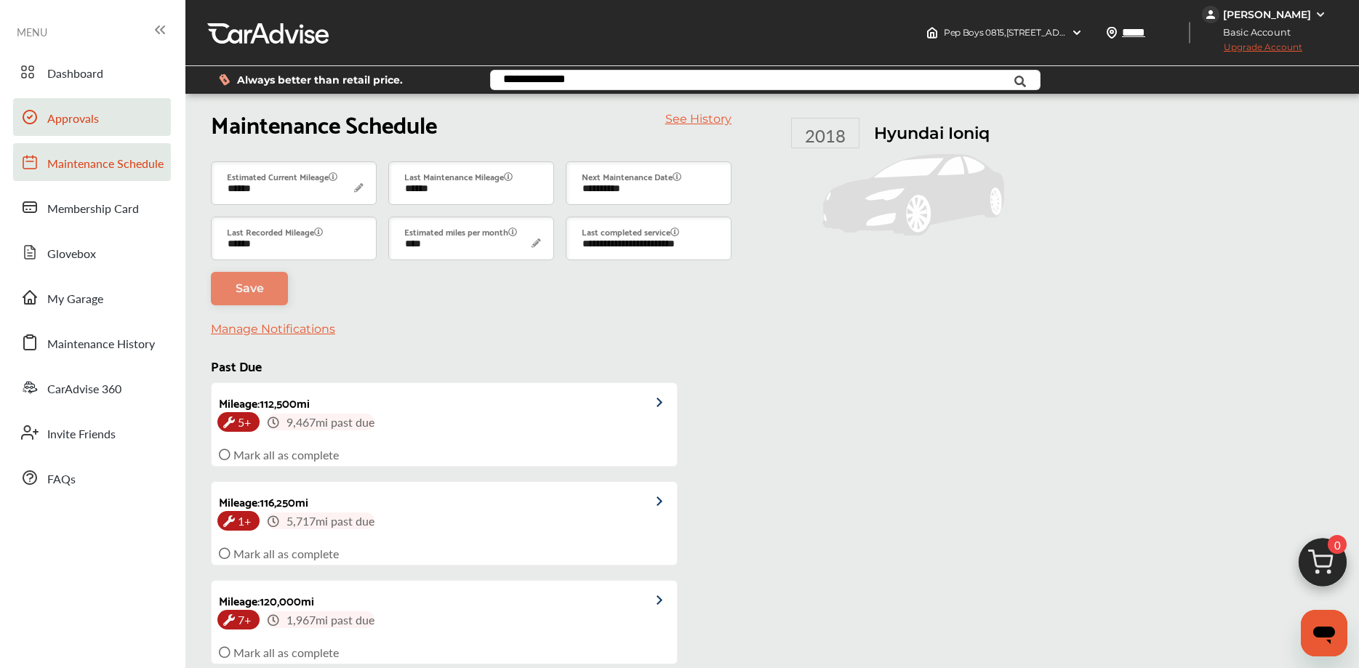
click at [90, 121] on span "Approvals" at bounding box center [73, 119] width 52 height 19
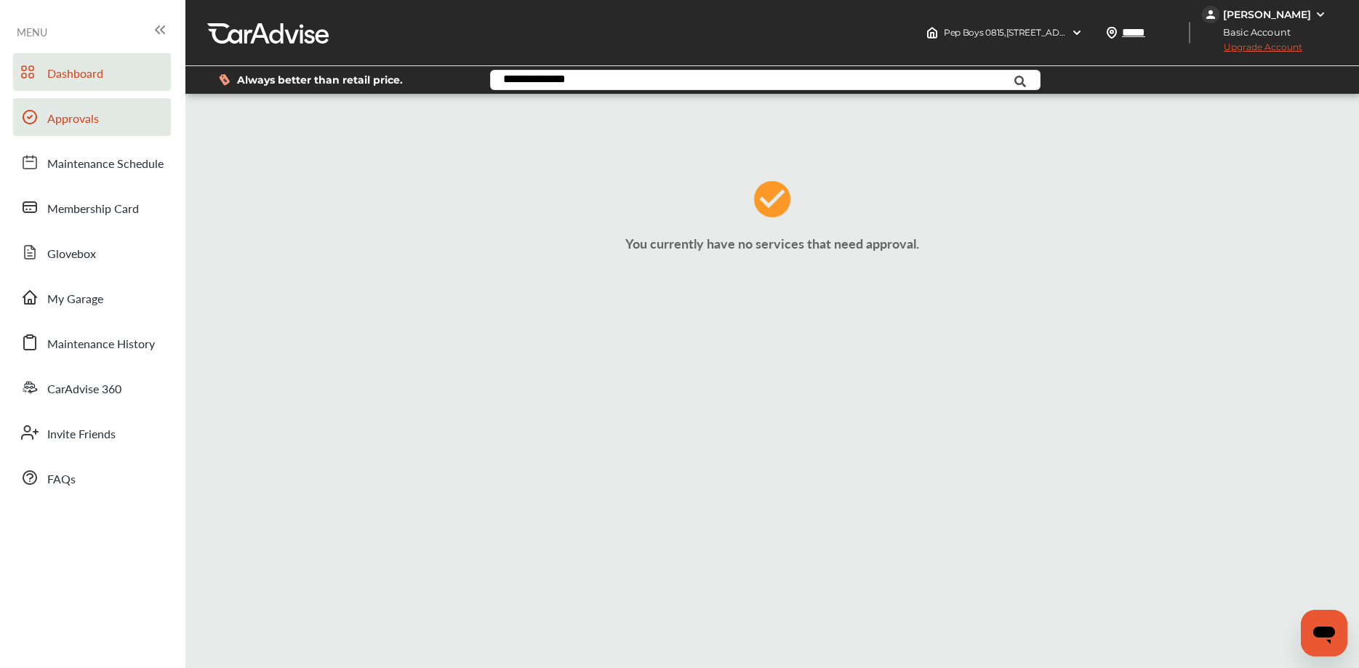
click at [81, 72] on span "Dashboard" at bounding box center [75, 74] width 56 height 19
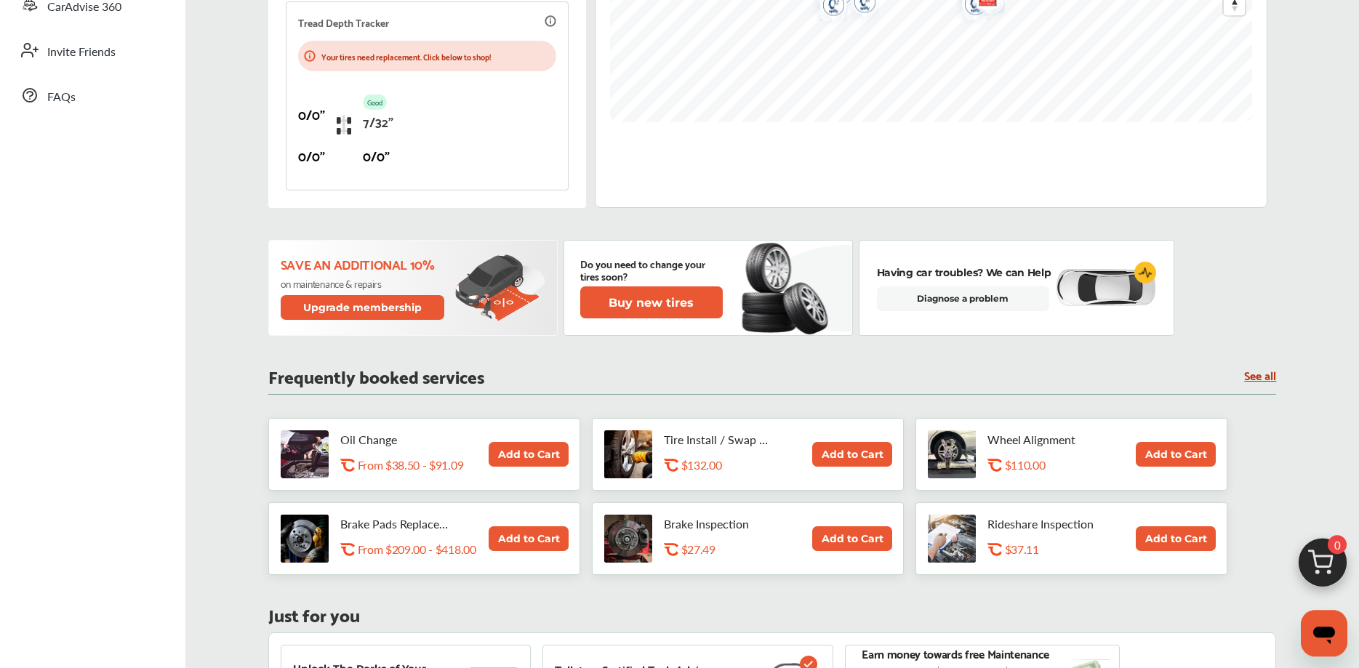
scroll to position [445, 0]
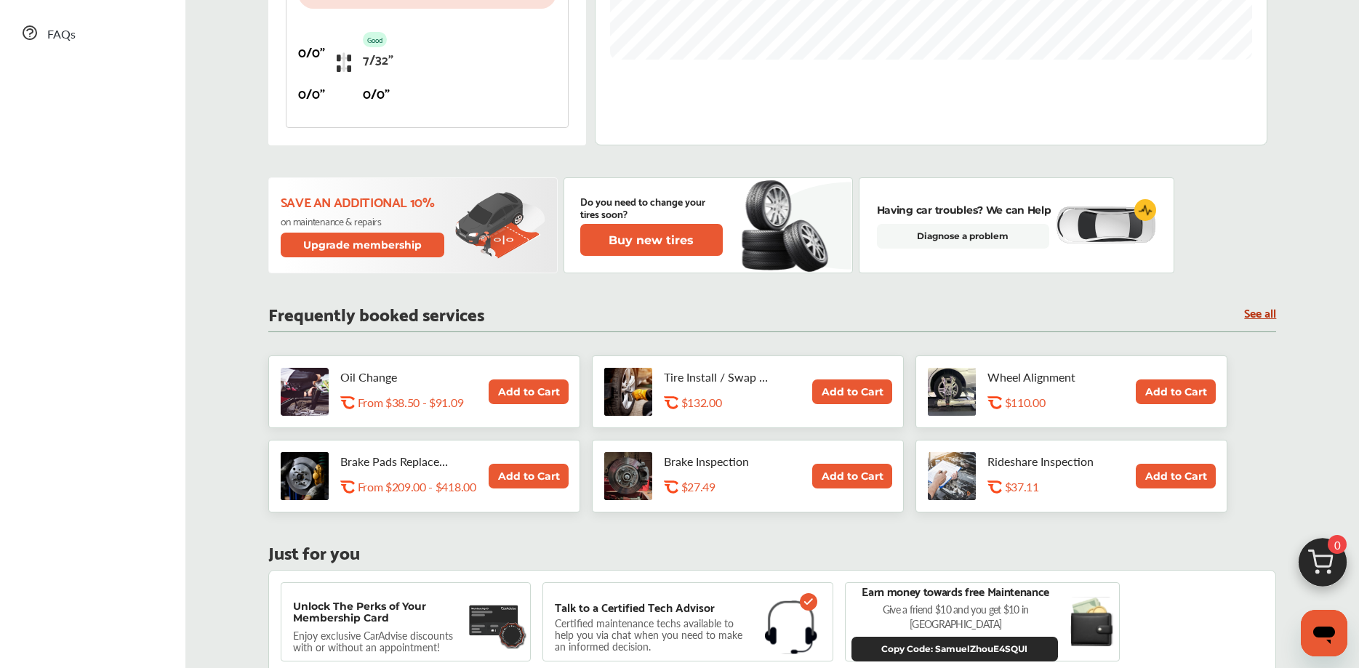
click at [1327, 564] on img at bounding box center [1323, 566] width 70 height 70
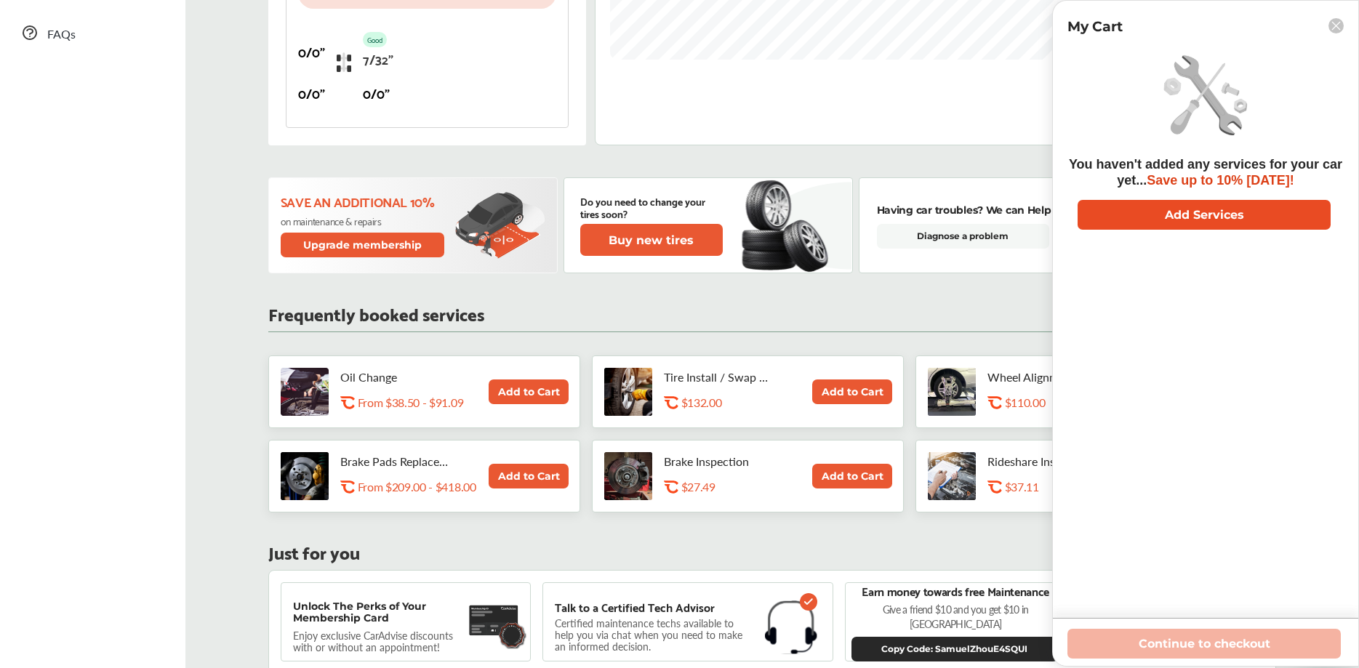
click at [1196, 227] on button "Add Services" at bounding box center [1204, 215] width 253 height 30
